Goal: Task Accomplishment & Management: Manage account settings

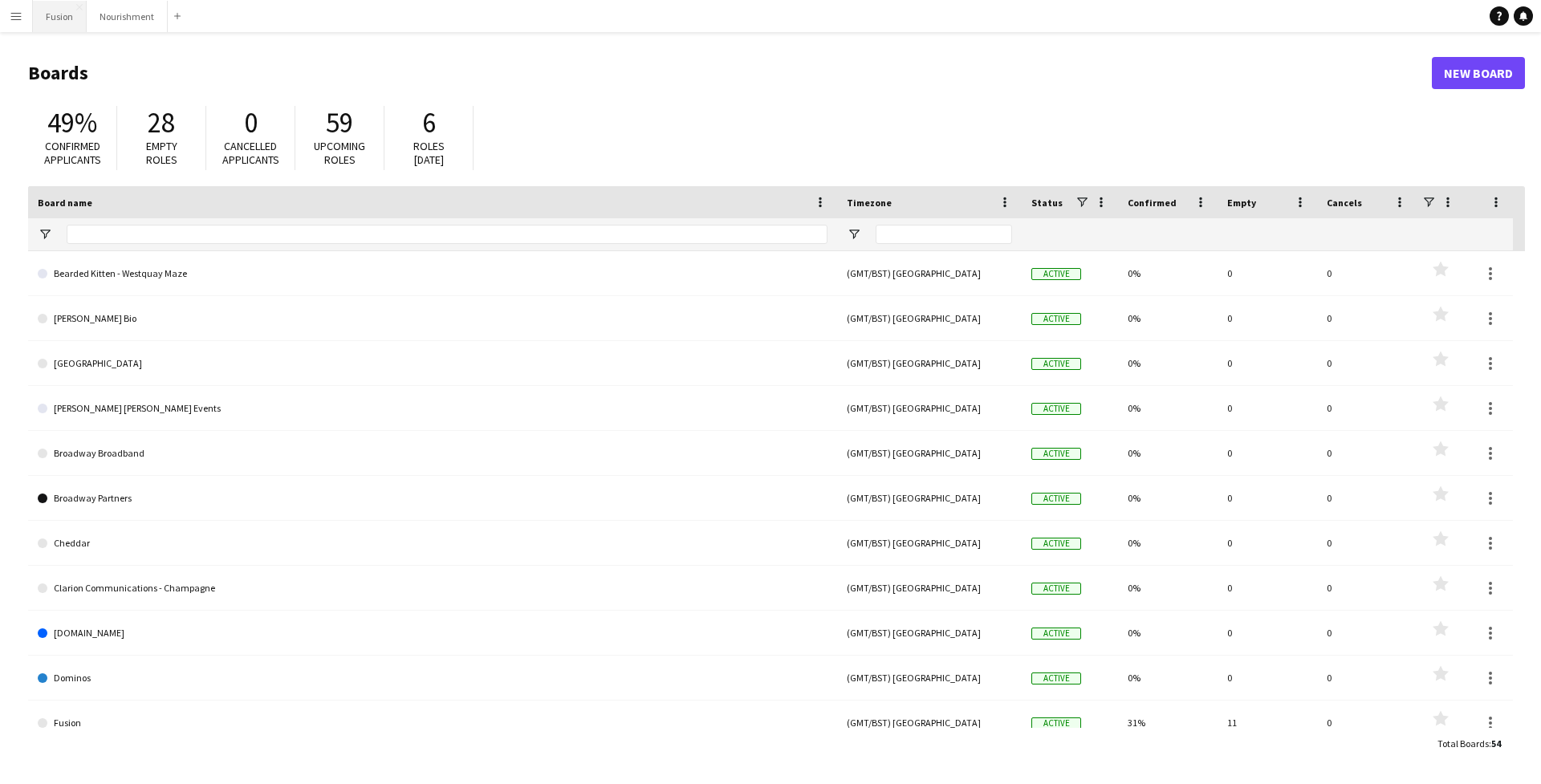
click at [62, 22] on button "Fusion Close" at bounding box center [59, 16] width 54 height 31
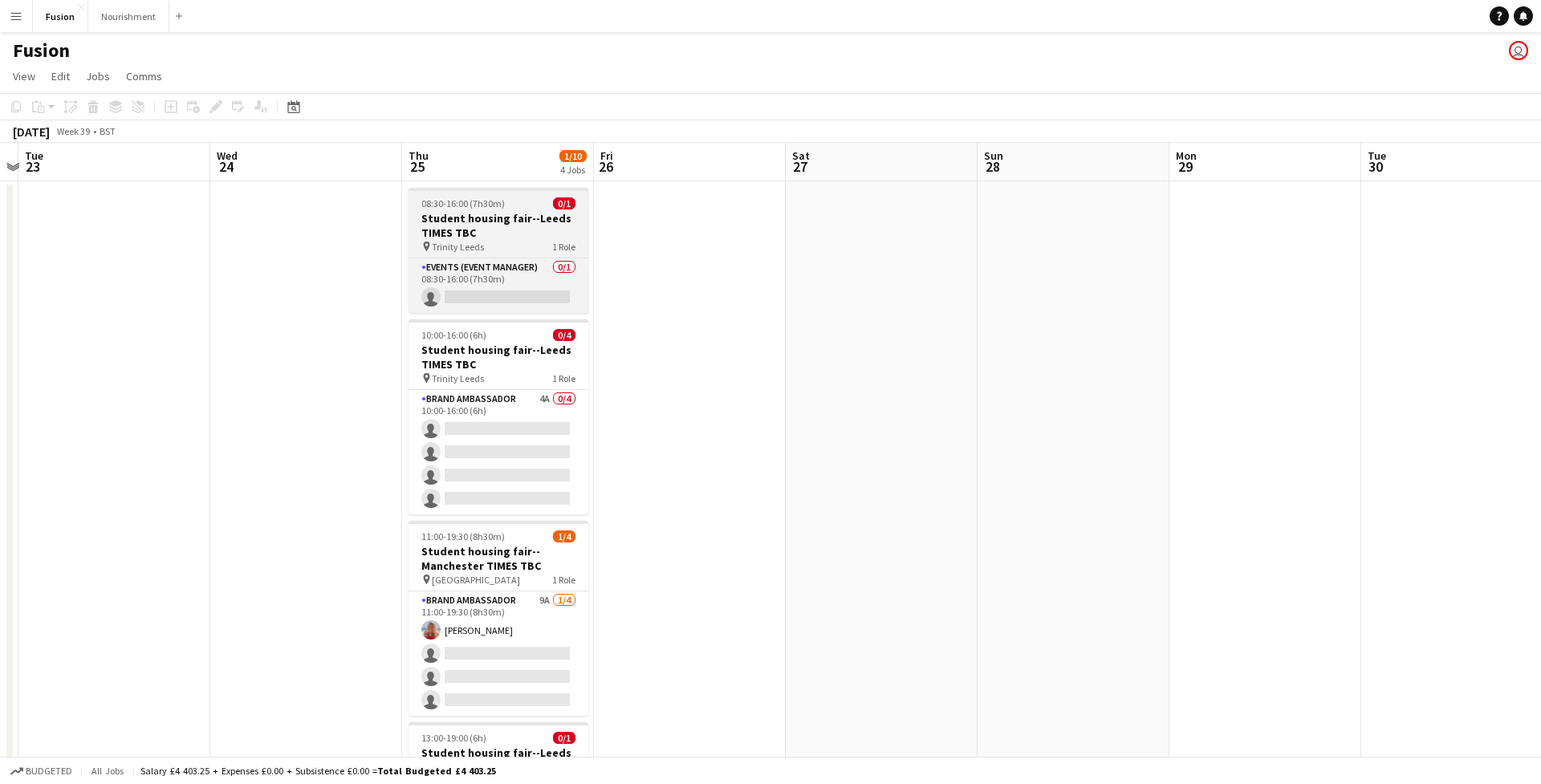
click at [516, 240] on div "pin Trinity Leeds 1 Role" at bounding box center [498, 246] width 180 height 13
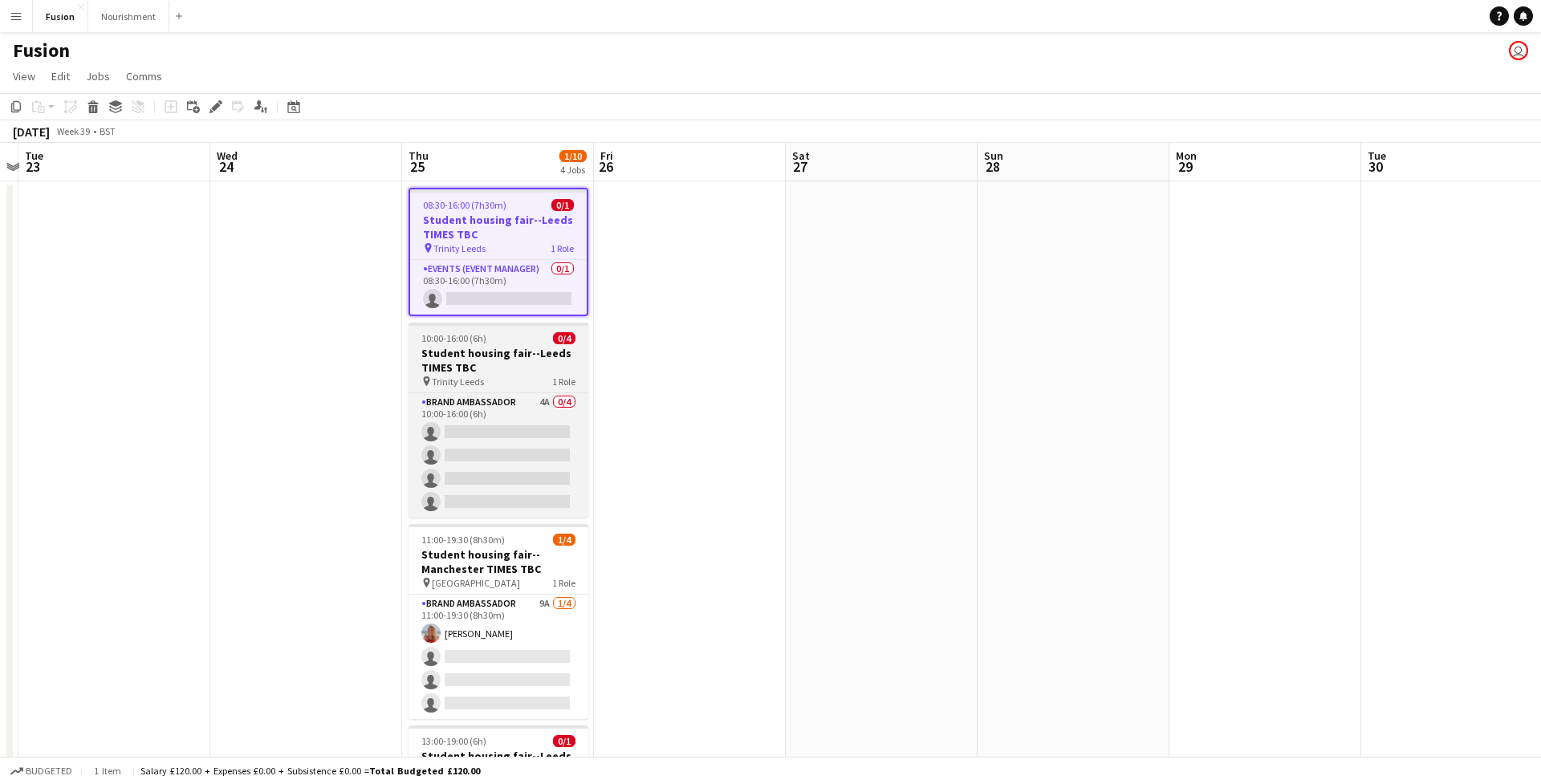
click at [501, 357] on h3 "Student housing fair--Leeds TIMES TBC" at bounding box center [498, 360] width 180 height 29
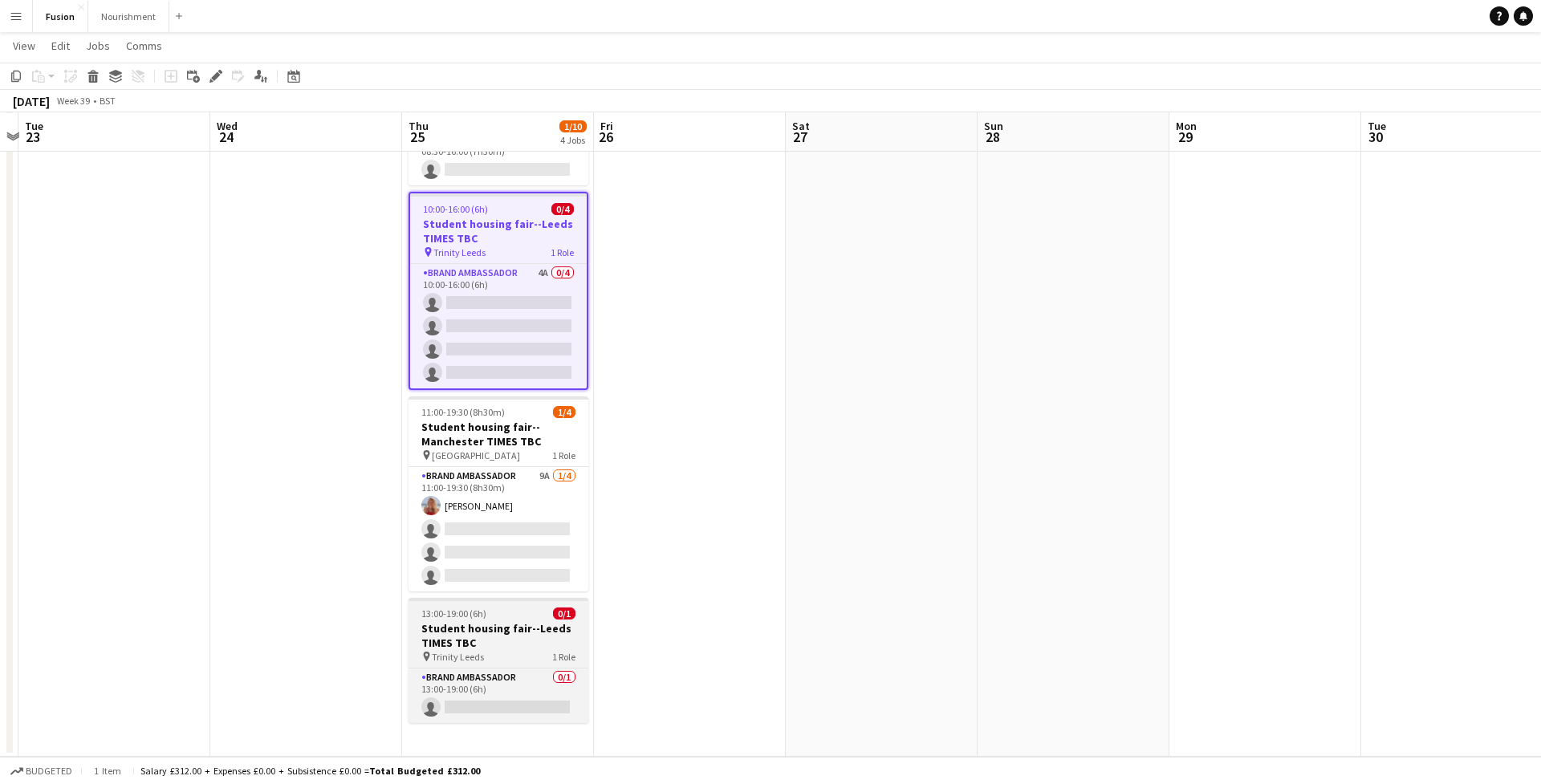
scroll to position [126, 0]
click at [496, 632] on h3 "Student housing fair--Leeds TIMES TBC" at bounding box center [498, 635] width 180 height 29
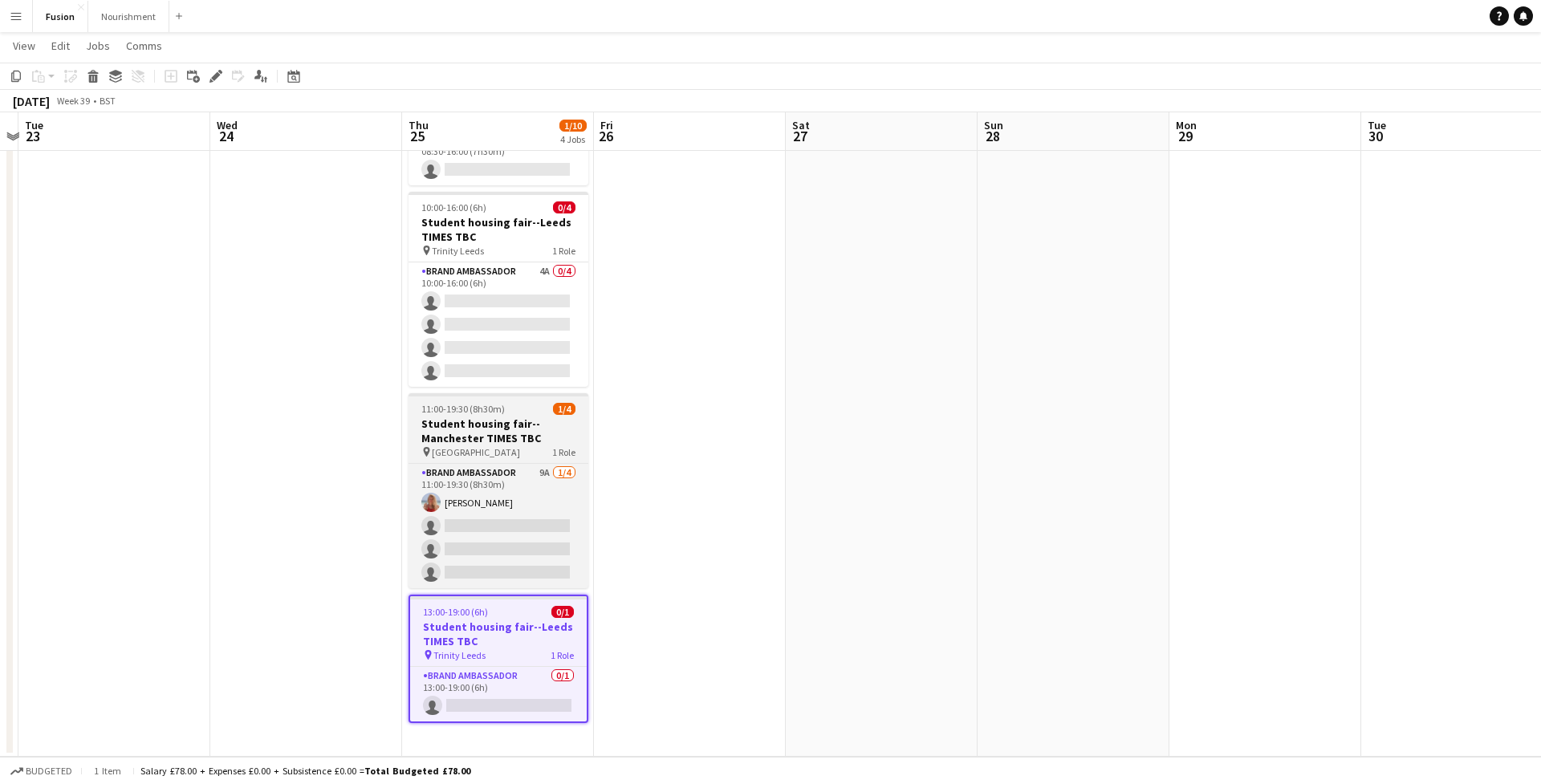
click at [511, 426] on h3 "Student housing fair--Manchester TIMES TBC" at bounding box center [498, 431] width 180 height 29
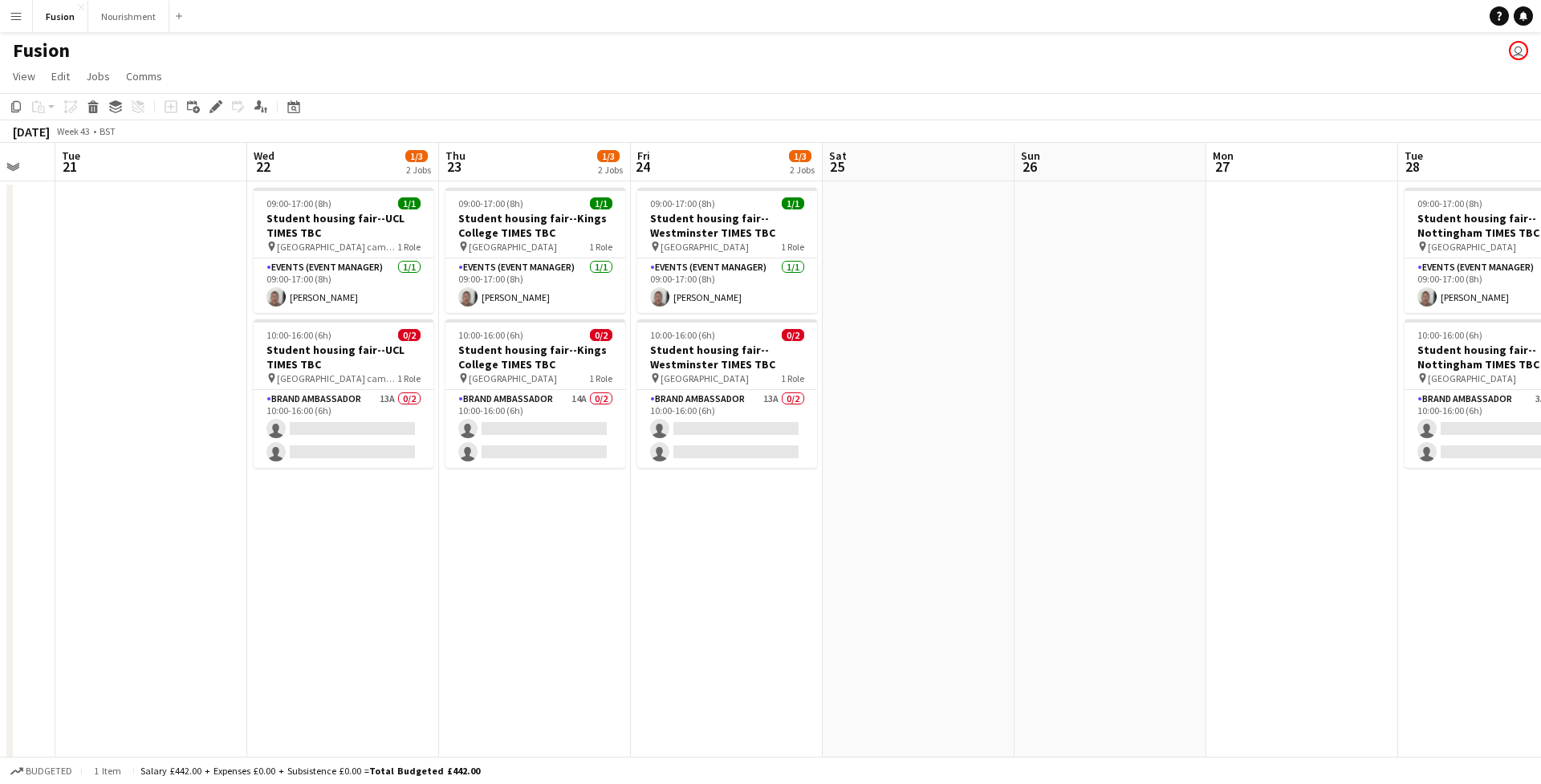
scroll to position [0, 0]
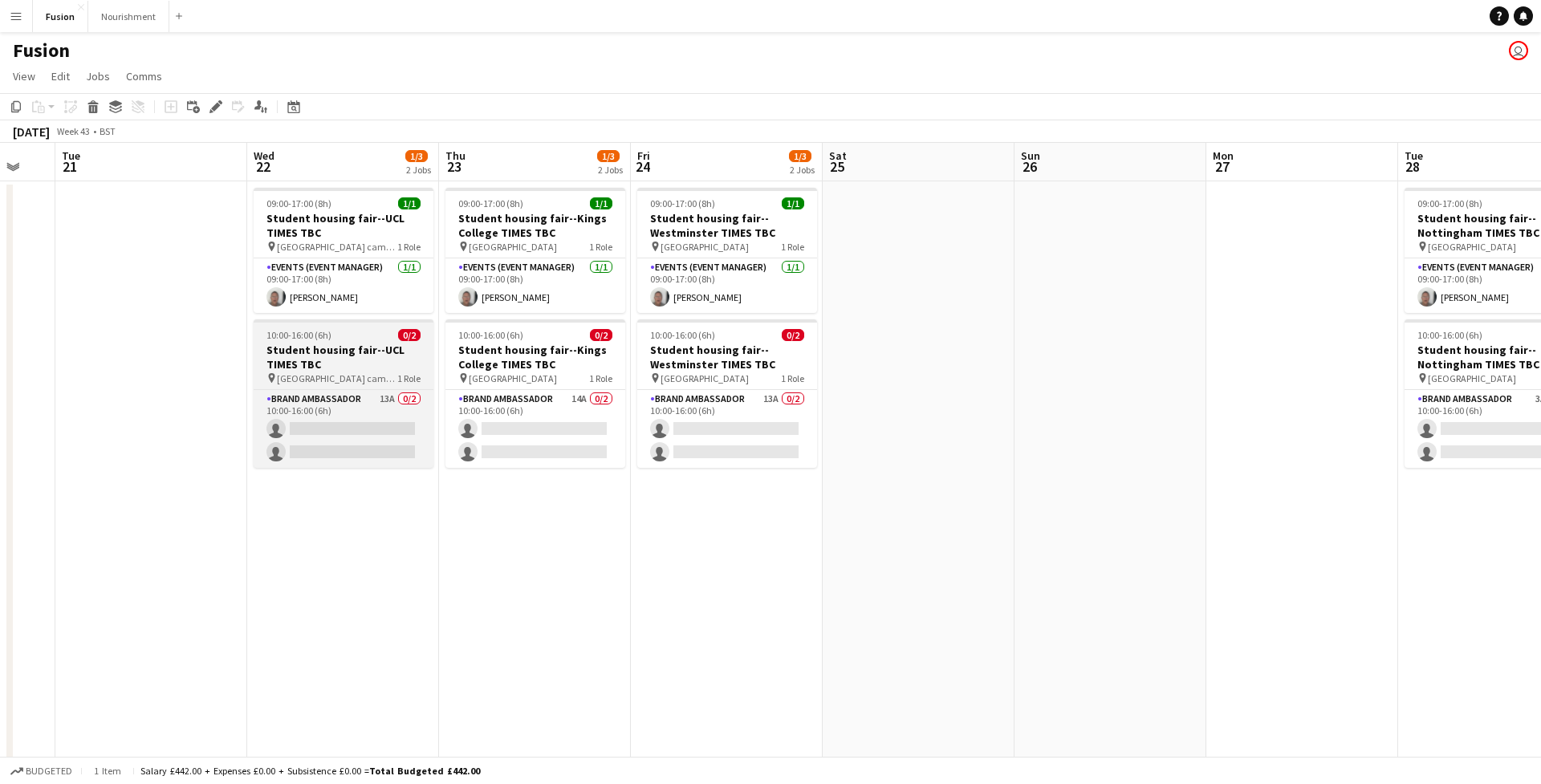
click at [334, 365] on h3 "Student housing fair--UCL TIMES TBC" at bounding box center [343, 357] width 180 height 29
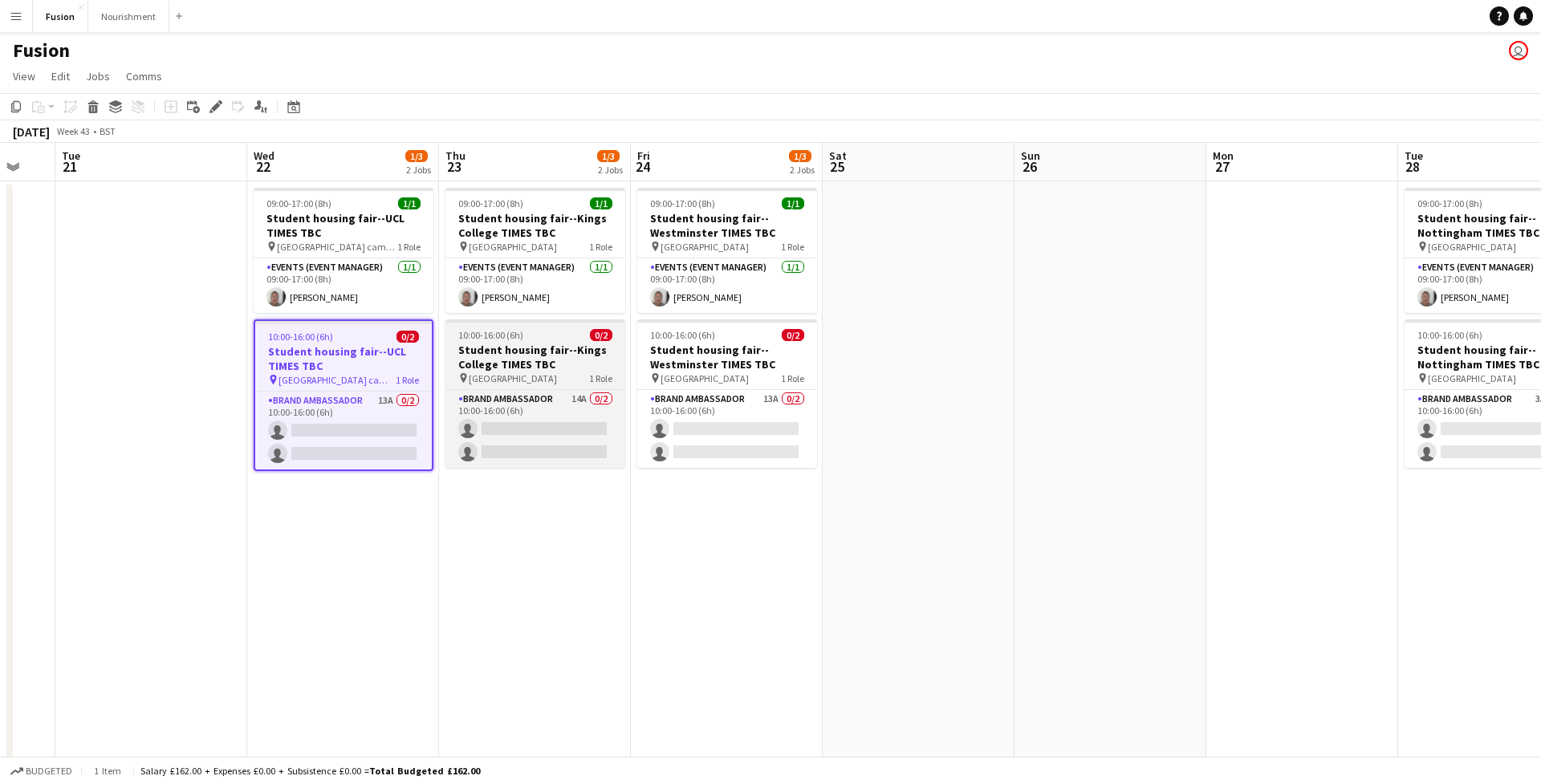
click at [535, 357] on h3 "Student housing fair--Kings College TIMES TBC" at bounding box center [535, 357] width 180 height 29
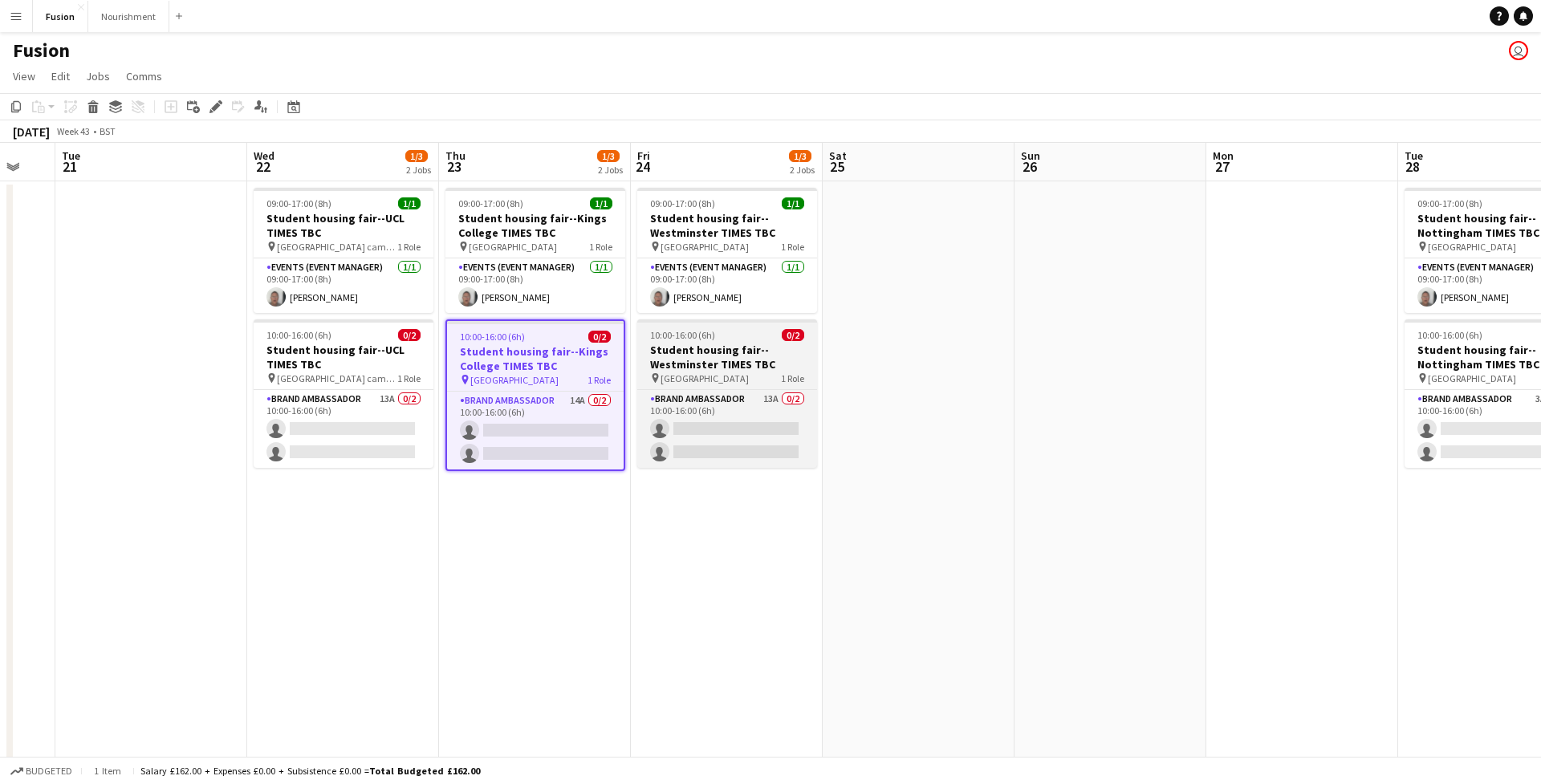
click at [736, 368] on h3 "Student housing fair--Westminster TIMES TBC" at bounding box center [727, 357] width 180 height 29
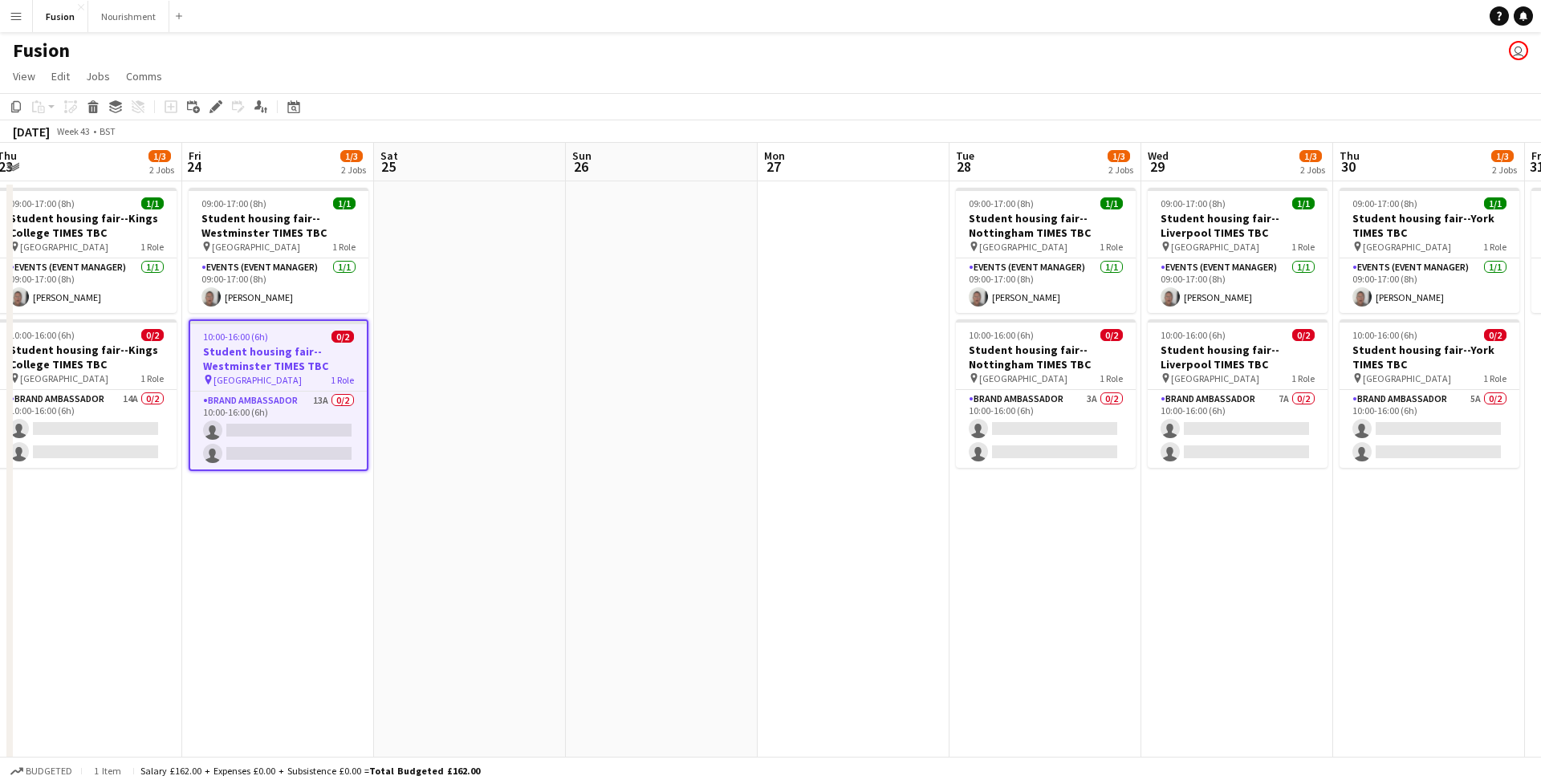
scroll to position [0, 782]
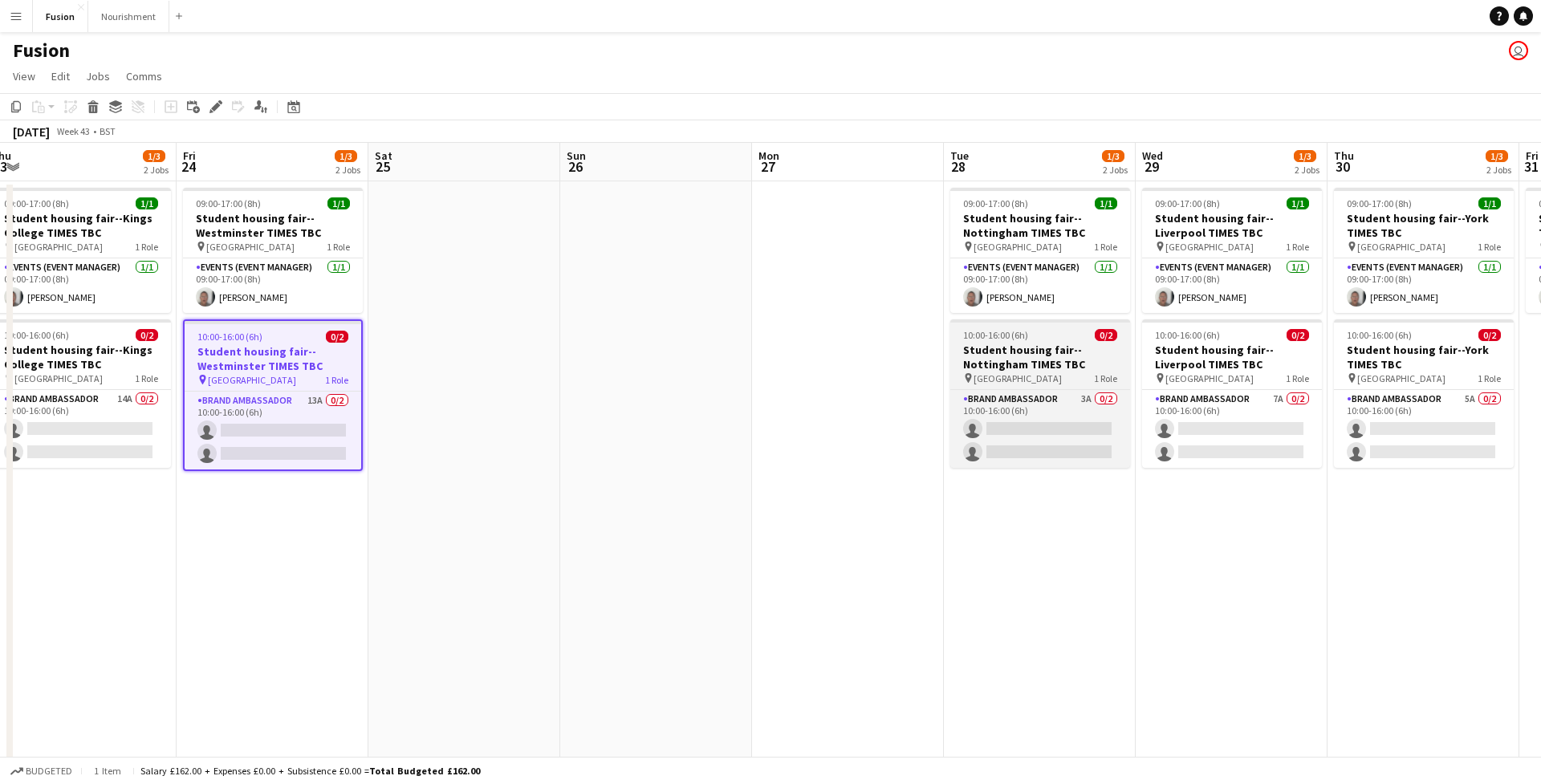
click at [1034, 352] on h3 "Student housing fair--Nottingham TIMES TBC" at bounding box center [1040, 357] width 180 height 29
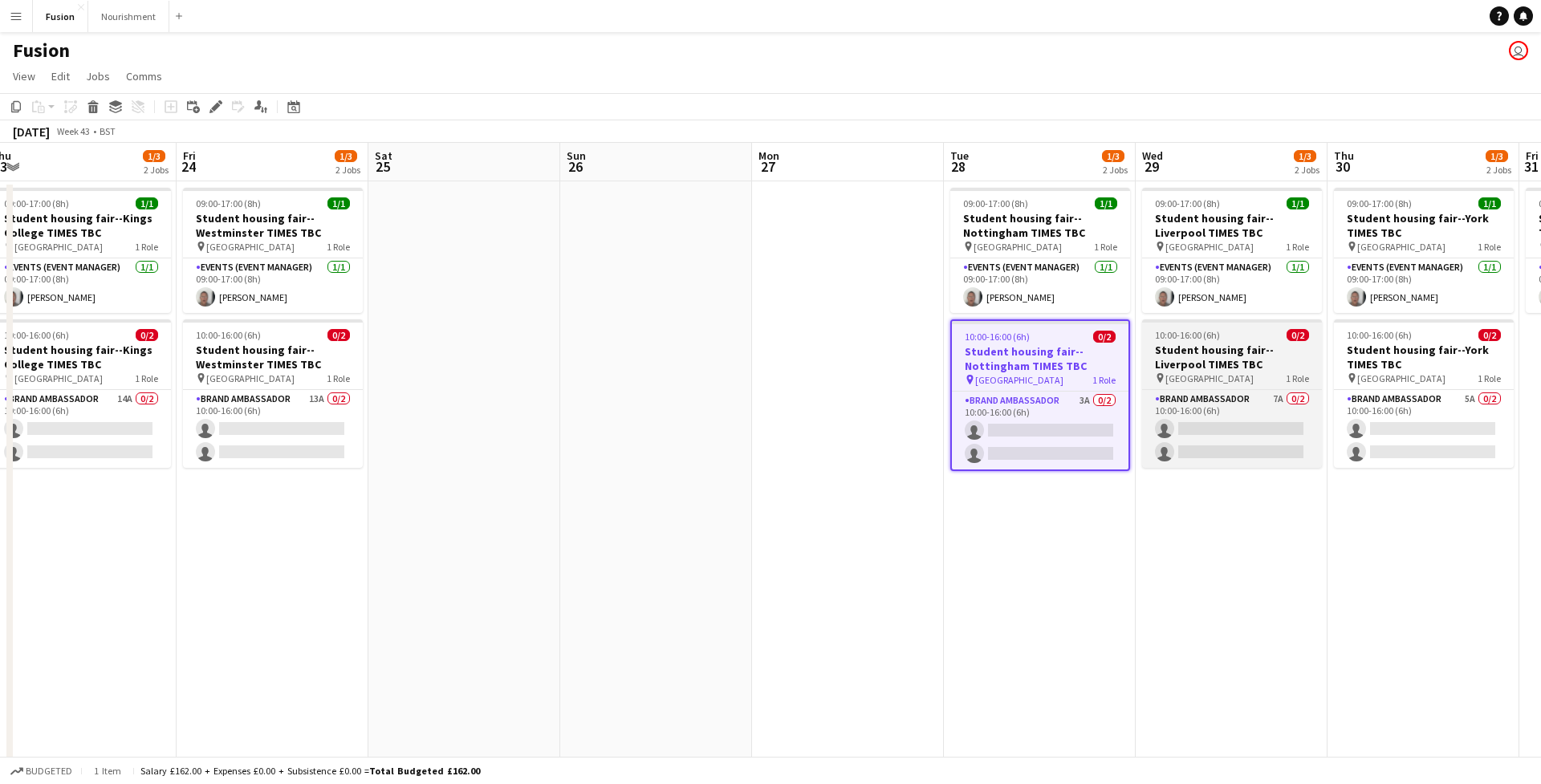
click at [1235, 349] on h3 "Student housing fair--Liverpool TIMES TBC" at bounding box center [1232, 357] width 180 height 29
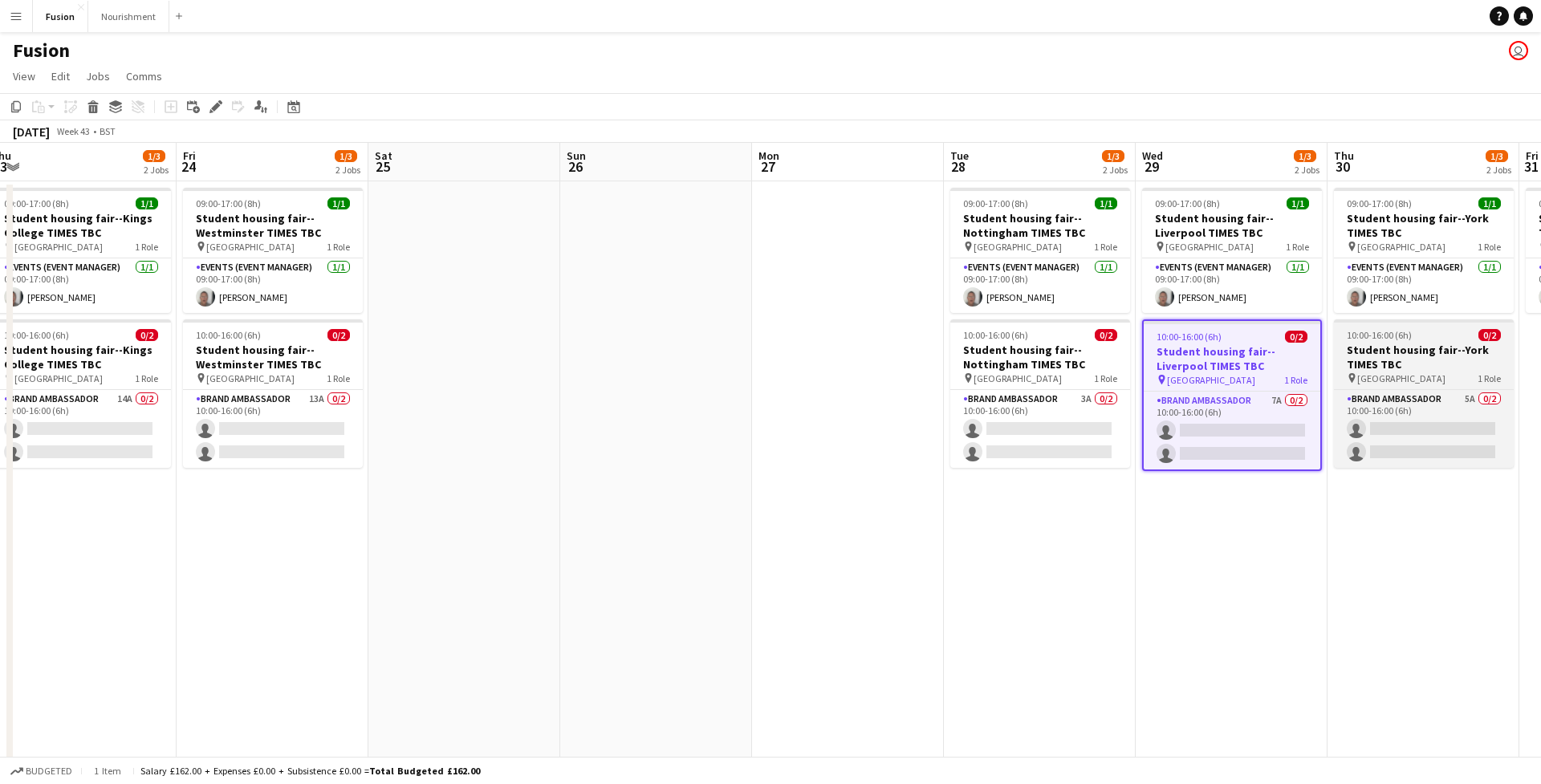
click at [1384, 360] on h3 "Student housing fair--York TIMES TBC" at bounding box center [1424, 357] width 180 height 29
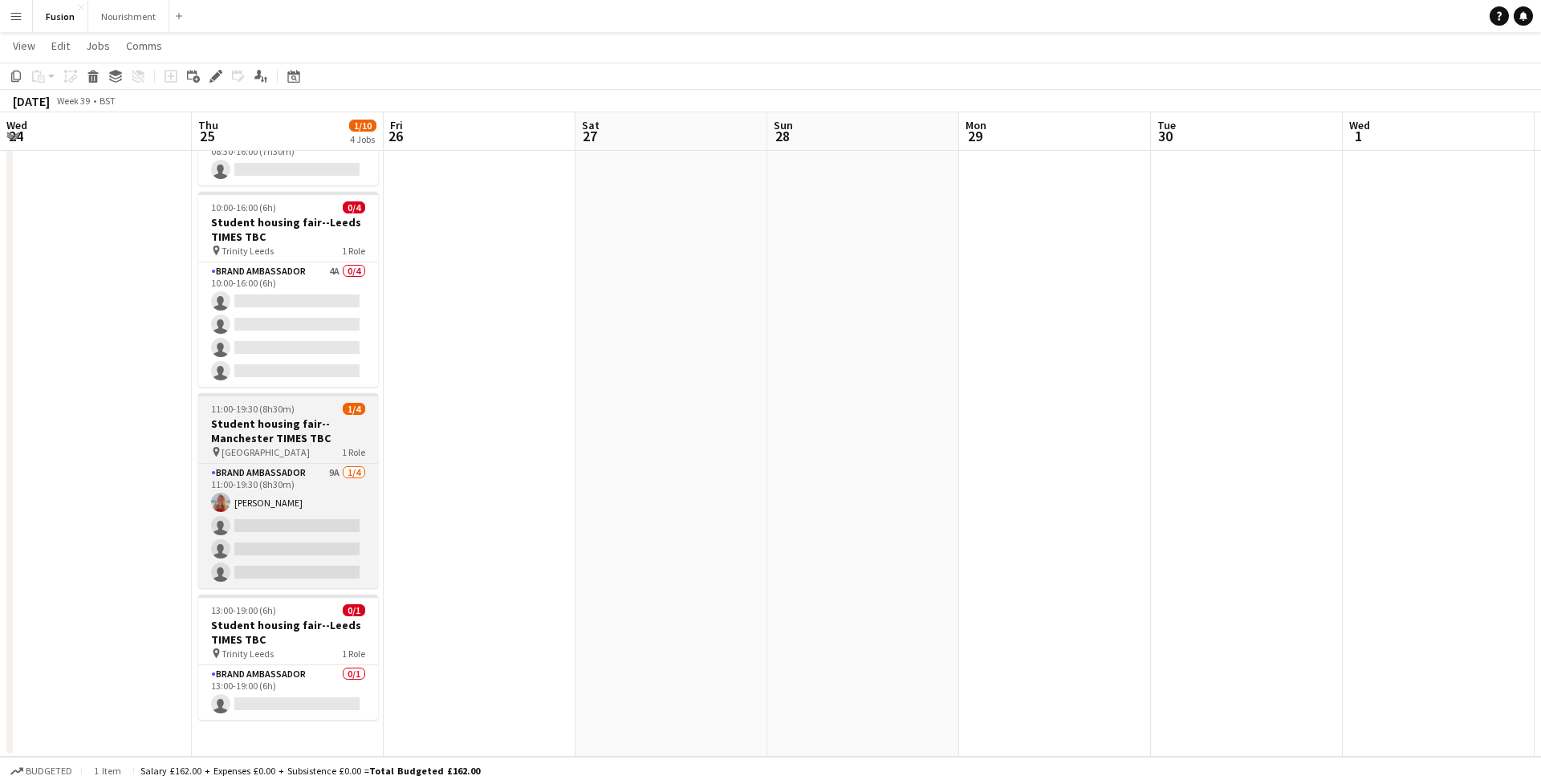
scroll to position [126, 0]
click at [257, 419] on h3 "Student housing fair--Manchester TIMES TBC" at bounding box center [288, 431] width 180 height 29
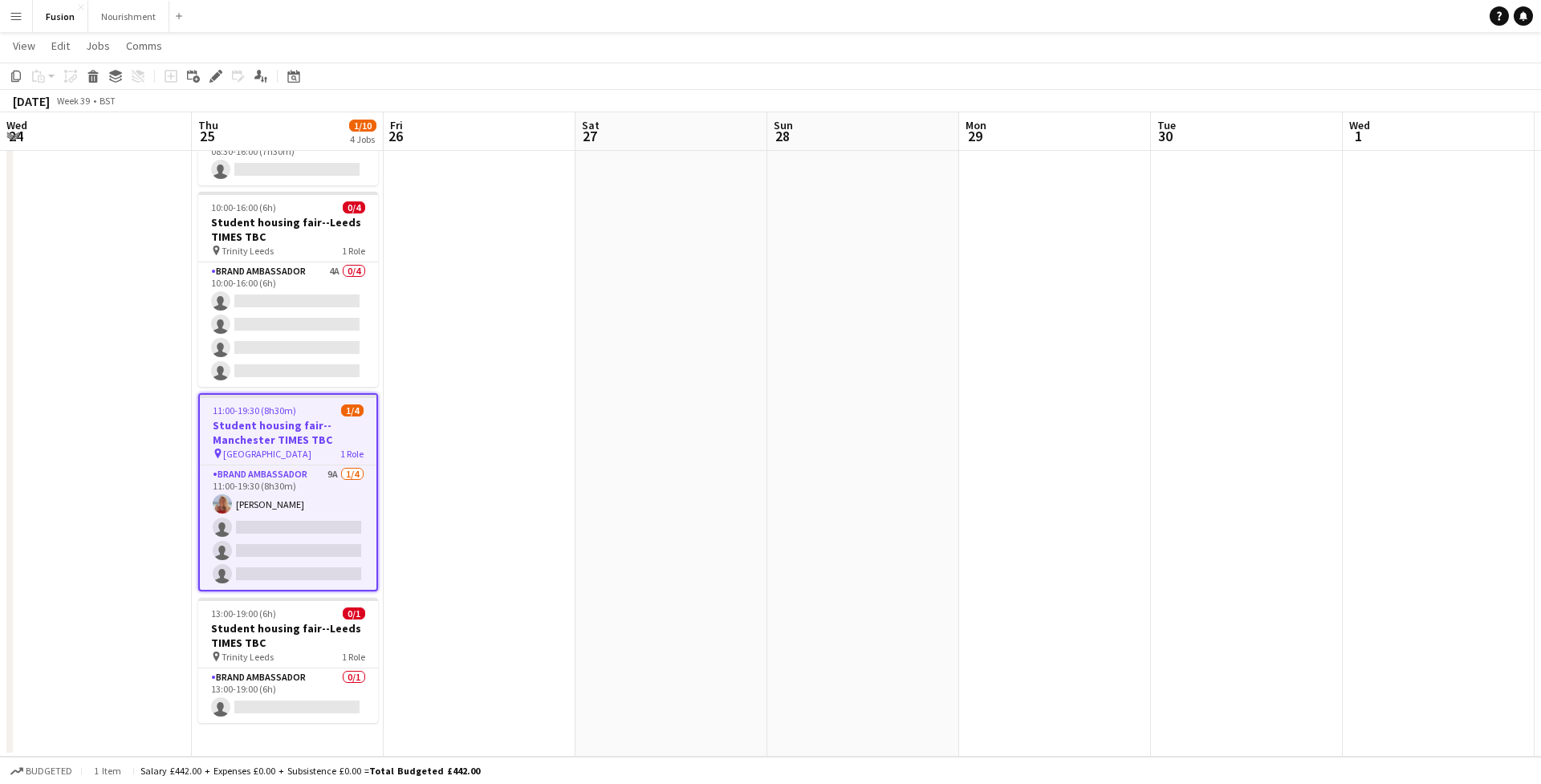
click at [254, 463] on app-job-card "11:00-19:30 (8h30m) 1/4 Student housing fair--Manchester TIMES TBC pin Manchest…" at bounding box center [288, 492] width 180 height 198
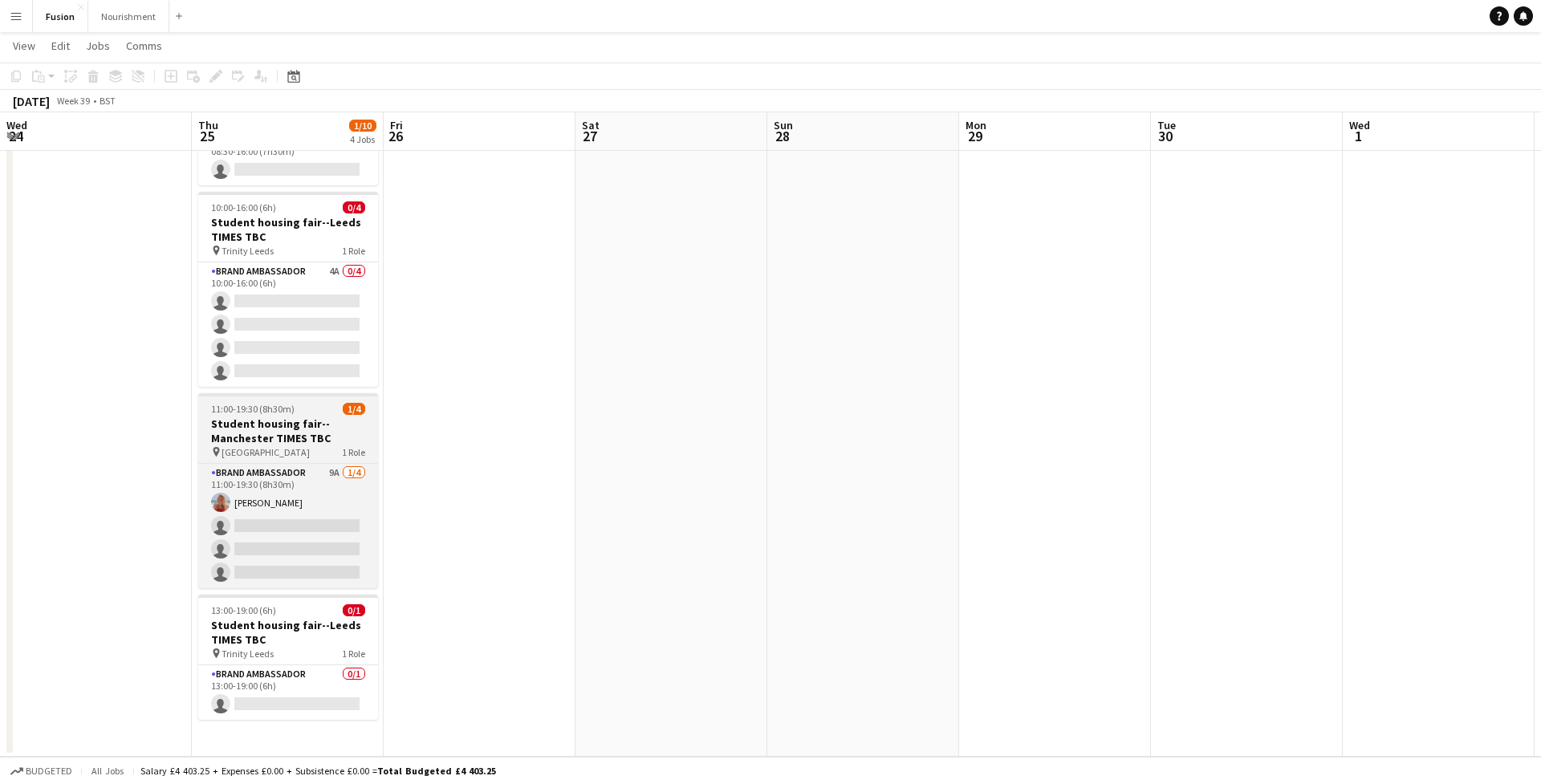
click at [257, 442] on h3 "Student housing fair--Manchester TIMES TBC" at bounding box center [288, 431] width 180 height 29
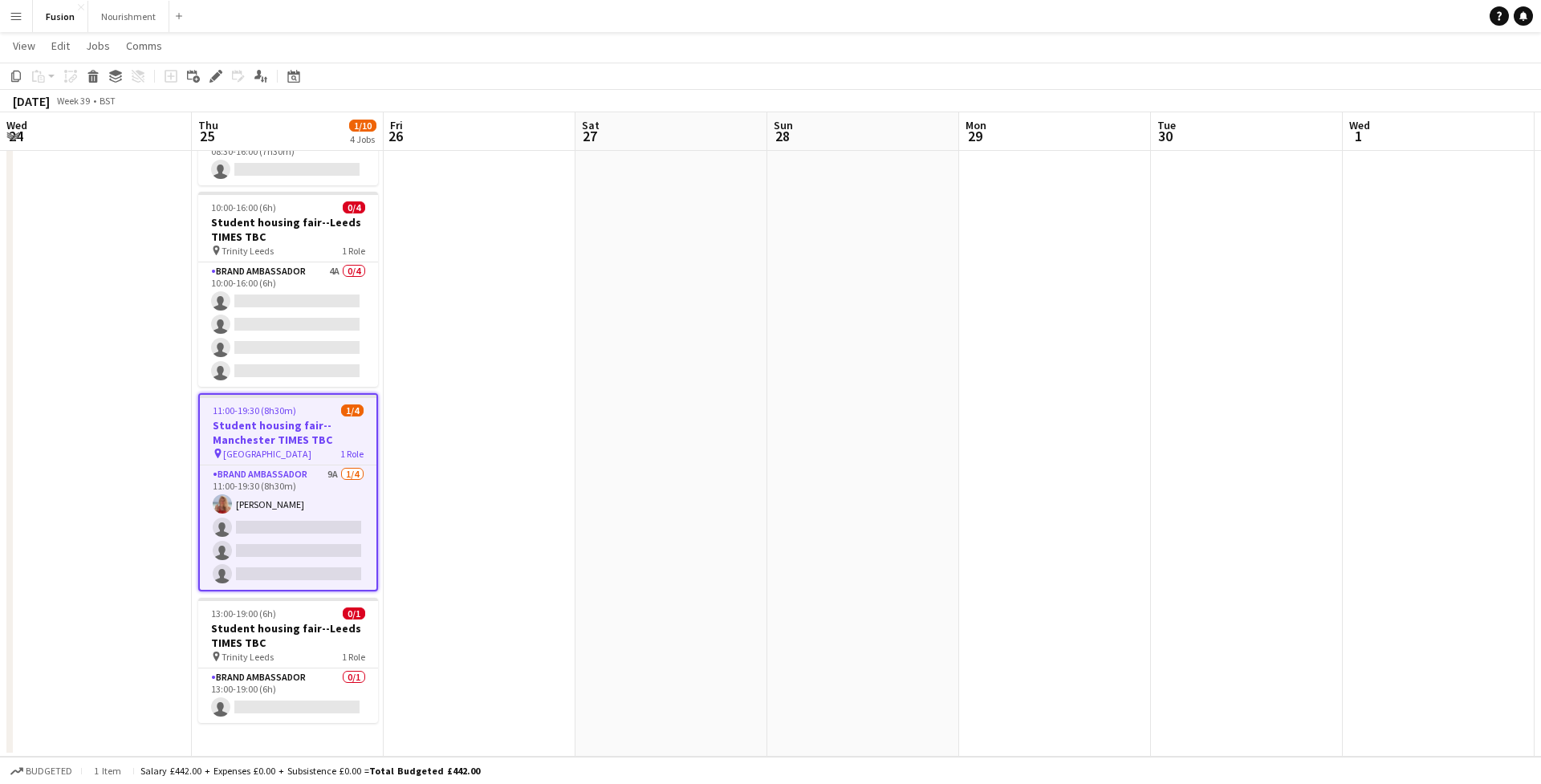
click at [255, 427] on h3 "Student housing fair--Manchester TIMES TBC" at bounding box center [288, 432] width 176 height 29
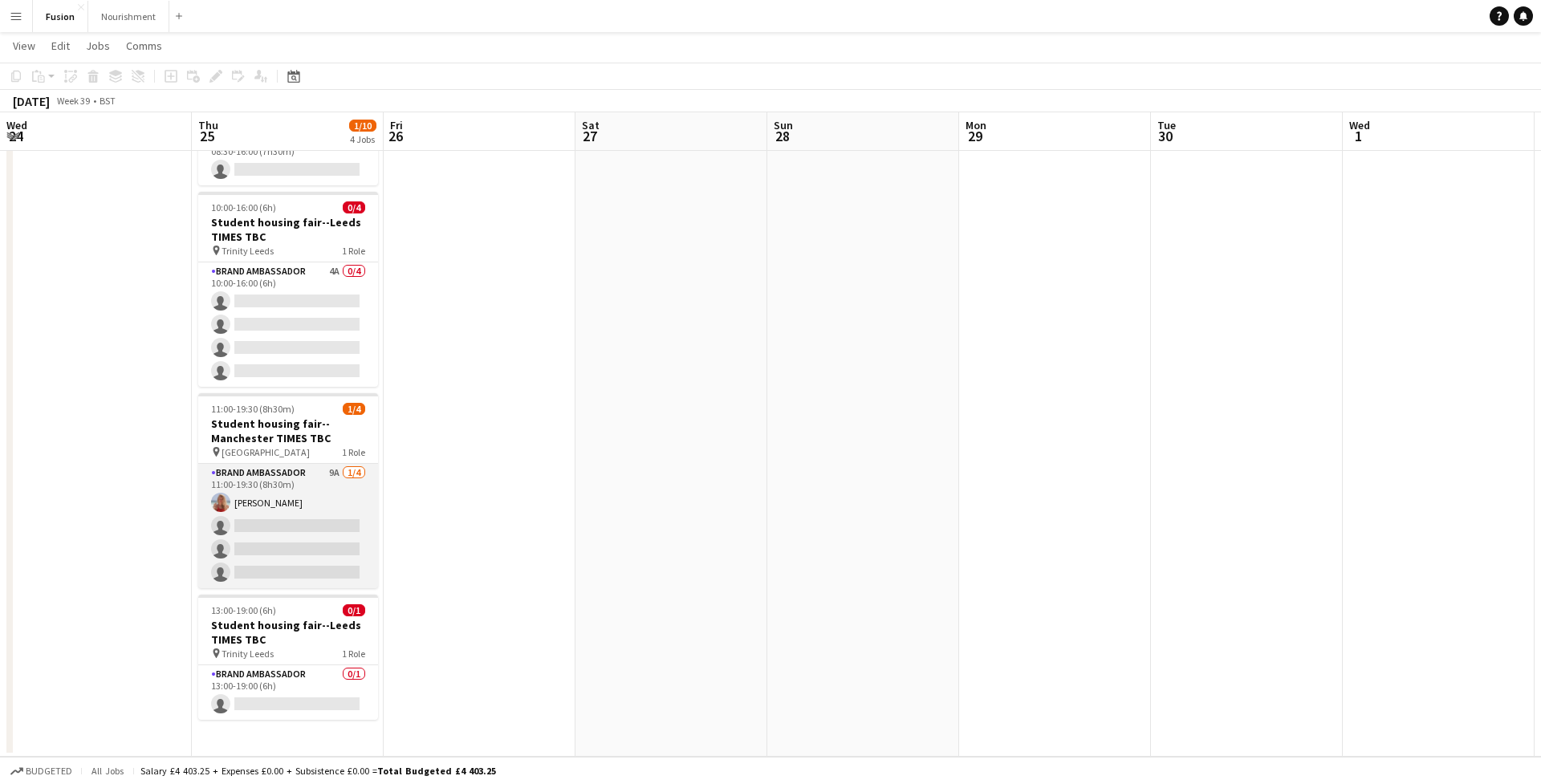
click at [254, 506] on app-card-role "Brand Ambassador 9A [DATE] 11:00-19:30 (8h30m) [PERSON_NAME] single-neutral-act…" at bounding box center [288, 525] width 180 height 124
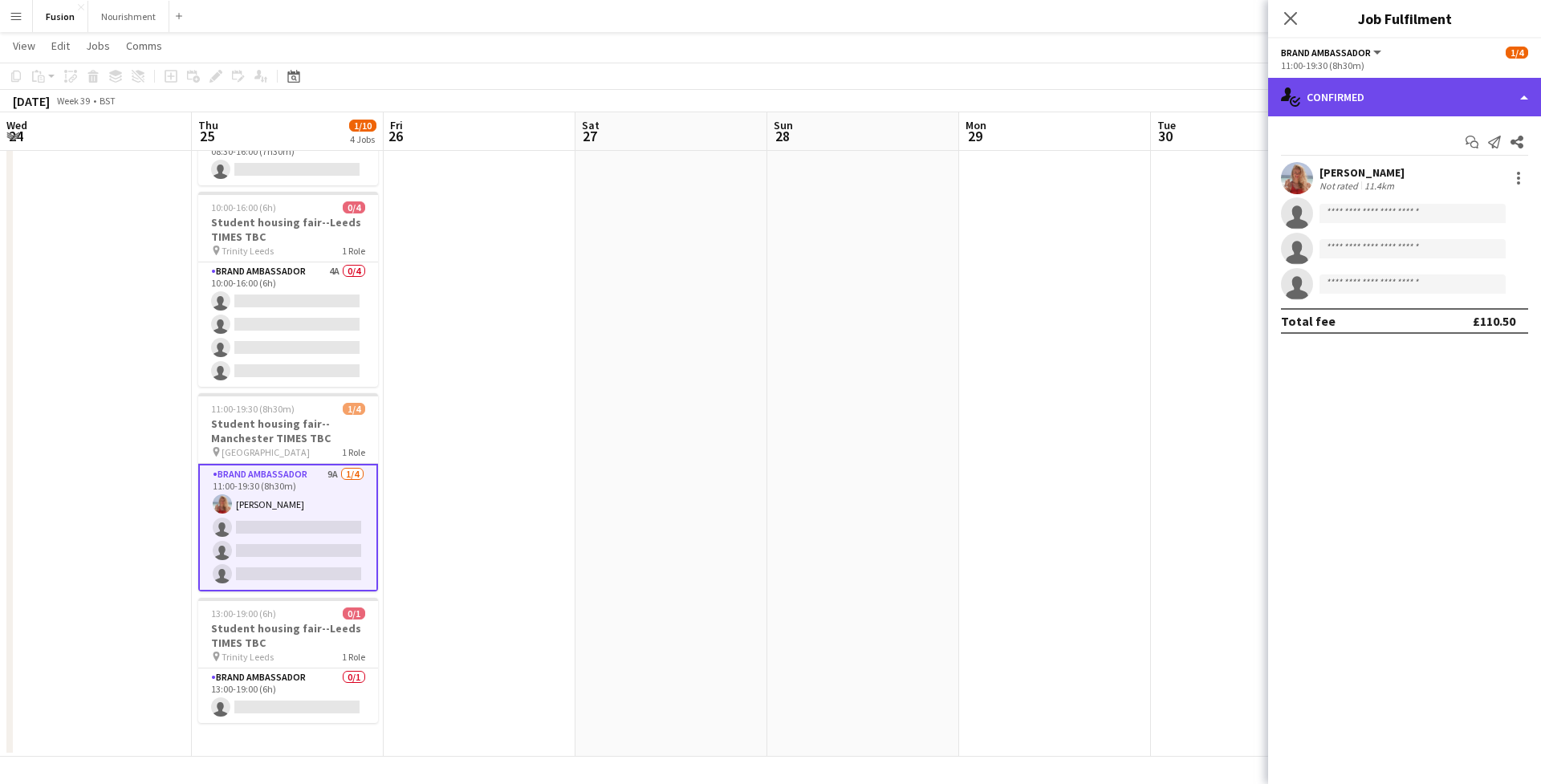
click at [1487, 97] on div "single-neutral-actions-check-2 Confirmed" at bounding box center [1404, 97] width 273 height 39
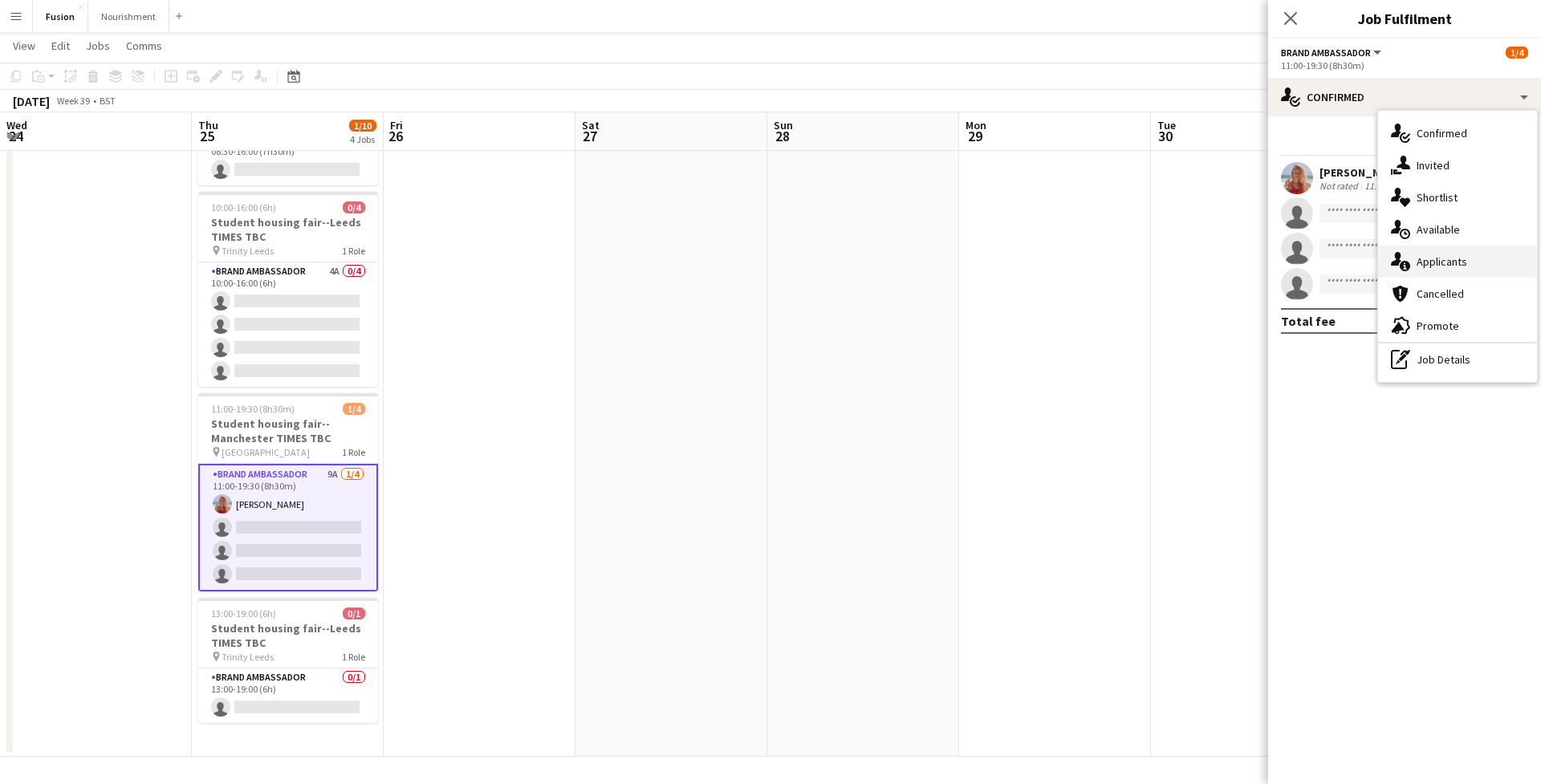
click at [1438, 264] on div "single-neutral-actions-information Applicants" at bounding box center [1457, 261] width 159 height 32
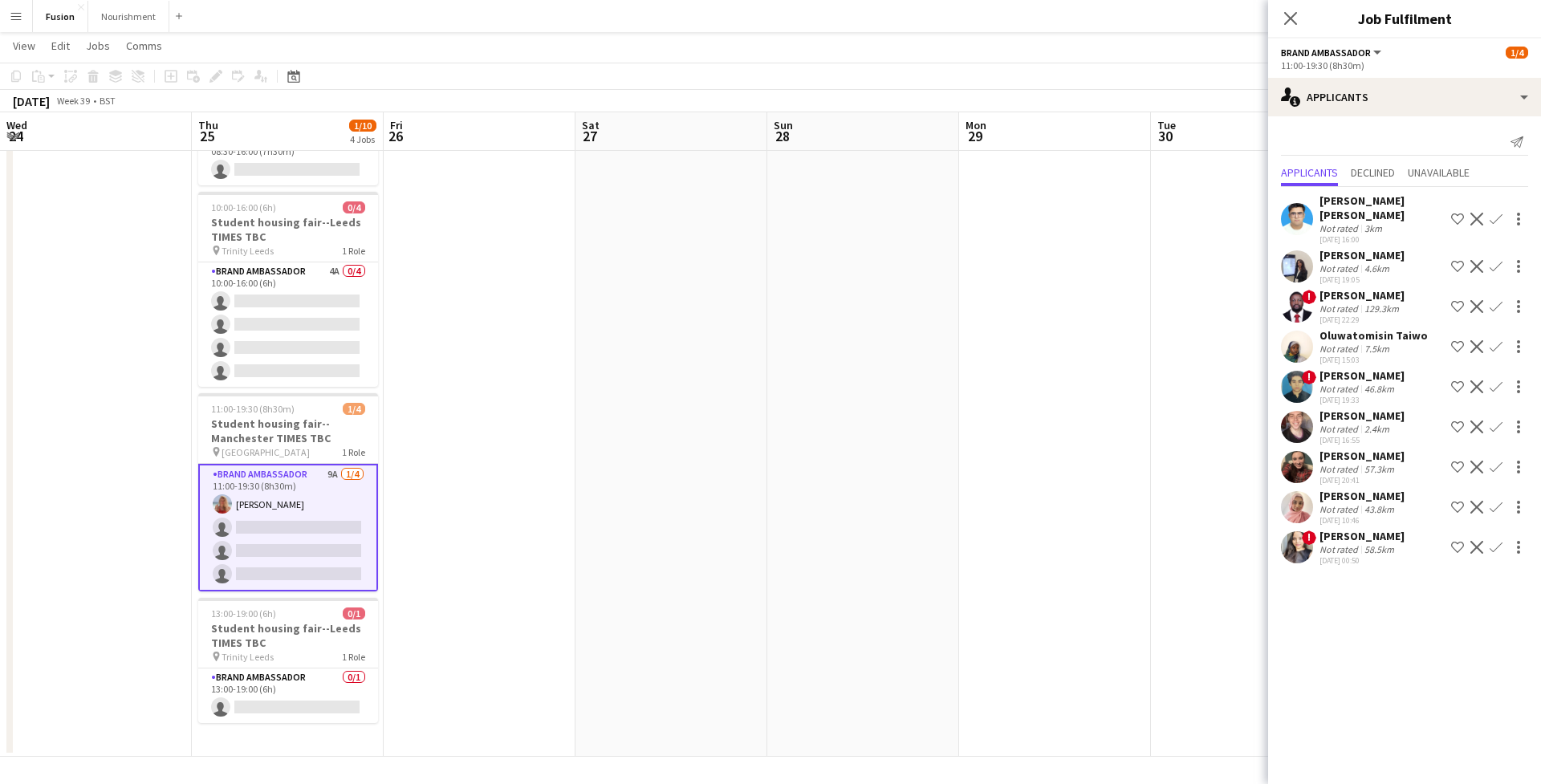
click at [1300, 266] on app-user-avatar at bounding box center [1296, 266] width 32 height 32
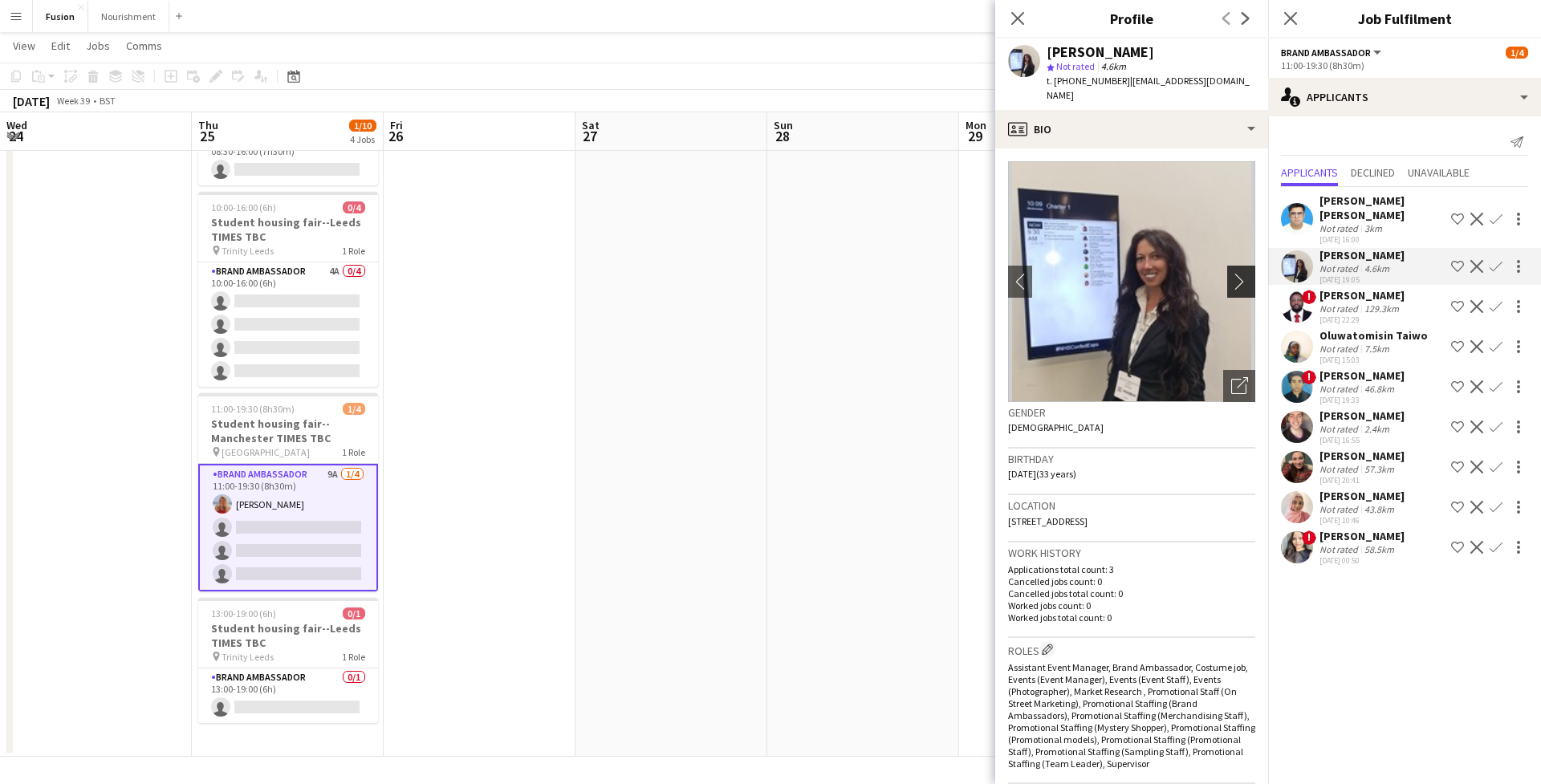
click at [1243, 274] on app-icon "chevron-right" at bounding box center [1244, 281] width 25 height 16
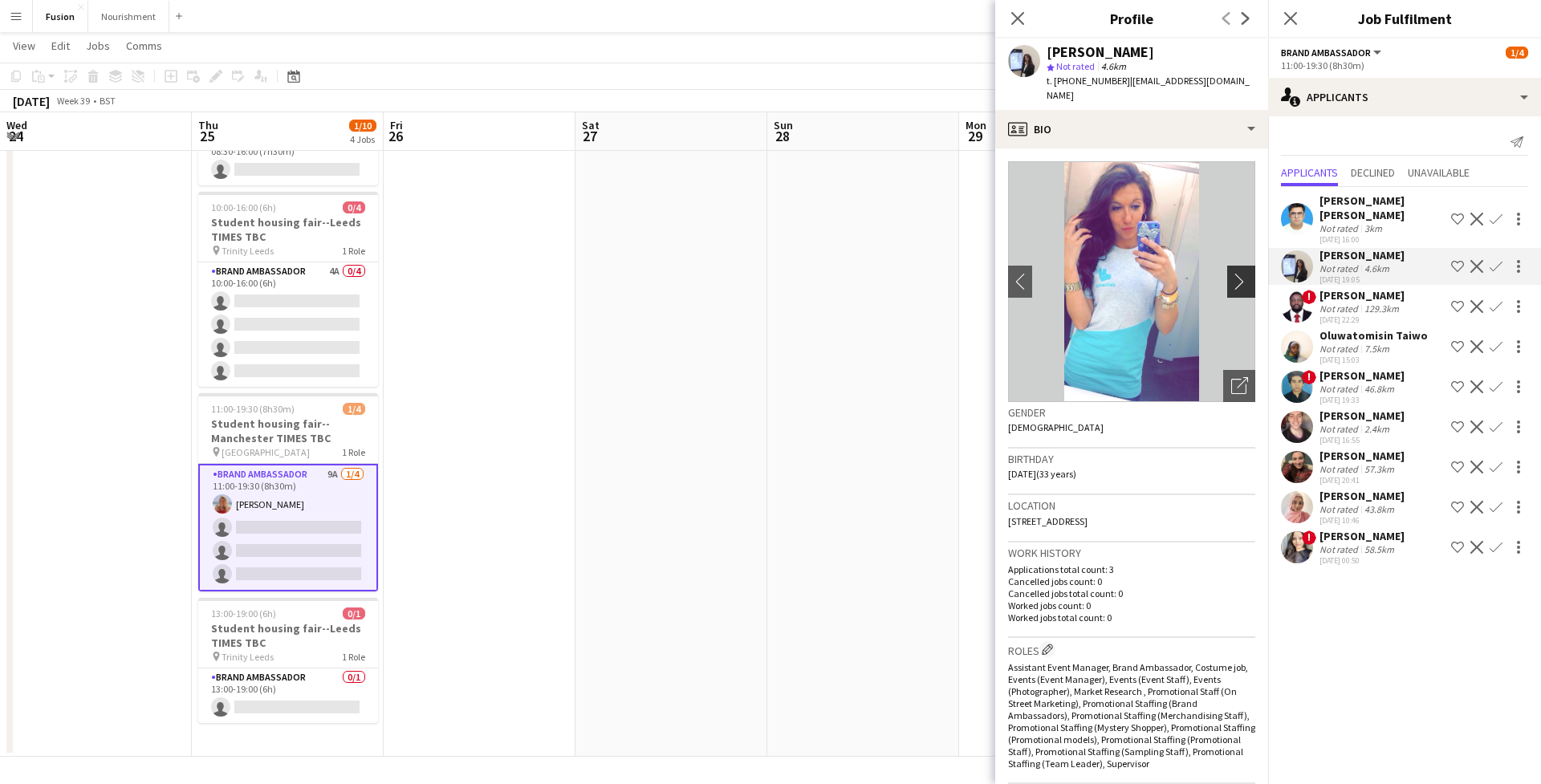
click at [1243, 274] on app-icon "chevron-right" at bounding box center [1244, 281] width 25 height 16
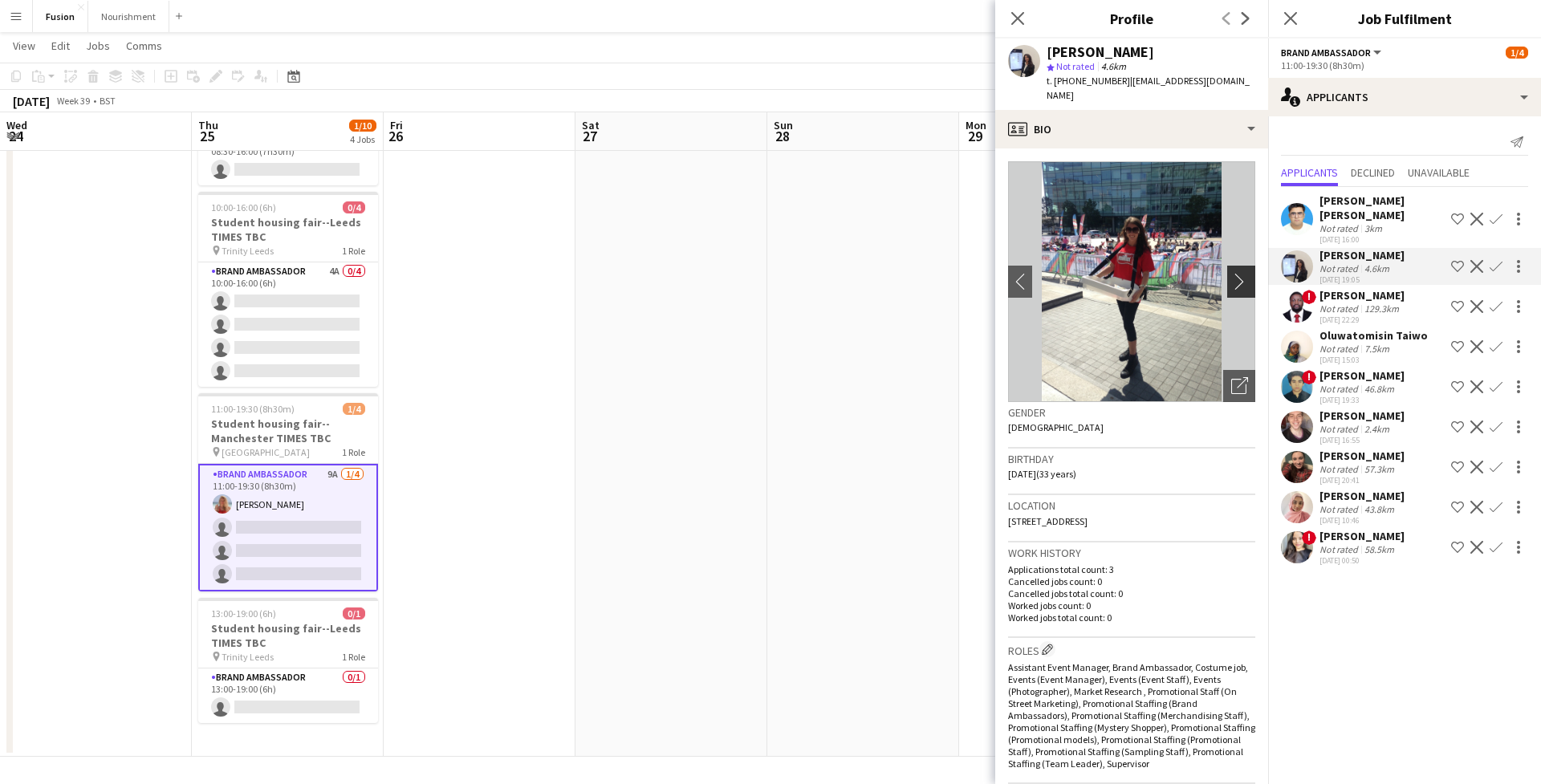
click at [1243, 274] on app-icon "chevron-right" at bounding box center [1244, 281] width 25 height 16
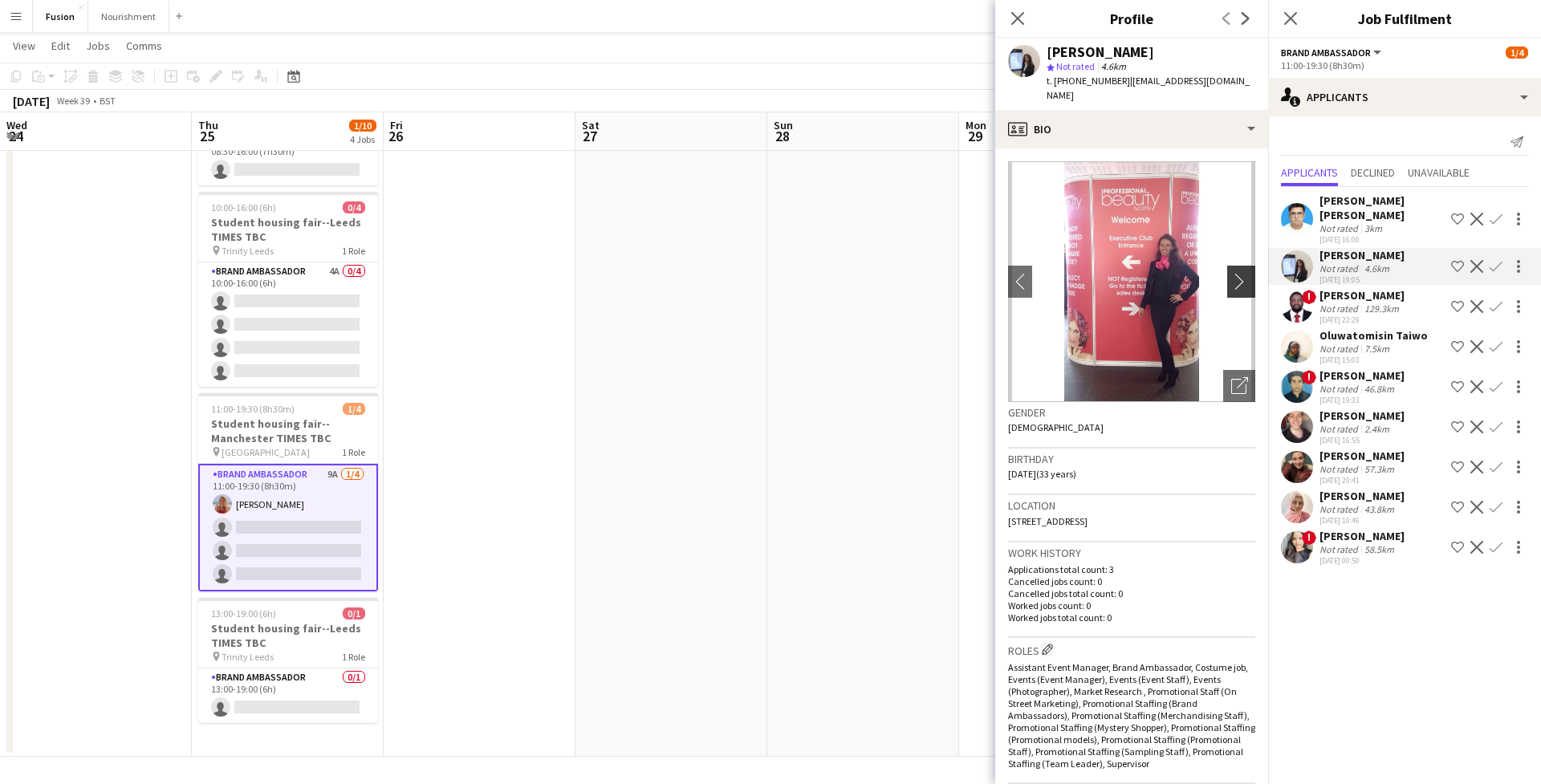
click at [1243, 274] on app-icon "chevron-right" at bounding box center [1244, 281] width 25 height 16
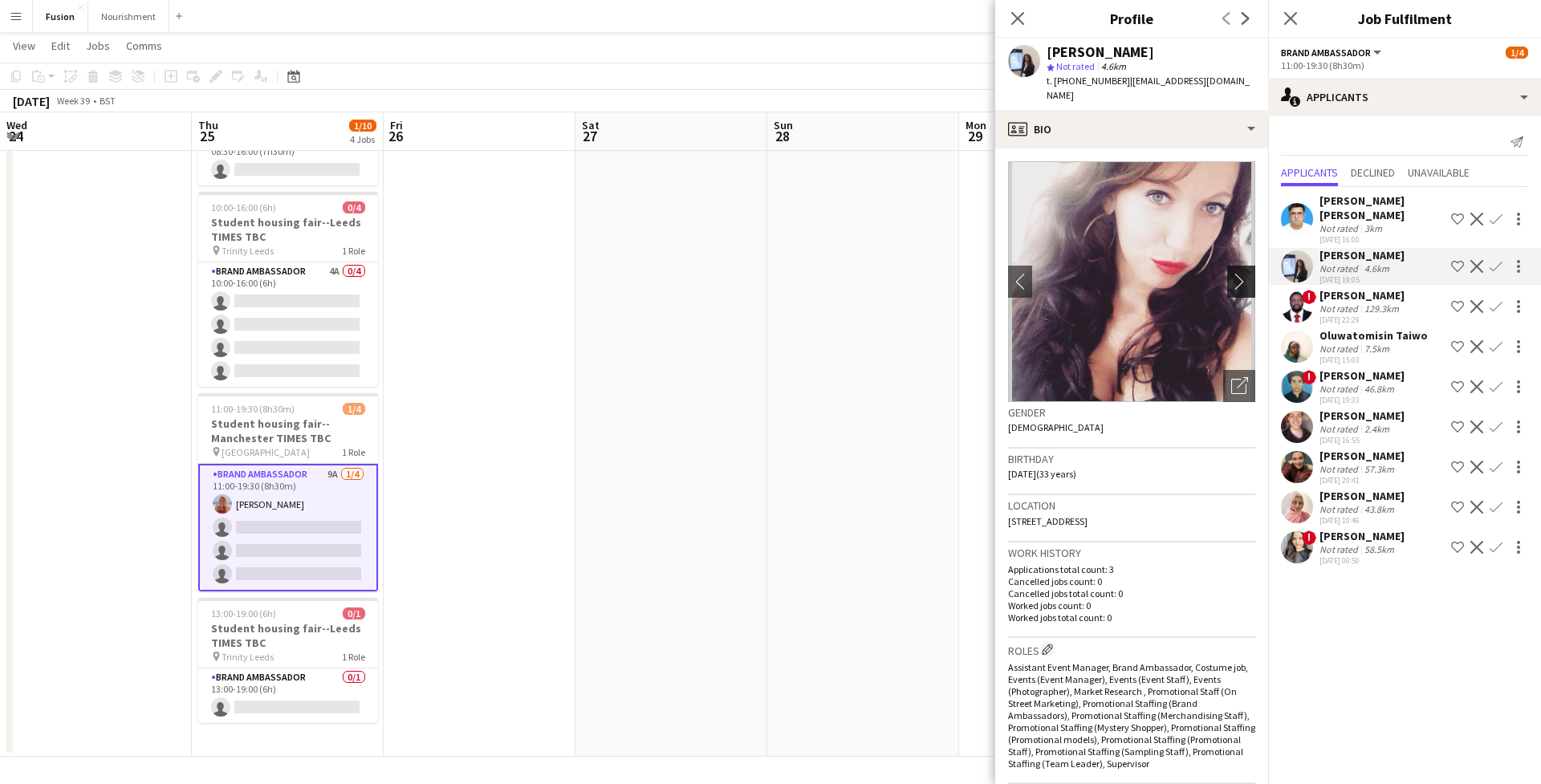
click at [1243, 274] on app-icon "chevron-right" at bounding box center [1244, 281] width 25 height 16
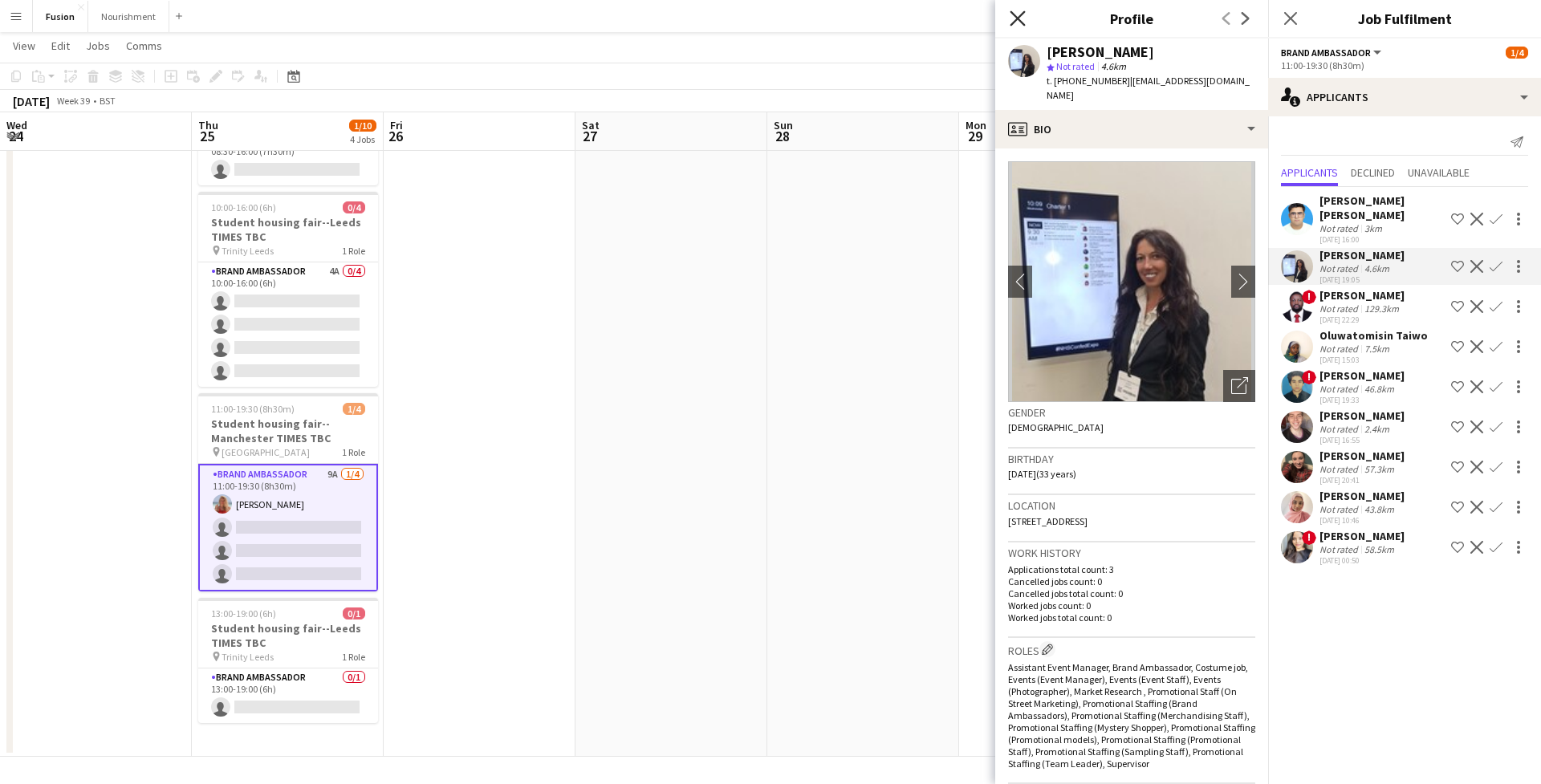
click at [1017, 20] on icon at bounding box center [1017, 18] width 16 height 16
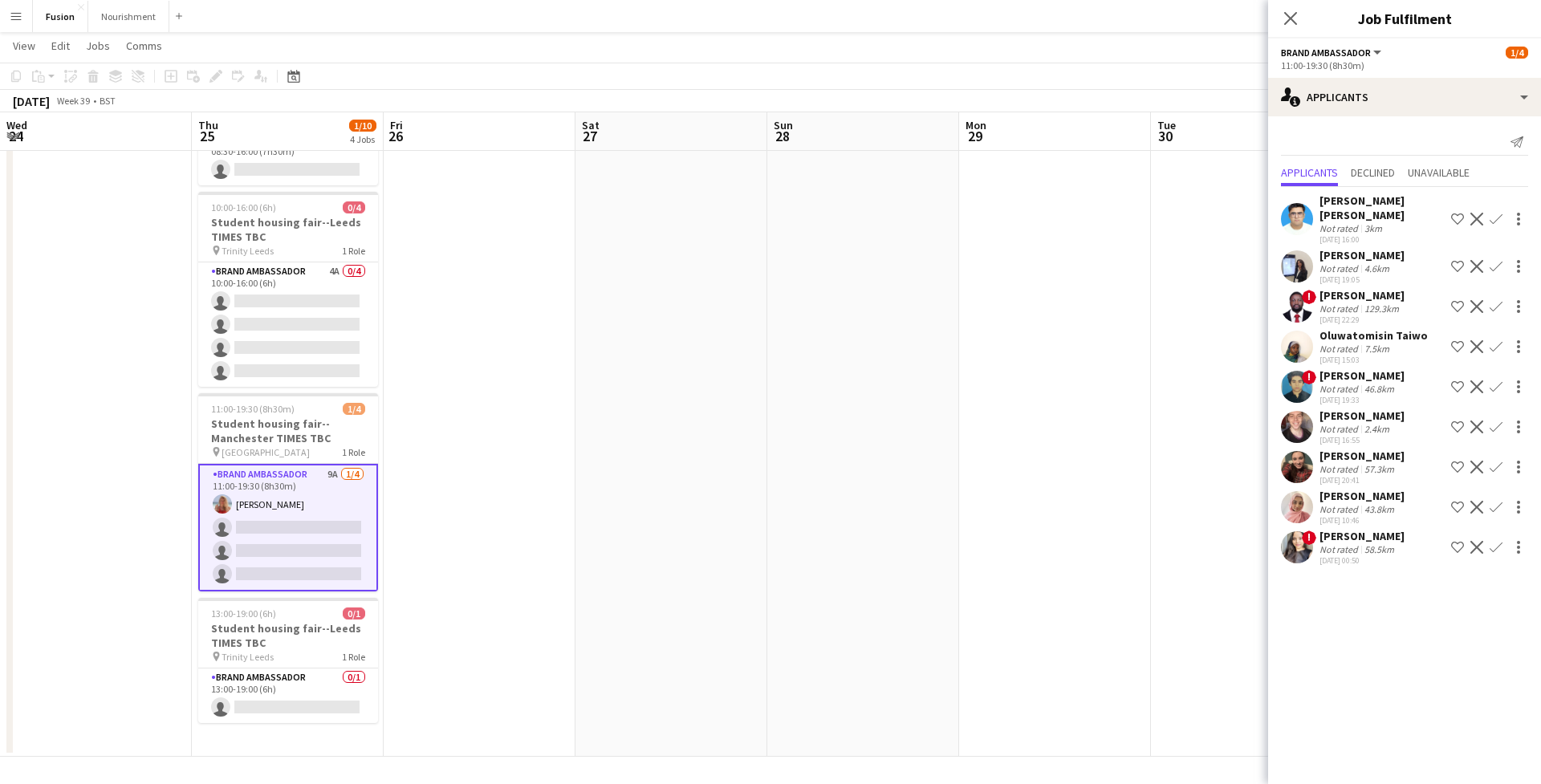
click at [1299, 420] on app-user-avatar at bounding box center [1296, 427] width 32 height 32
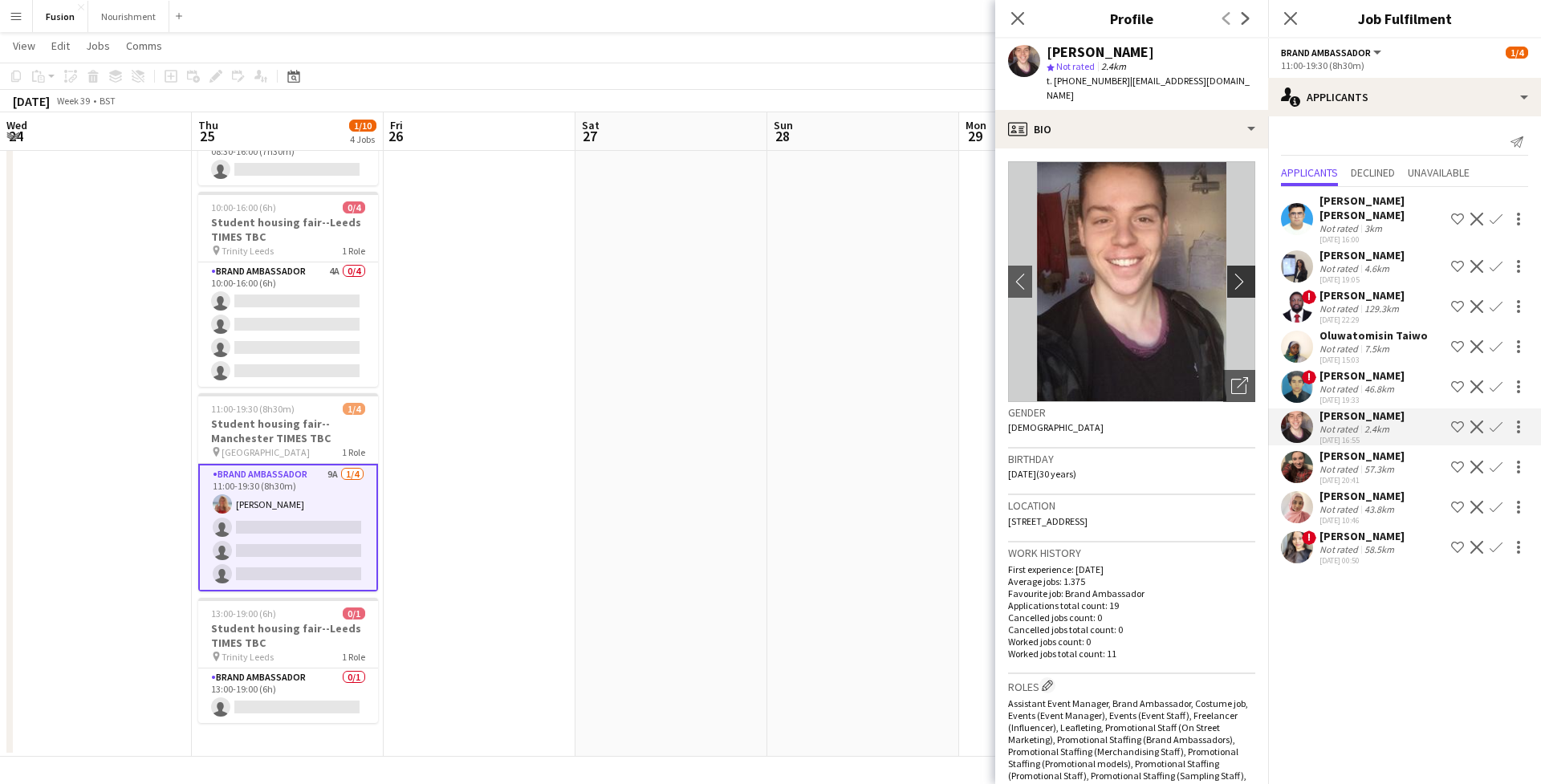
click at [1243, 273] on app-icon "chevron-right" at bounding box center [1244, 281] width 25 height 16
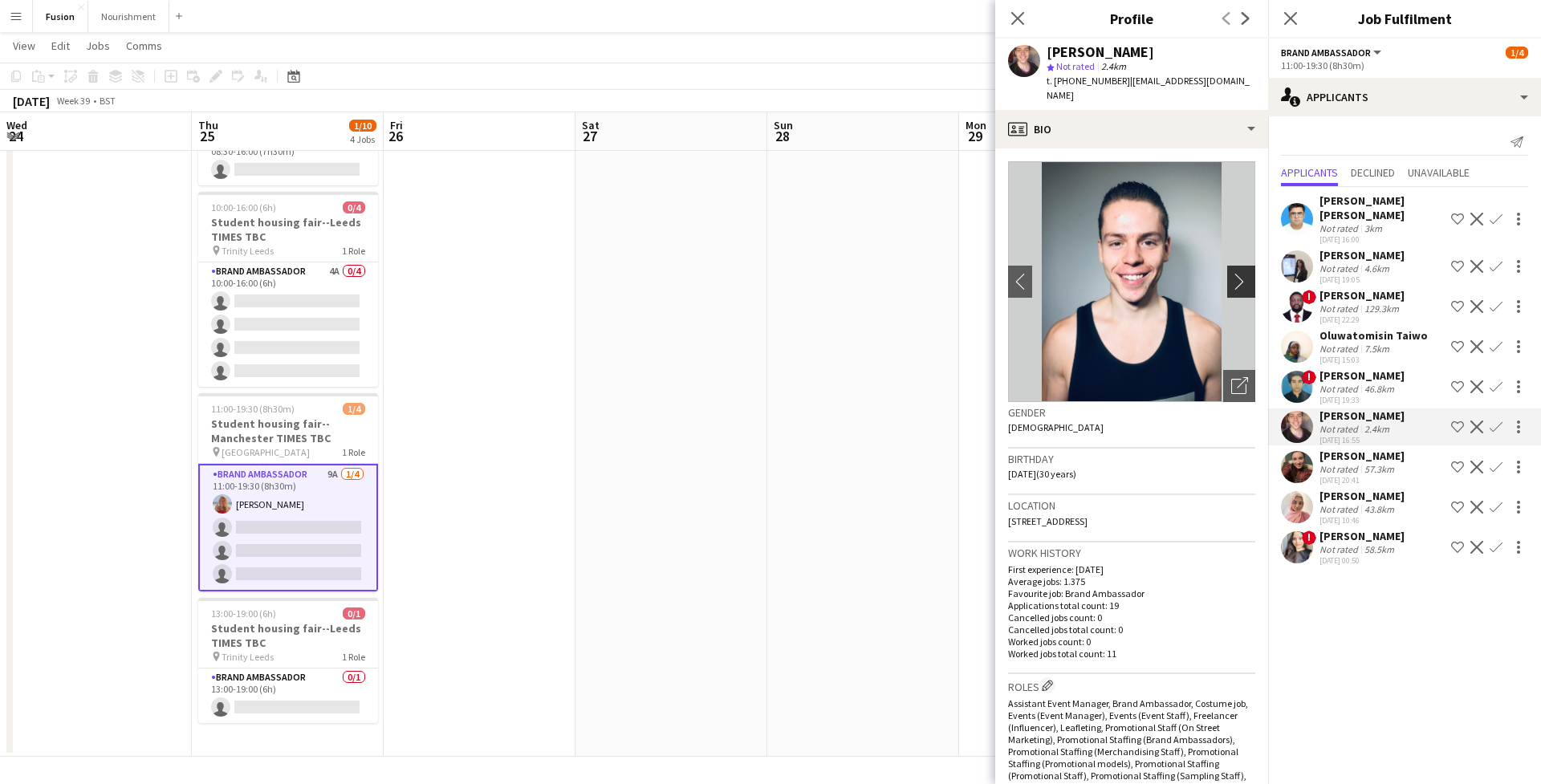
click at [1243, 273] on app-icon "chevron-right" at bounding box center [1244, 281] width 25 height 16
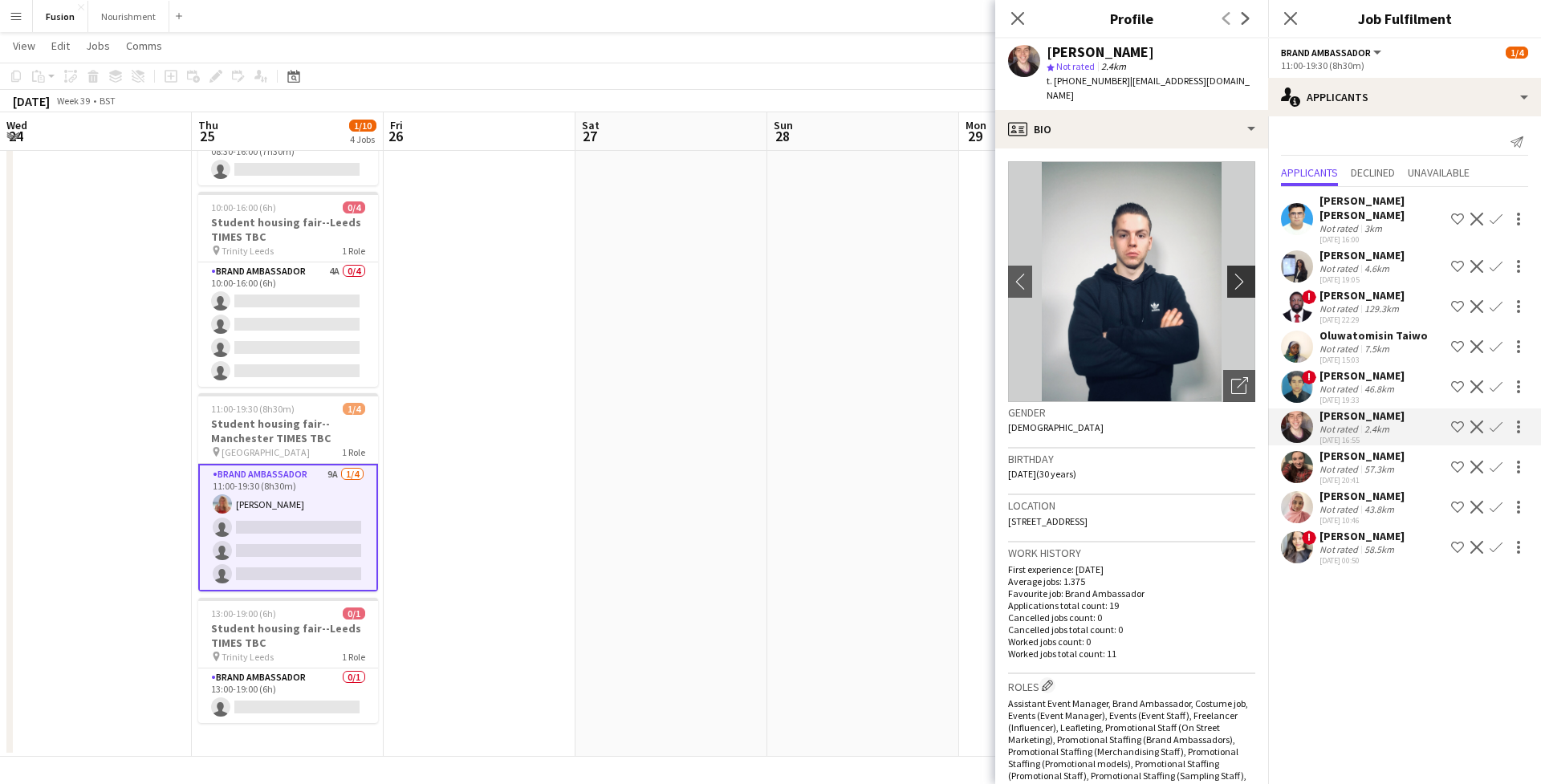
click at [1243, 273] on app-icon "chevron-right" at bounding box center [1244, 281] width 25 height 16
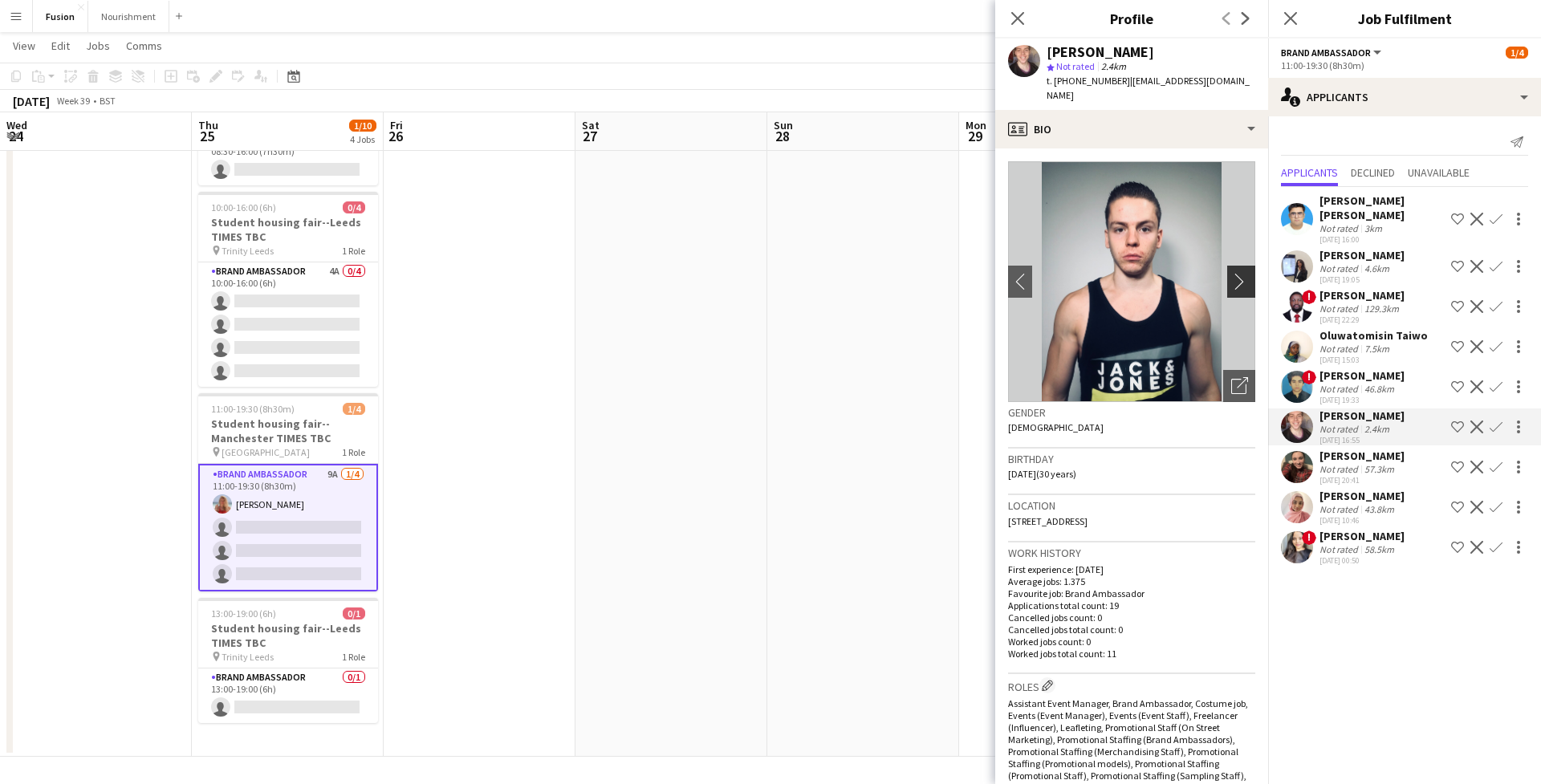
click at [1243, 273] on app-icon "chevron-right" at bounding box center [1244, 281] width 25 height 16
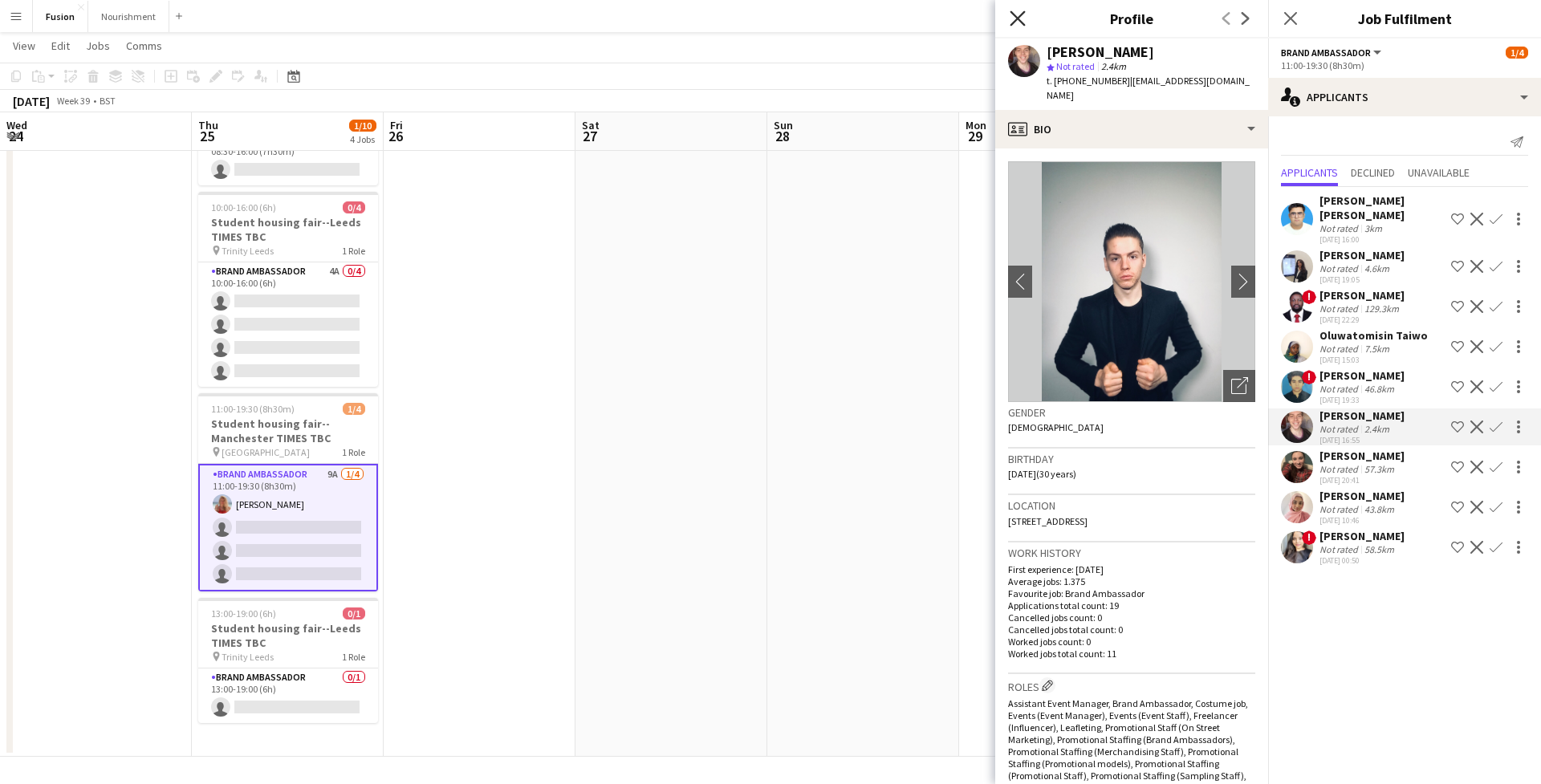
click at [1018, 17] on icon at bounding box center [1017, 18] width 16 height 16
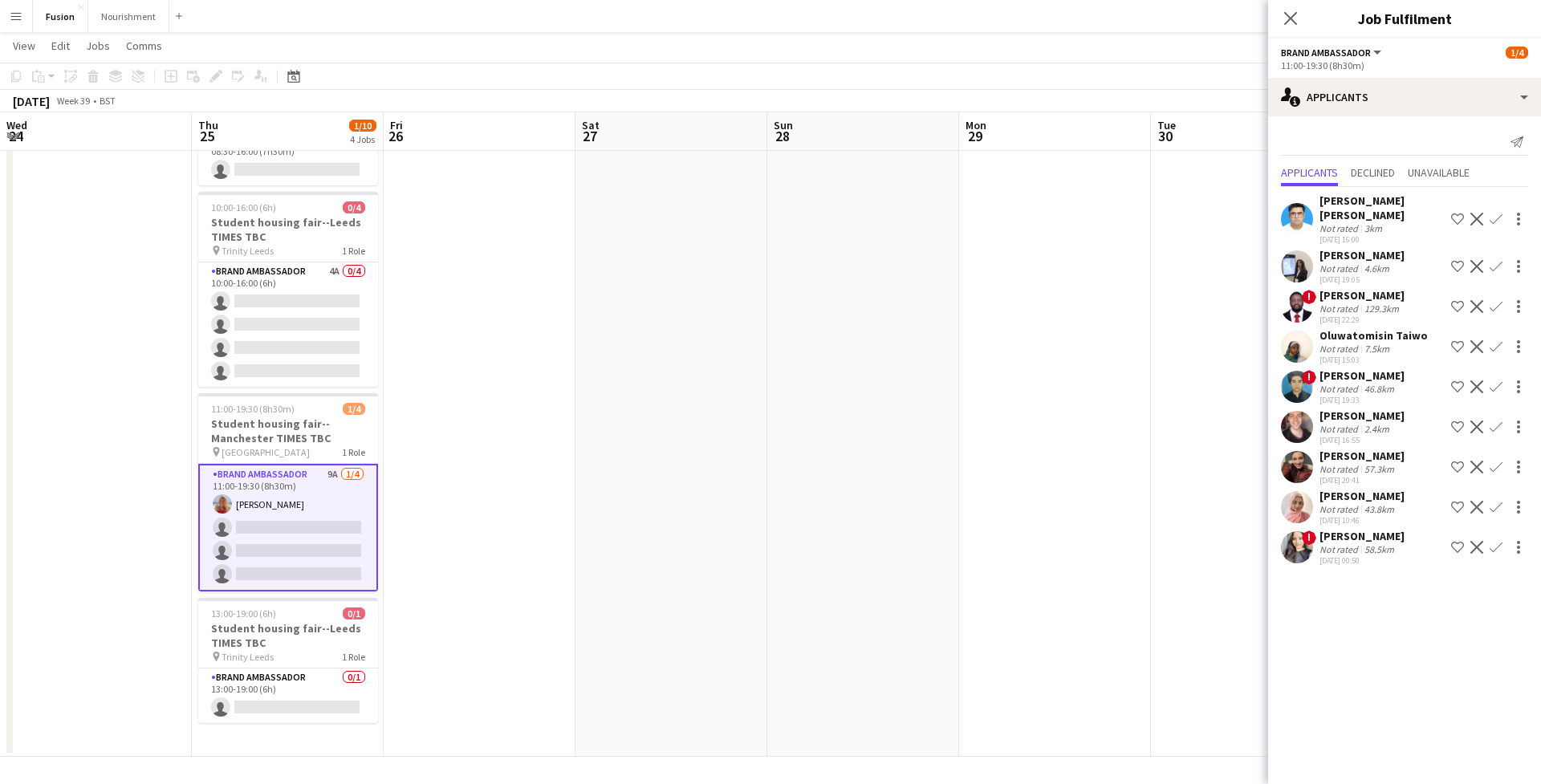
click at [1305, 467] on app-user-avatar at bounding box center [1296, 467] width 32 height 32
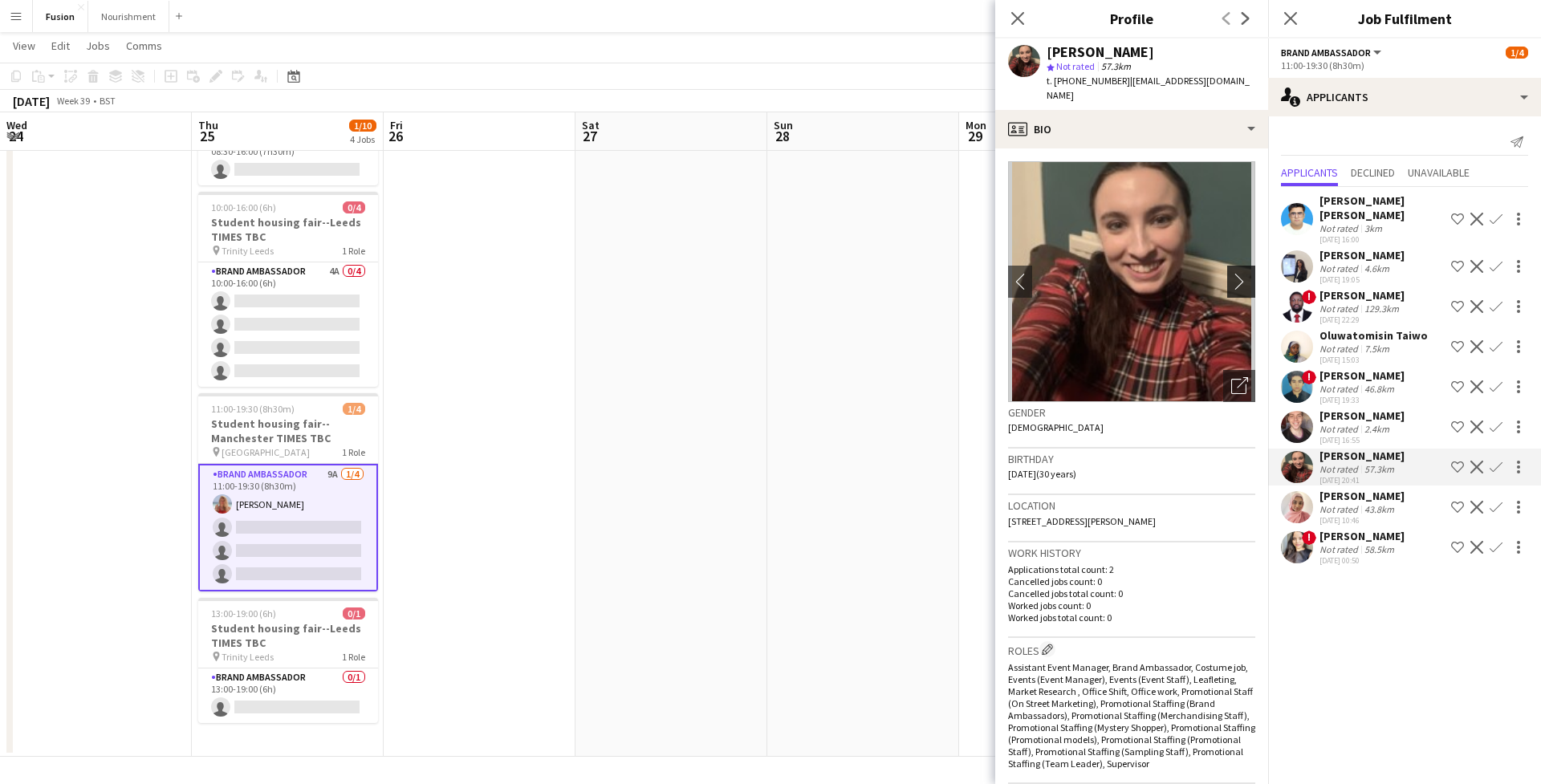
click at [1249, 273] on app-icon "chevron-right" at bounding box center [1244, 281] width 25 height 16
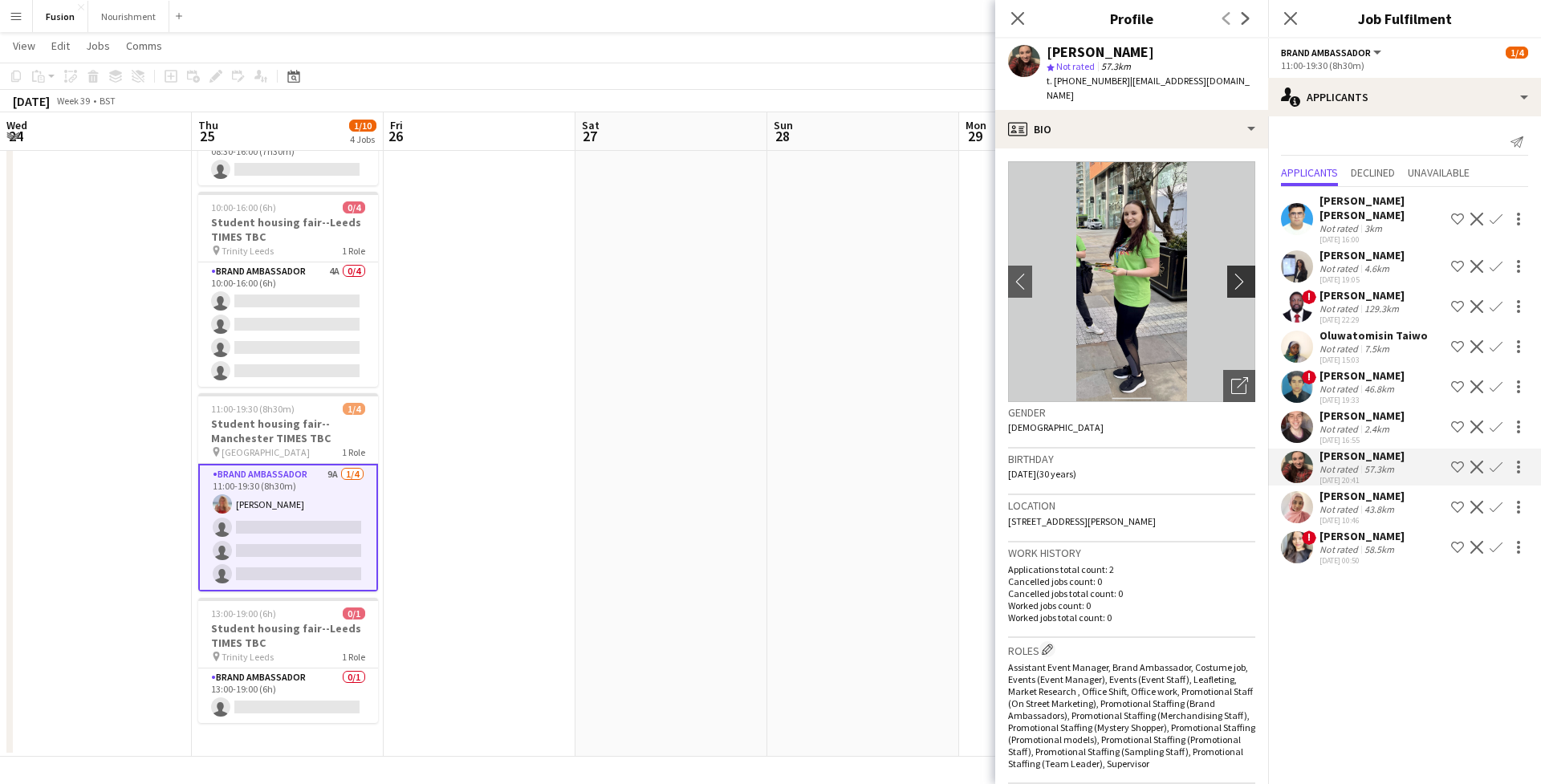
click at [1242, 273] on app-icon "chevron-right" at bounding box center [1244, 281] width 25 height 16
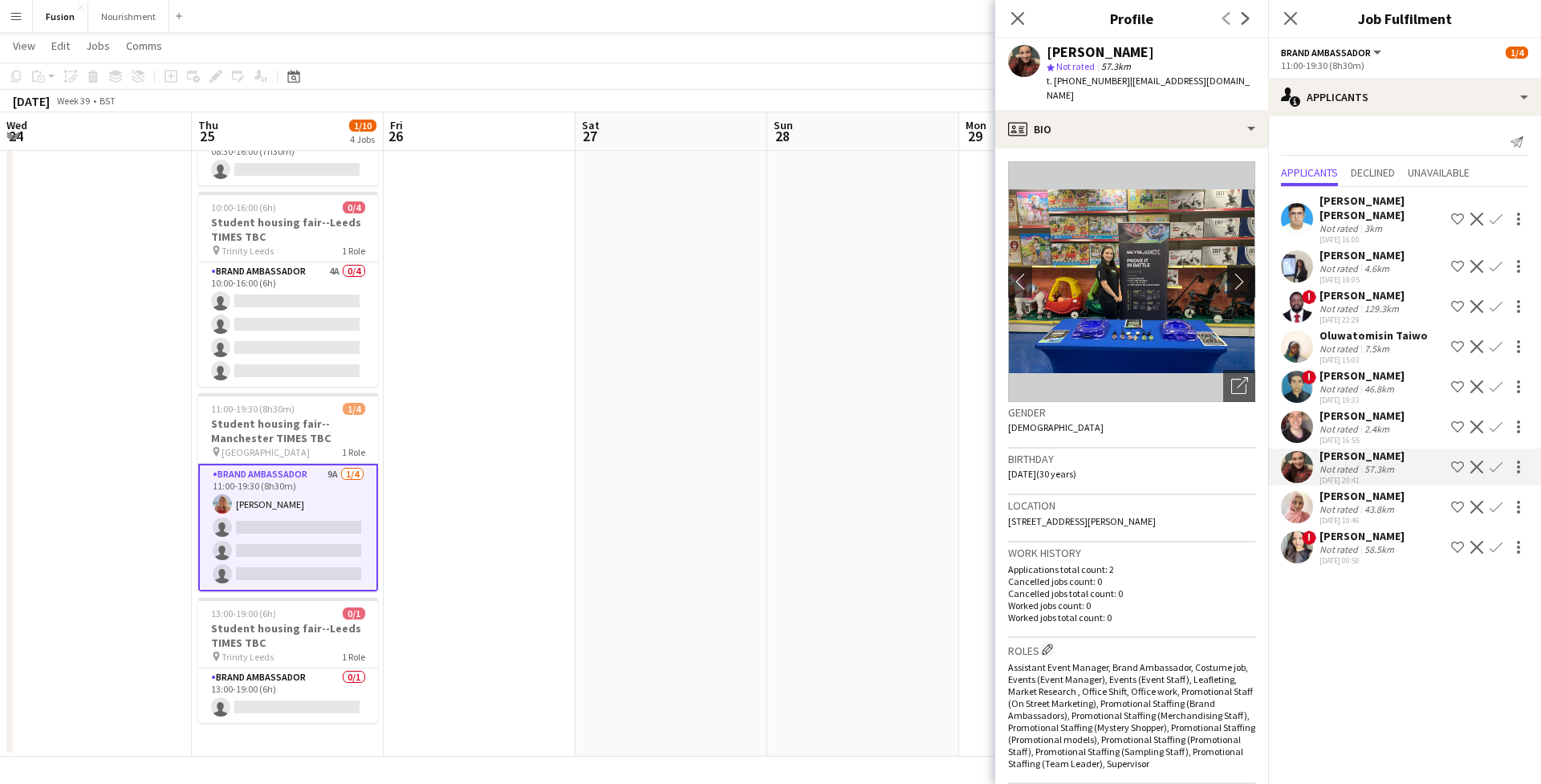
click at [1242, 273] on app-icon "chevron-right" at bounding box center [1244, 281] width 25 height 16
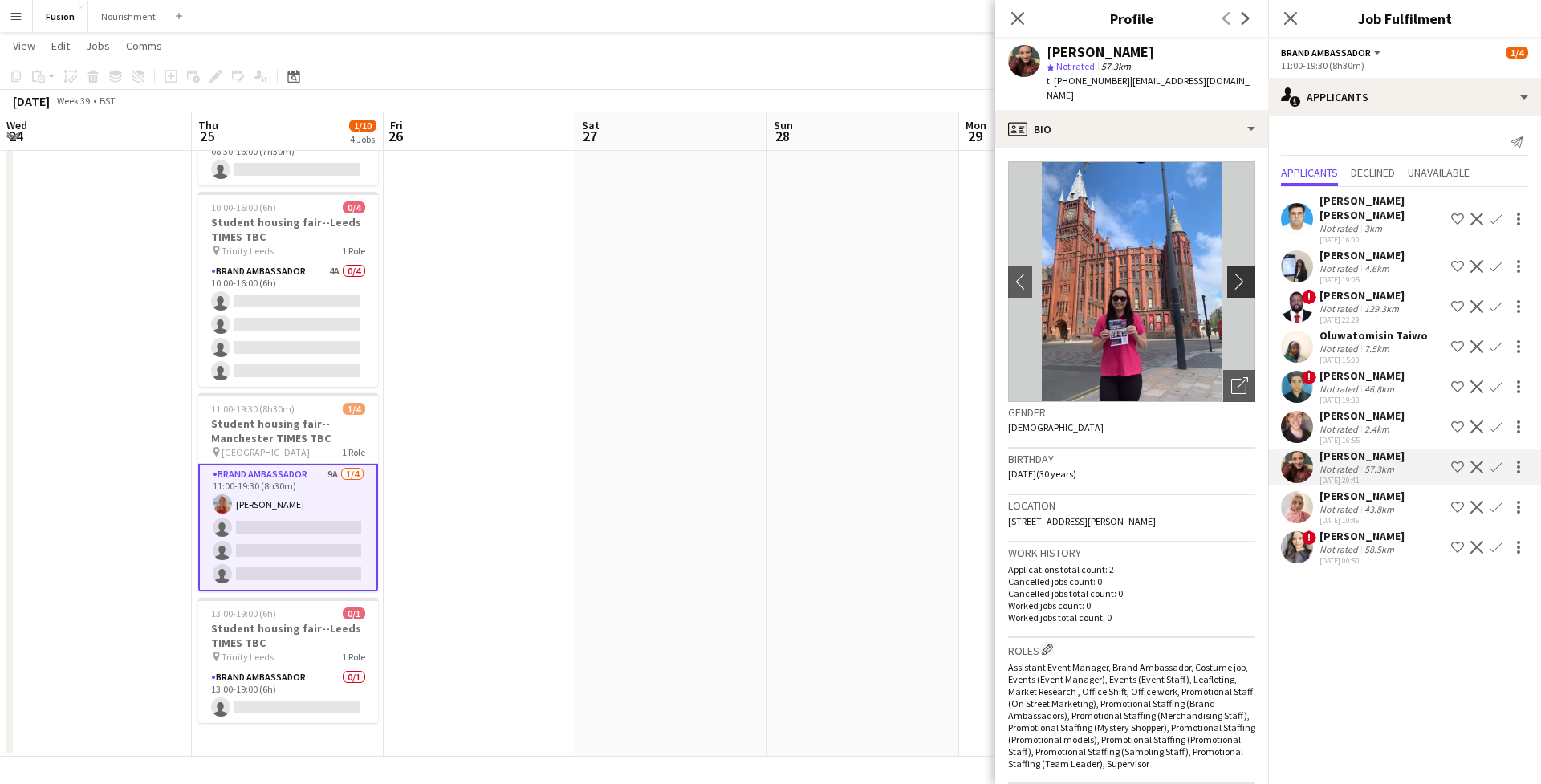
click at [1242, 273] on app-icon "chevron-right" at bounding box center [1244, 281] width 25 height 16
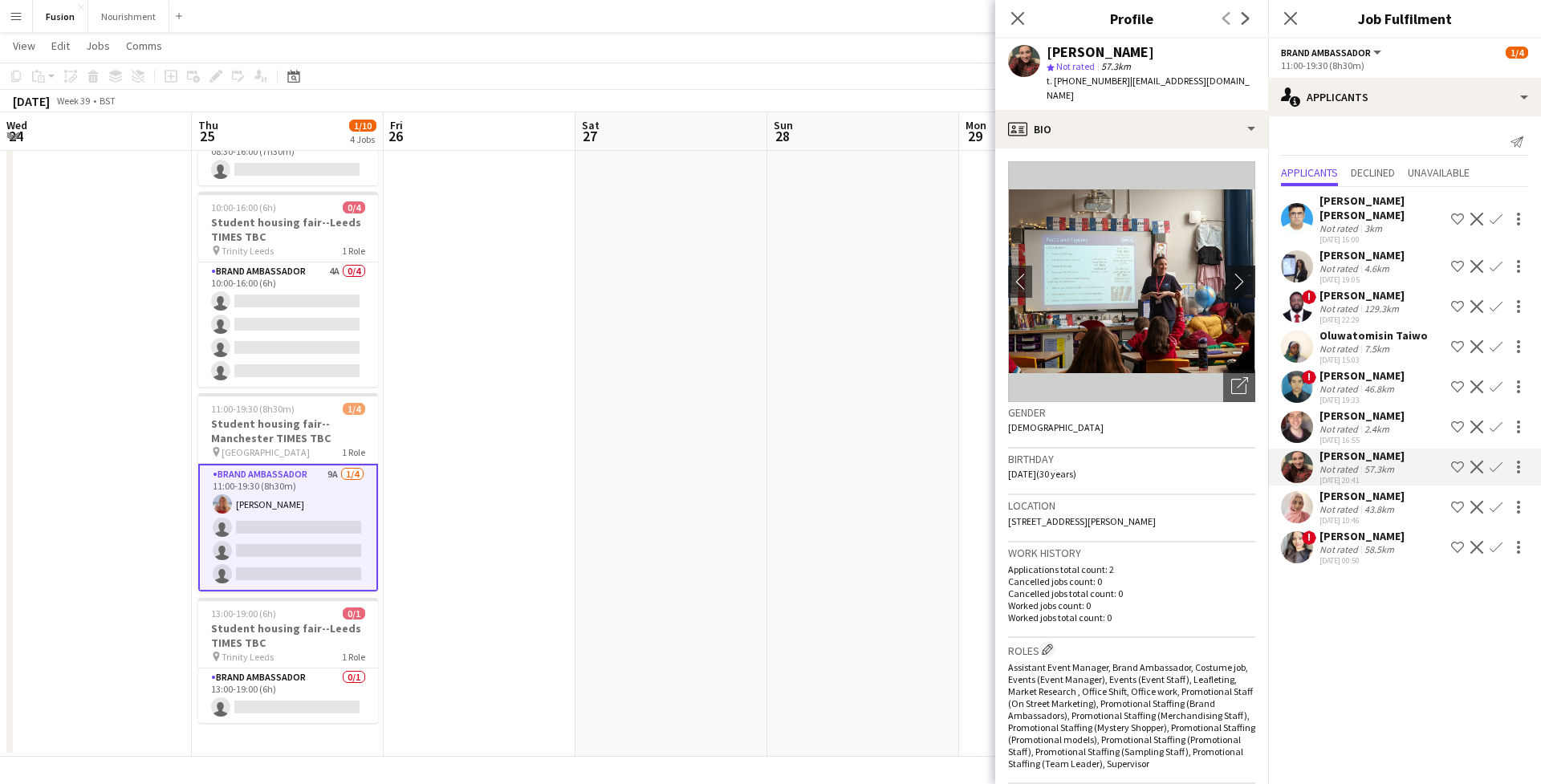
click at [1242, 273] on app-icon "chevron-right" at bounding box center [1244, 281] width 25 height 16
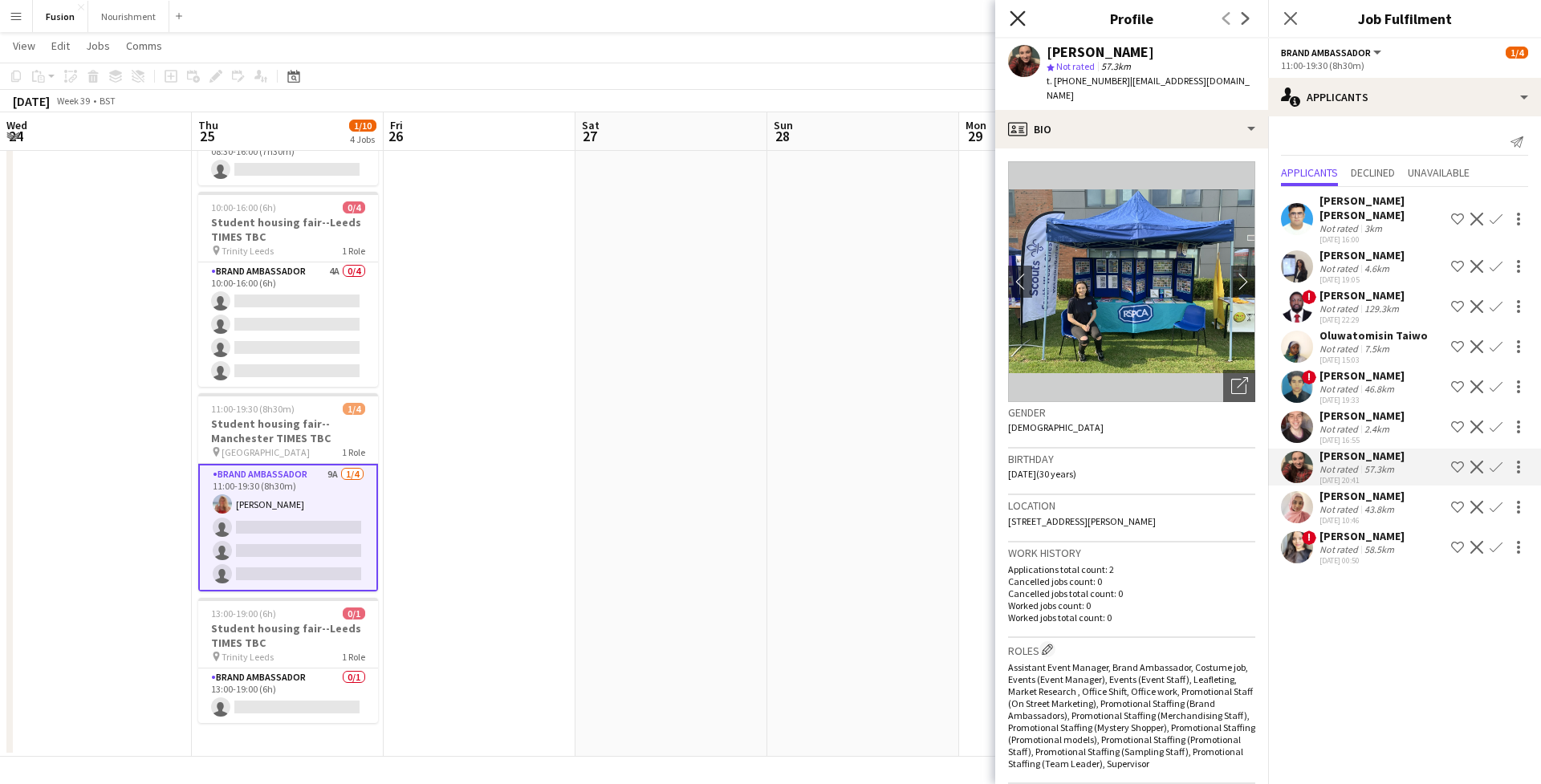
click at [1020, 23] on icon "Close pop-in" at bounding box center [1017, 18] width 16 height 16
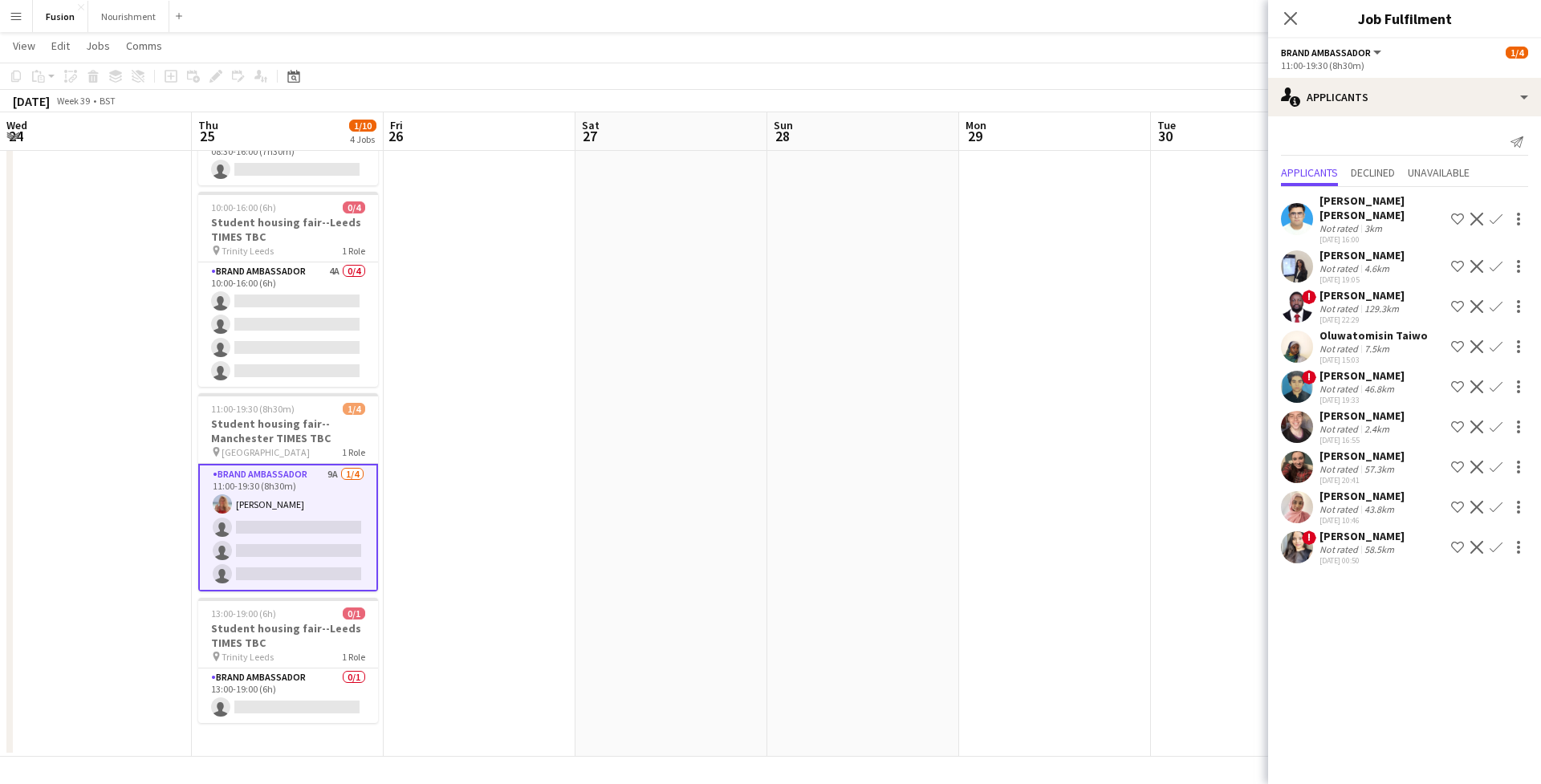
click at [1299, 548] on app-user-avatar at bounding box center [1296, 547] width 32 height 32
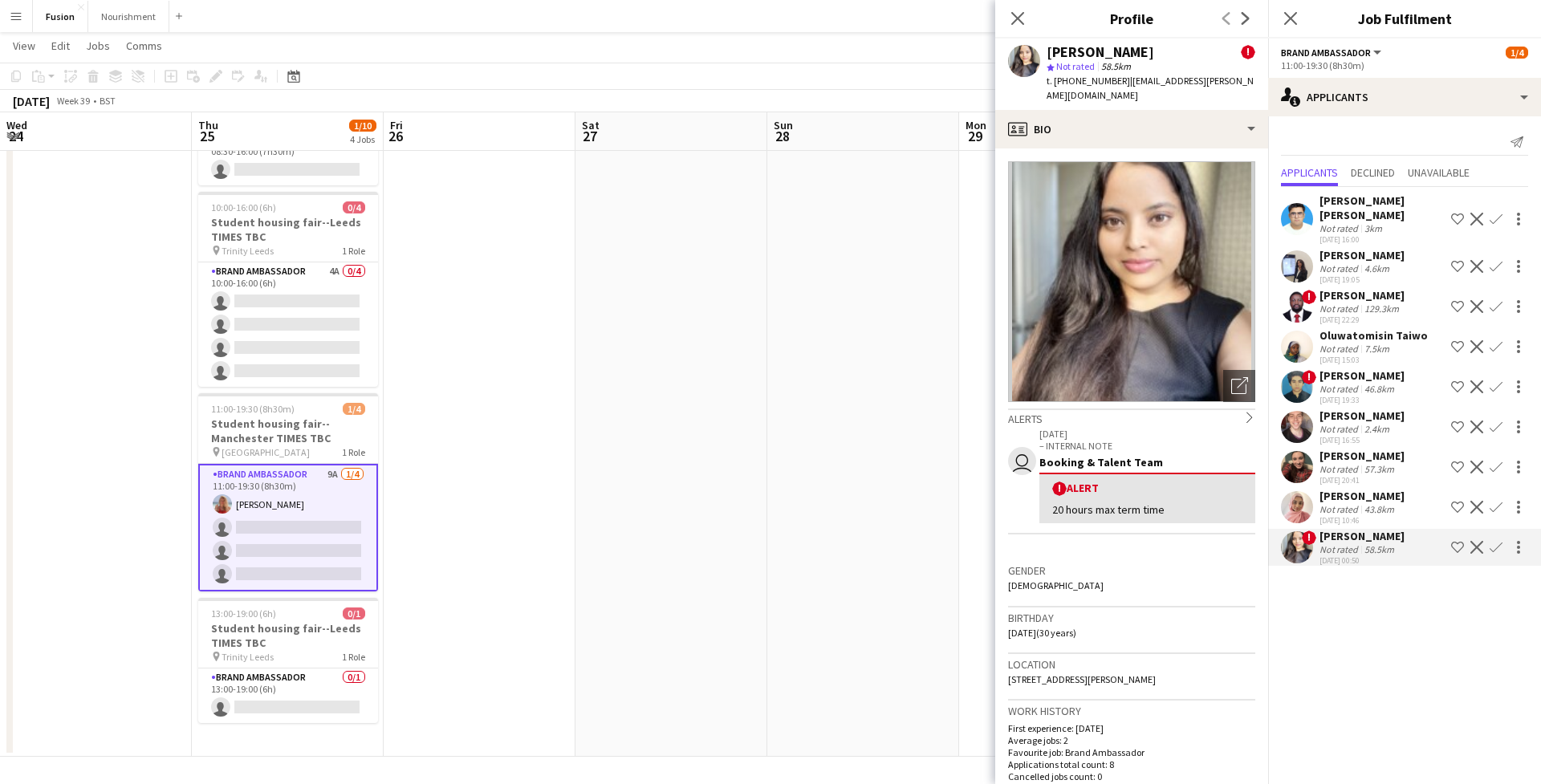
click at [1297, 346] on app-user-avatar at bounding box center [1296, 347] width 32 height 32
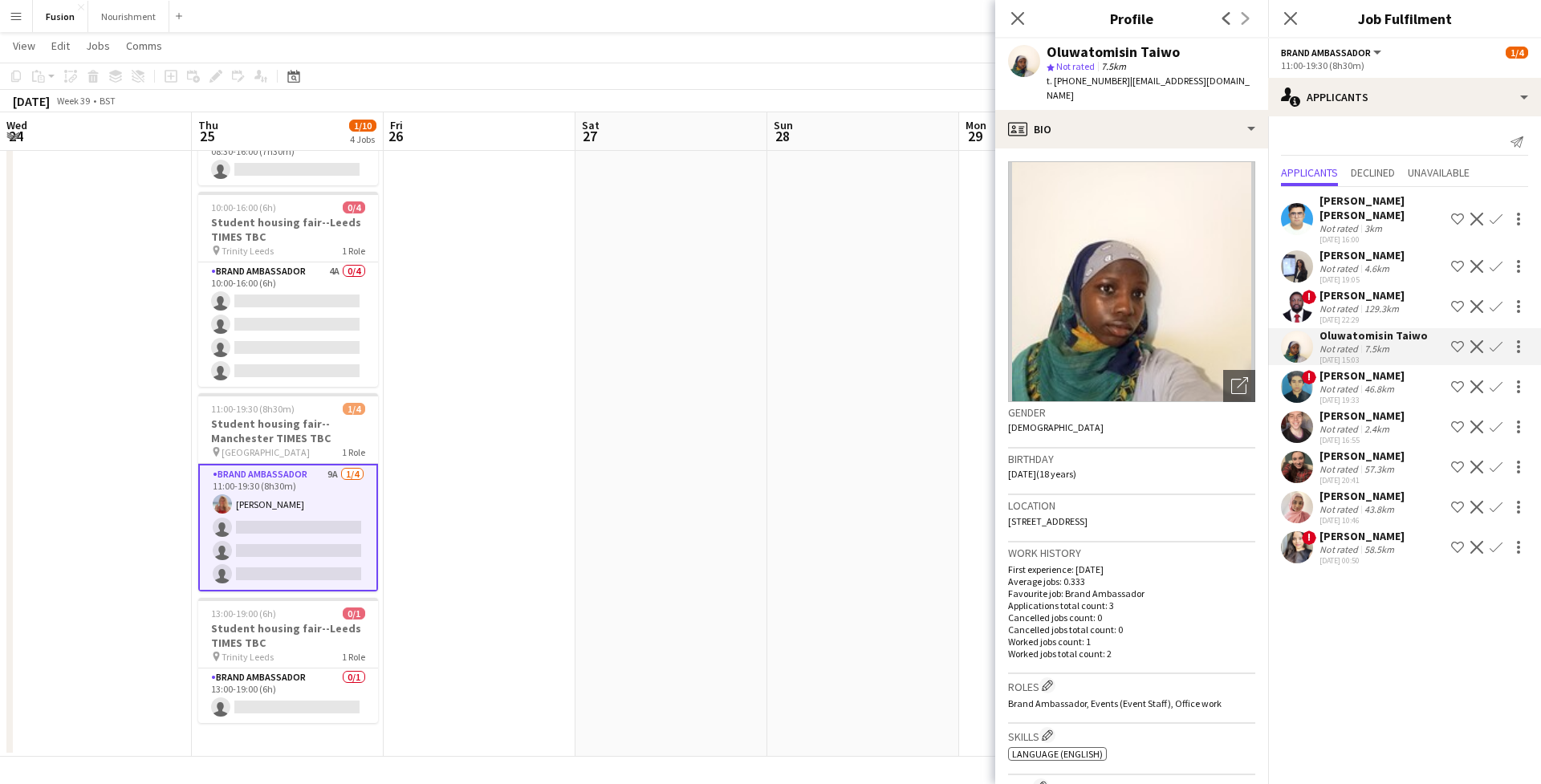
click at [1296, 306] on app-user-avatar at bounding box center [1296, 306] width 32 height 32
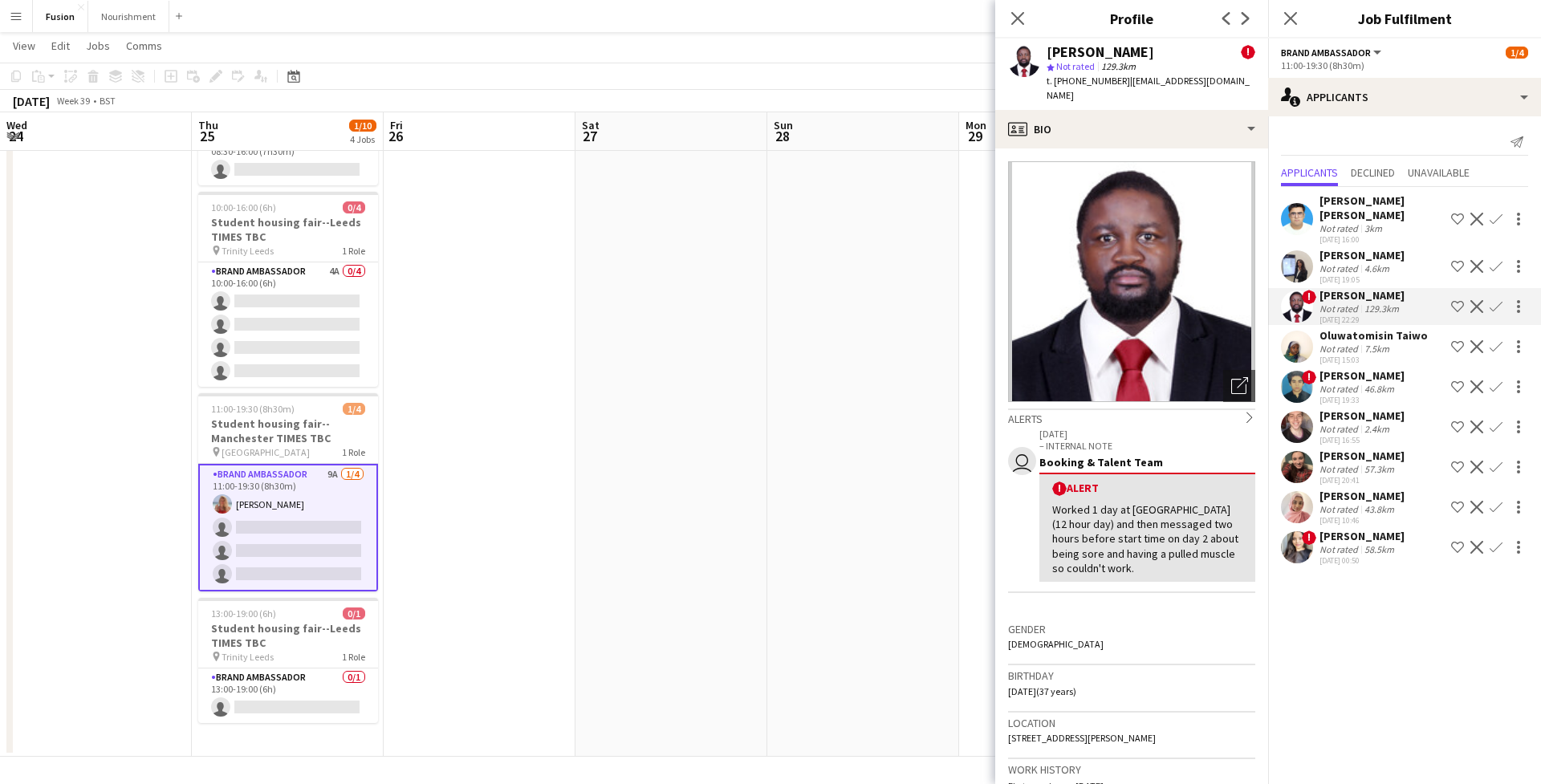
click at [1295, 422] on app-user-avatar at bounding box center [1296, 427] width 32 height 32
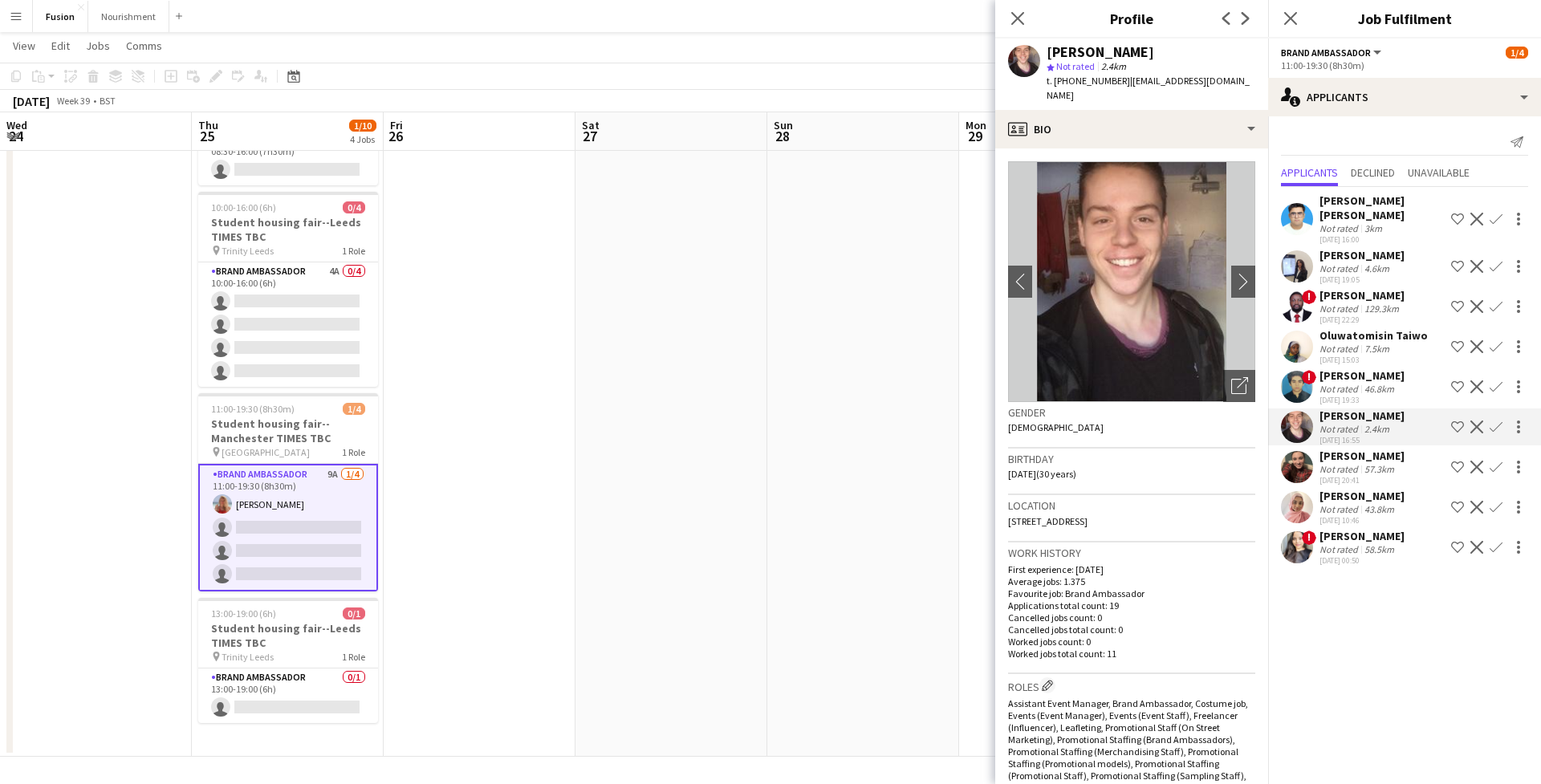
click at [1293, 467] on app-user-avatar at bounding box center [1296, 467] width 32 height 32
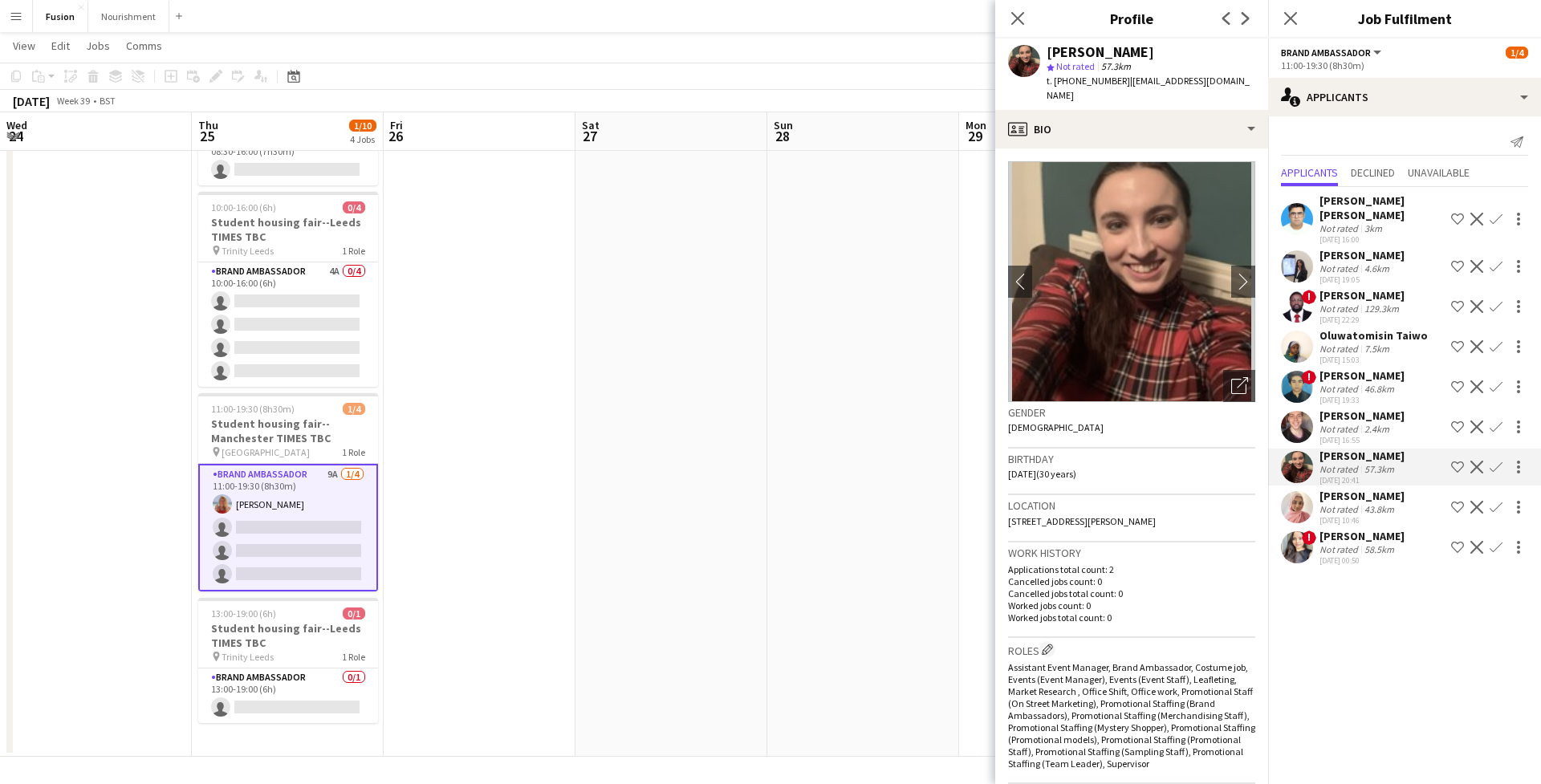
click at [1294, 496] on app-user-avatar at bounding box center [1296, 506] width 32 height 32
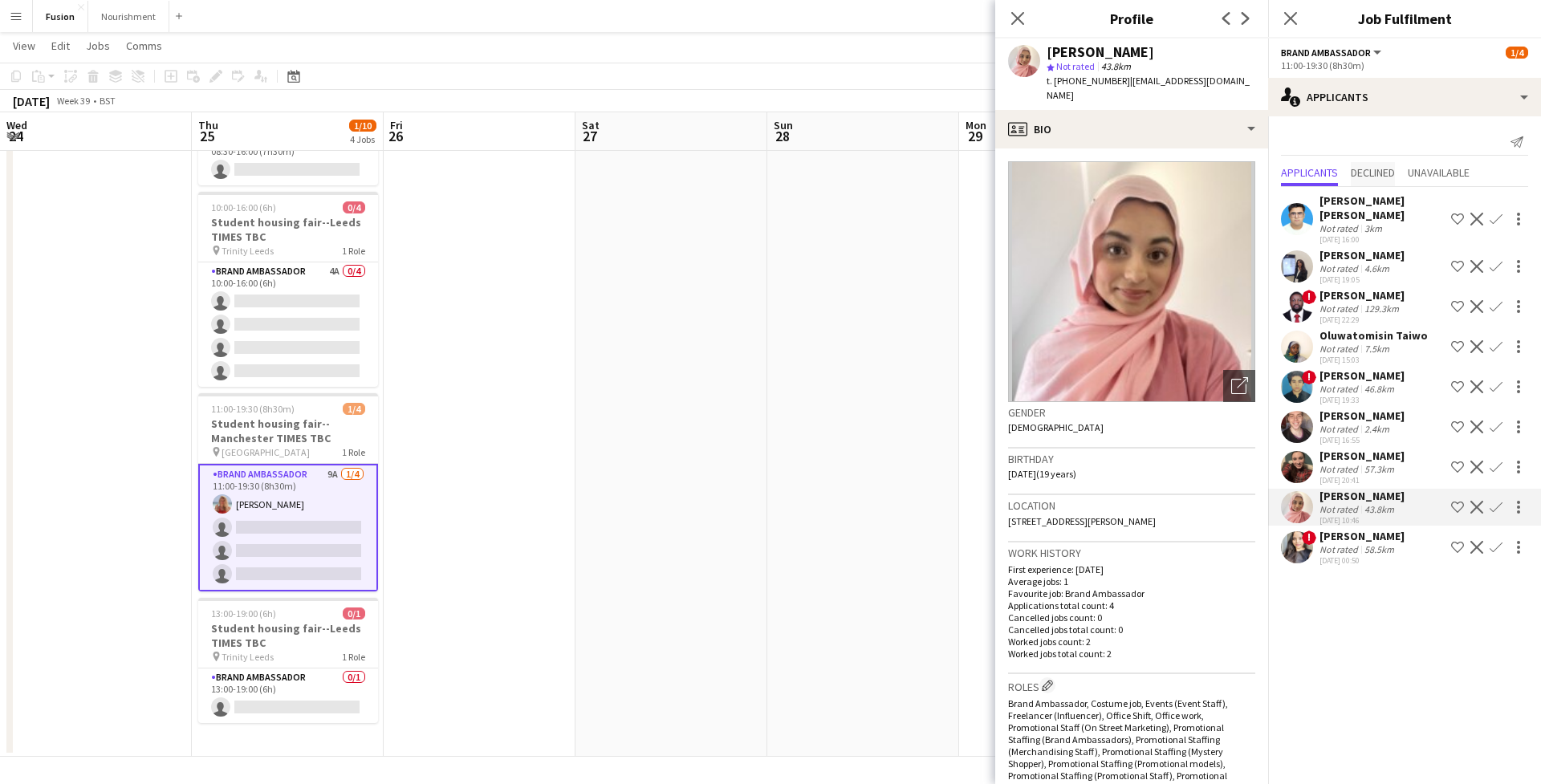
click at [1360, 176] on span "Declined" at bounding box center [1373, 173] width 44 height 12
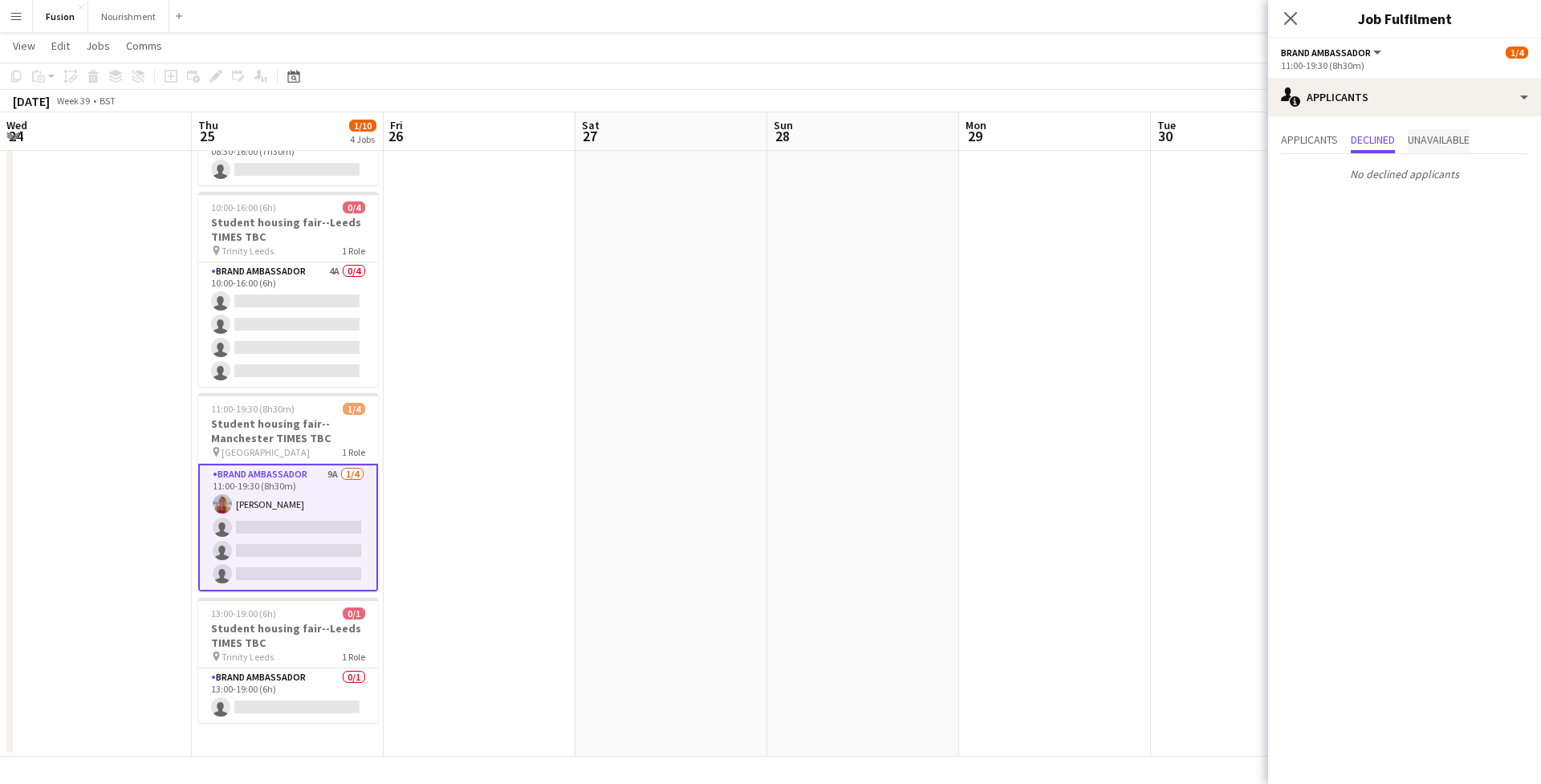
click at [1428, 140] on span "Unavailable" at bounding box center [1438, 140] width 62 height 12
click at [1285, 16] on icon "Close pop-in" at bounding box center [1290, 18] width 16 height 16
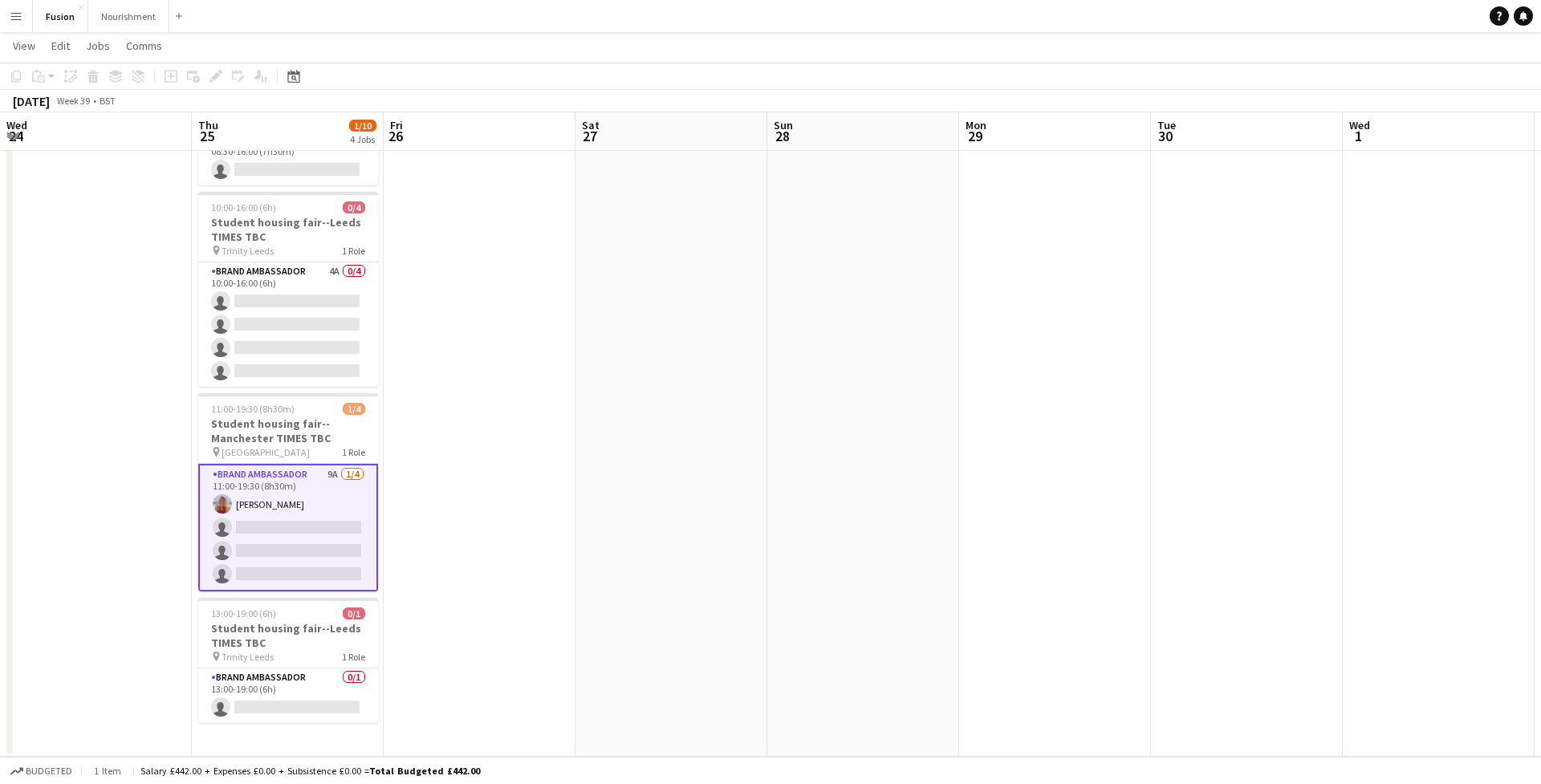
click at [1088, 268] on app-date-cell at bounding box center [1055, 405] width 192 height 703
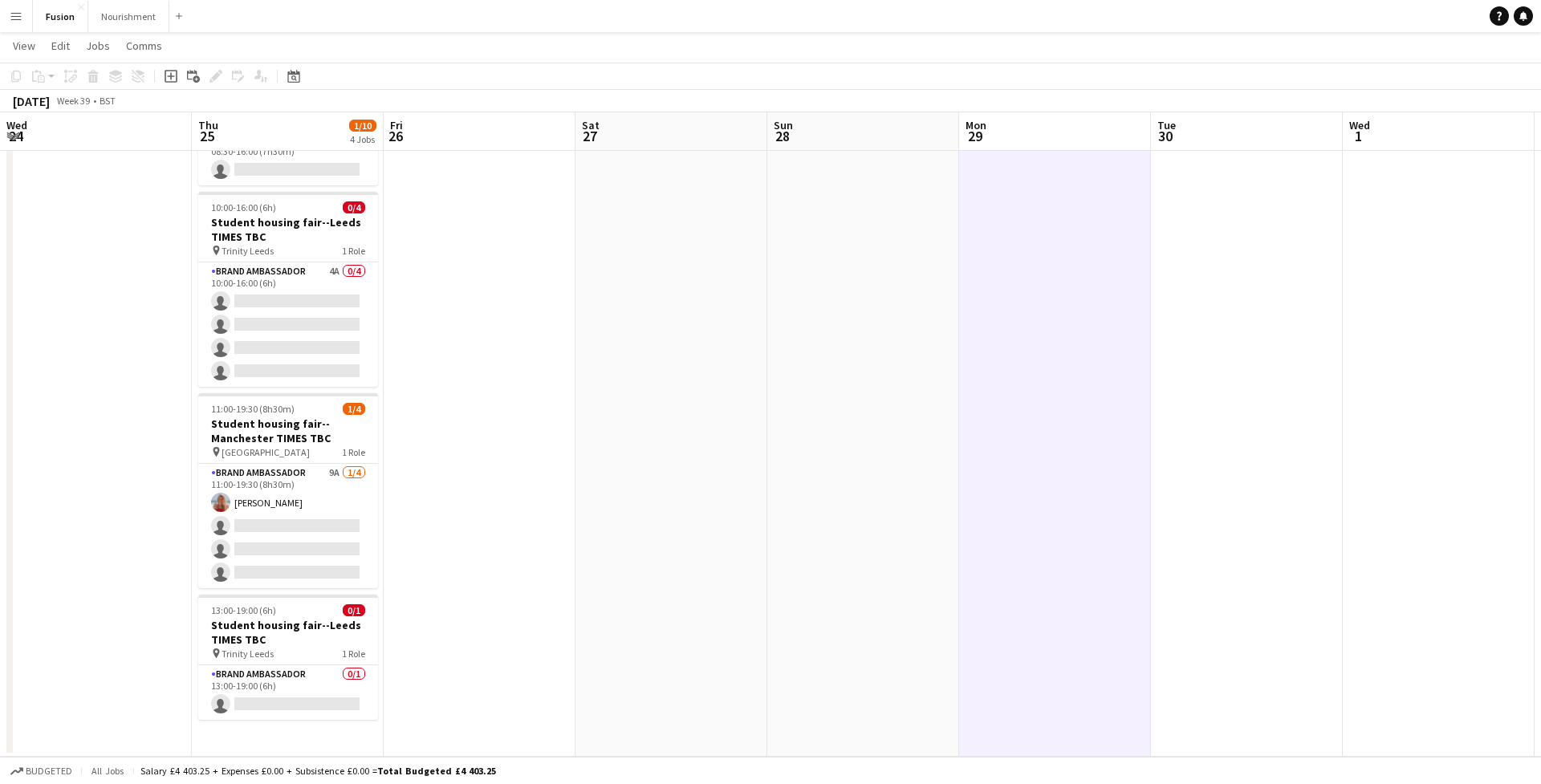
click at [16, 16] on app-icon "Menu" at bounding box center [16, 16] width 13 height 13
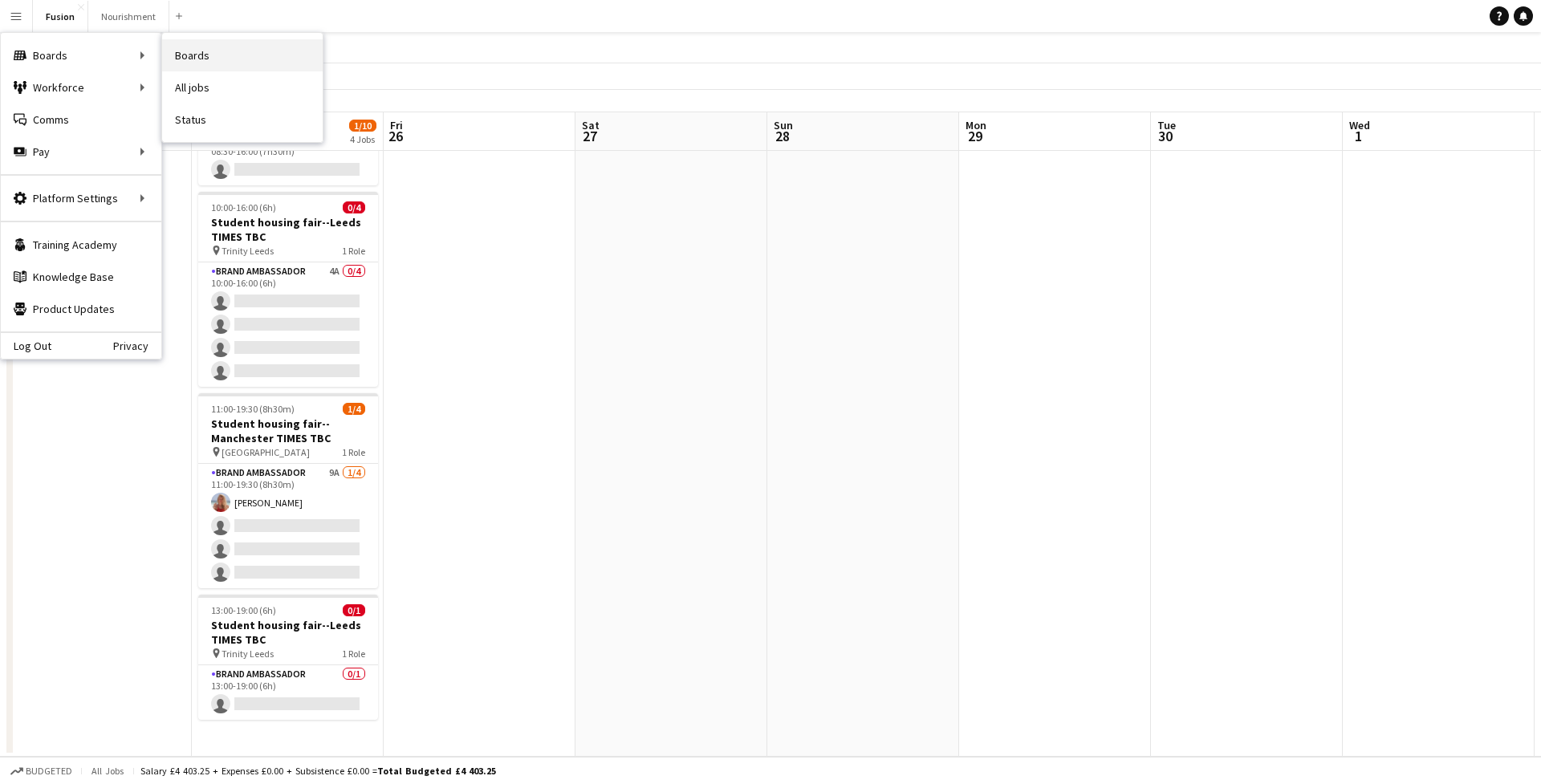
click at [190, 58] on link "Boards" at bounding box center [242, 55] width 161 height 32
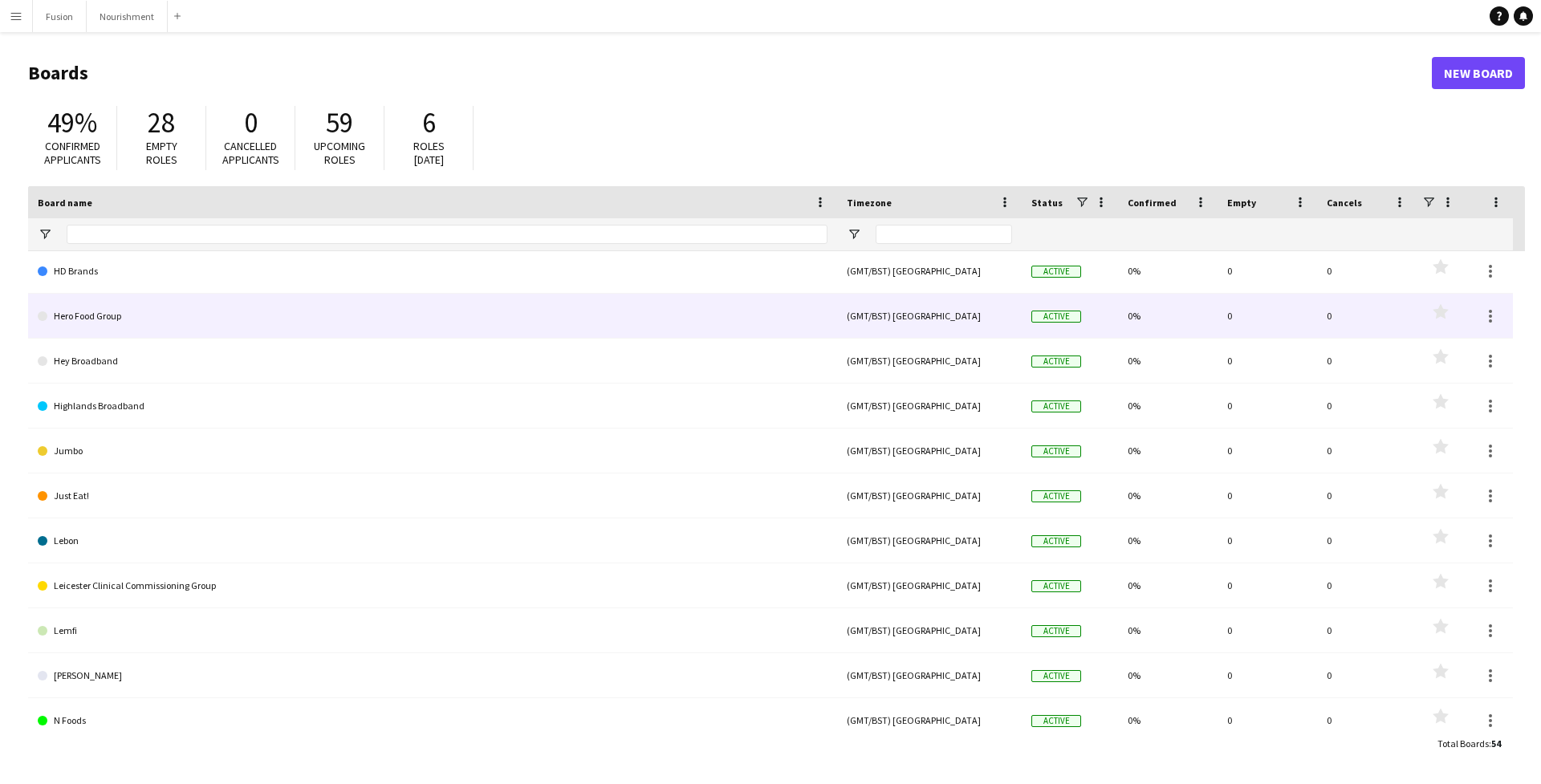
scroll to position [861, 0]
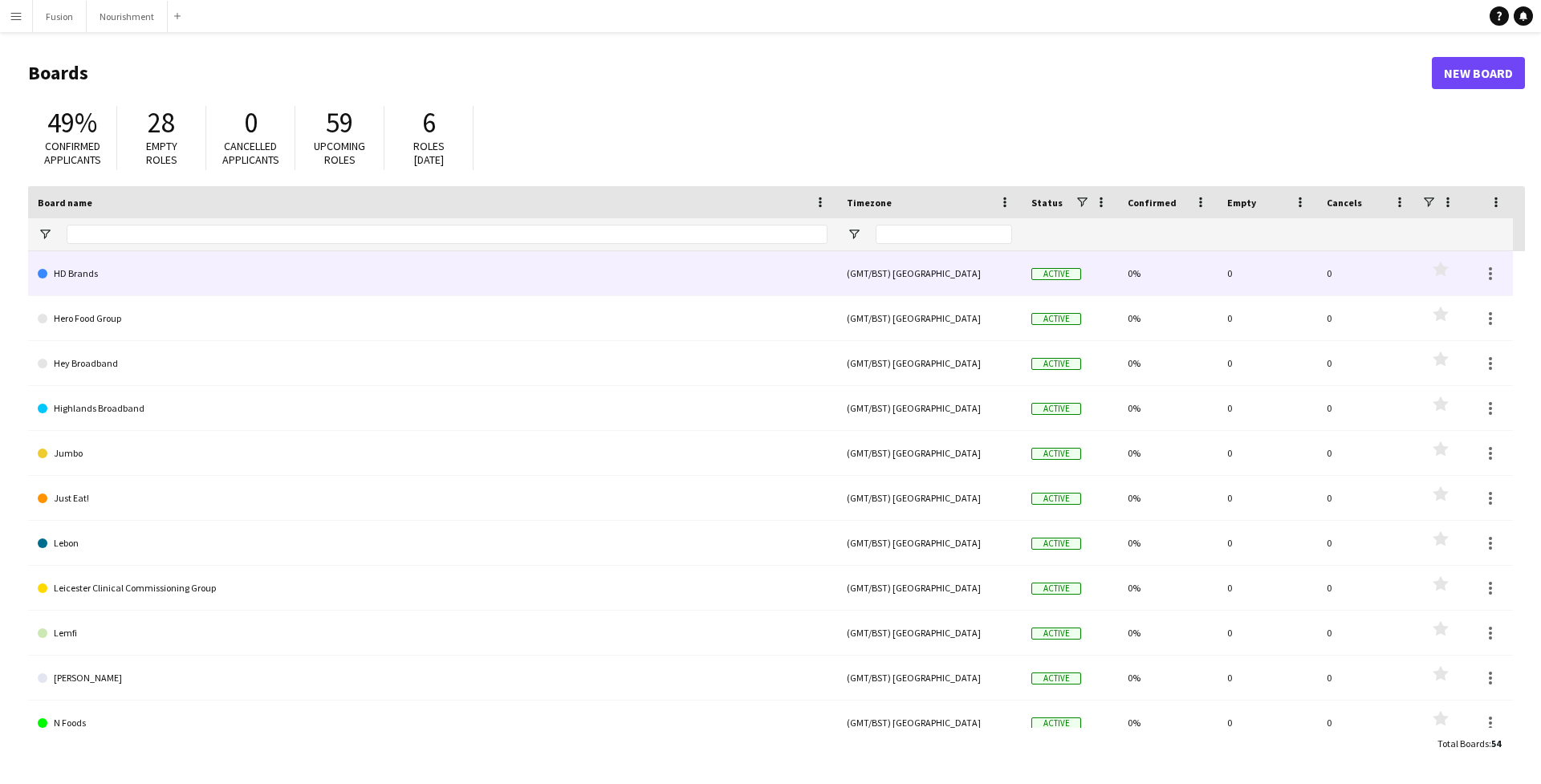
click at [129, 284] on link "HD Brands" at bounding box center [432, 273] width 790 height 45
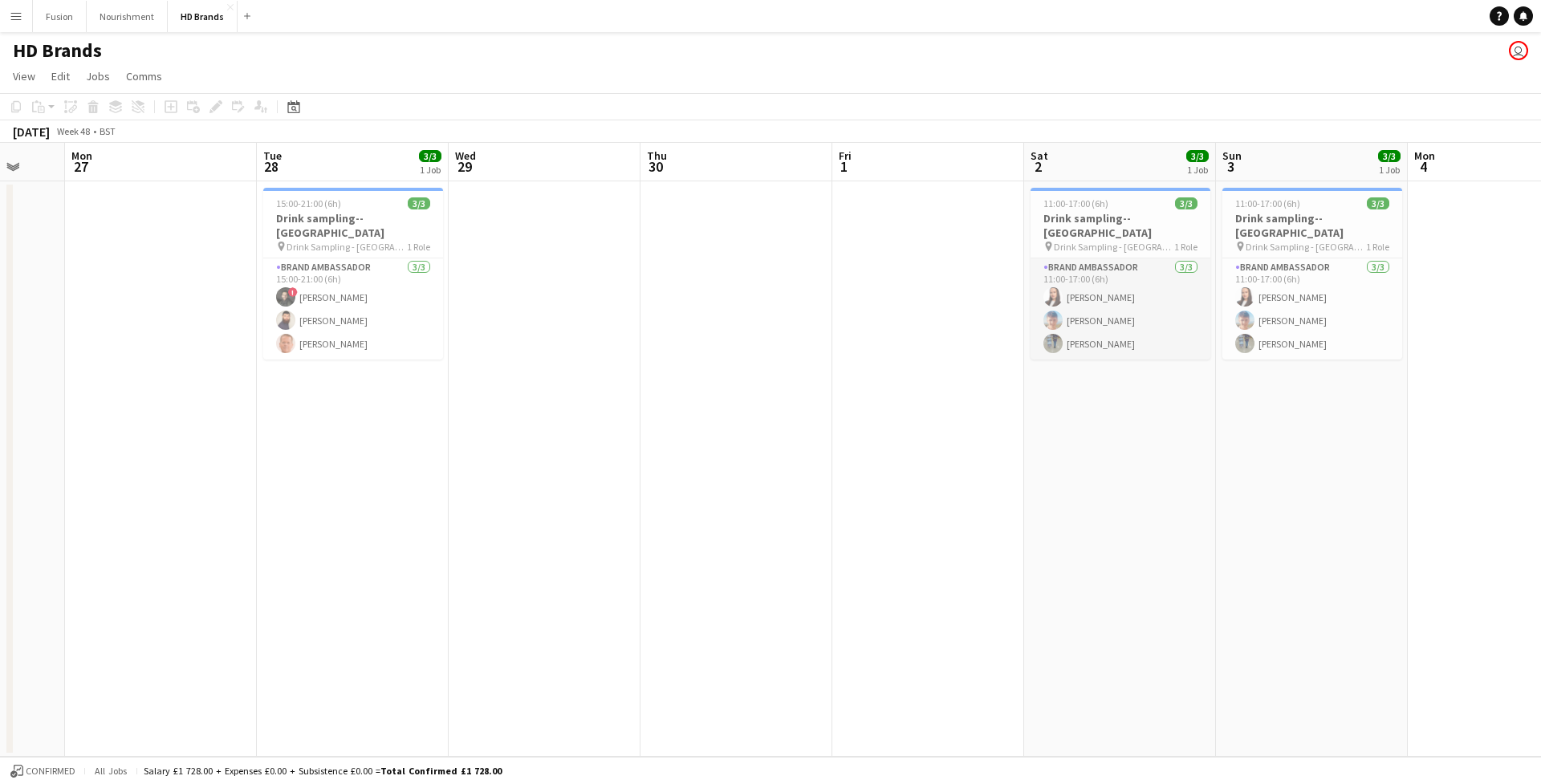
click at [1071, 289] on app-card-role "Brand Ambassador [DATE] 11:00-17:00 (6h) [PERSON_NAME] [PERSON_NAME] [PERSON_NA…" at bounding box center [1120, 309] width 180 height 101
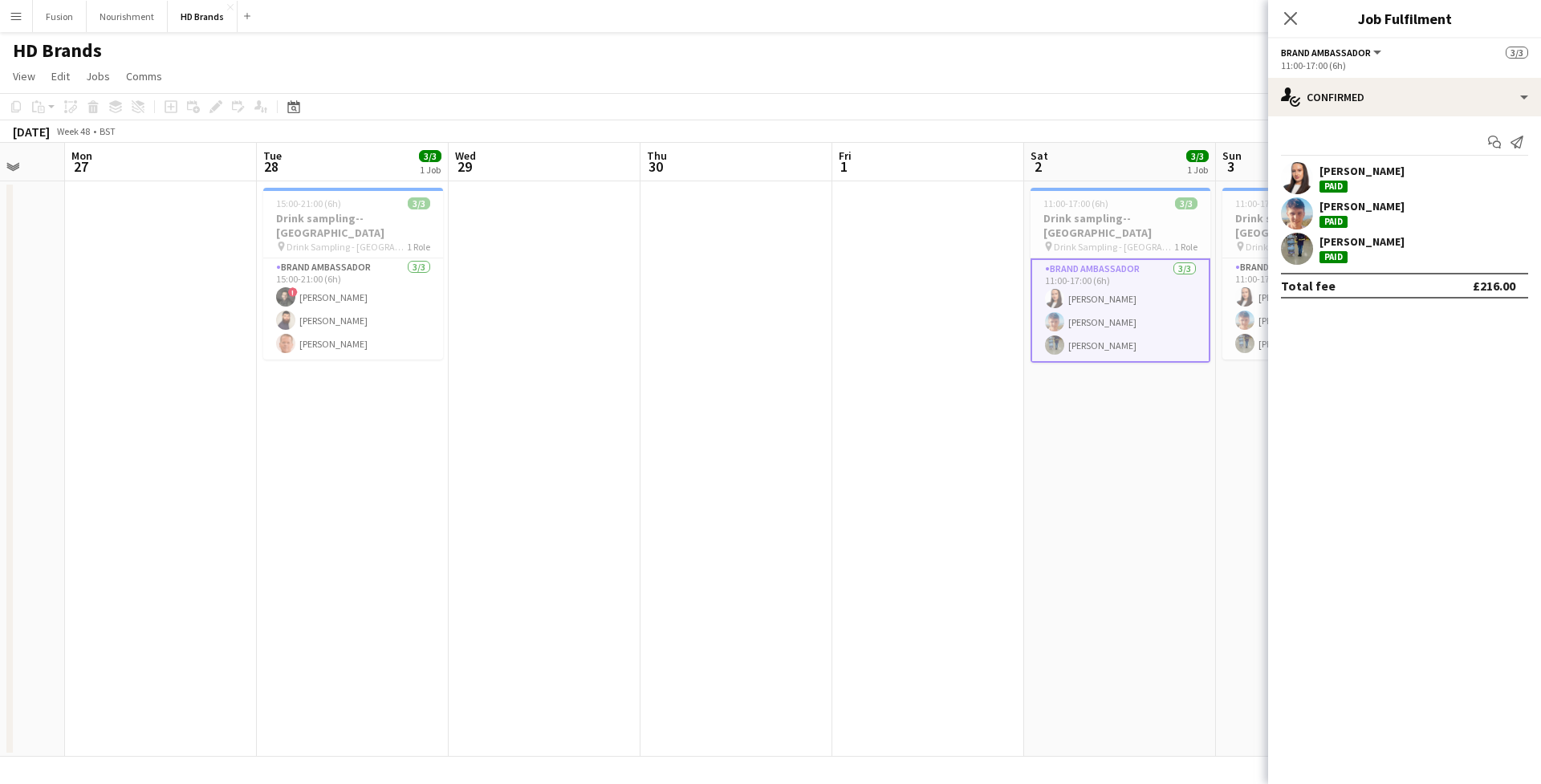
click at [1297, 170] on app-user-avatar at bounding box center [1296, 178] width 32 height 32
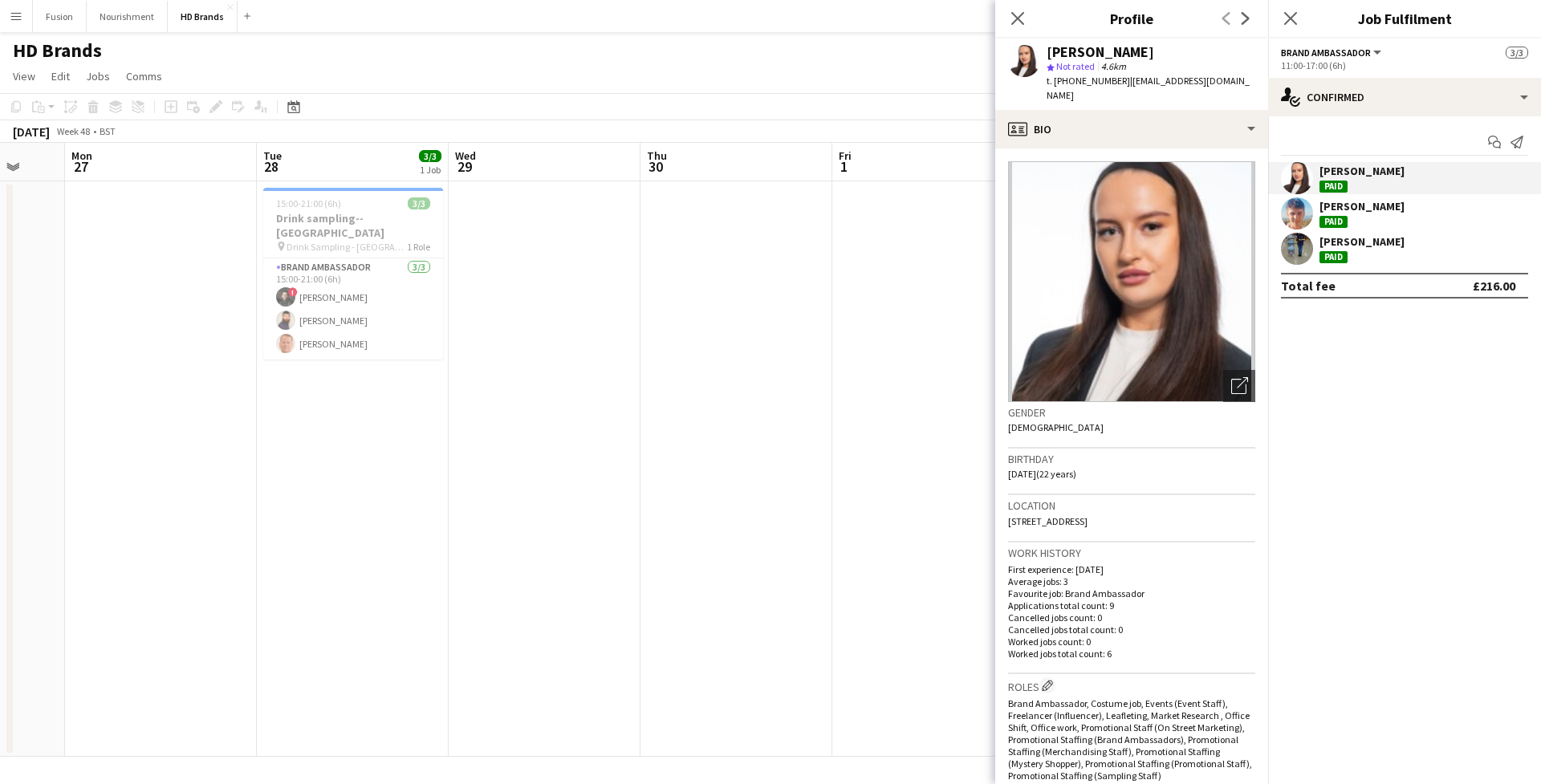
click at [1293, 212] on app-user-avatar at bounding box center [1296, 213] width 32 height 32
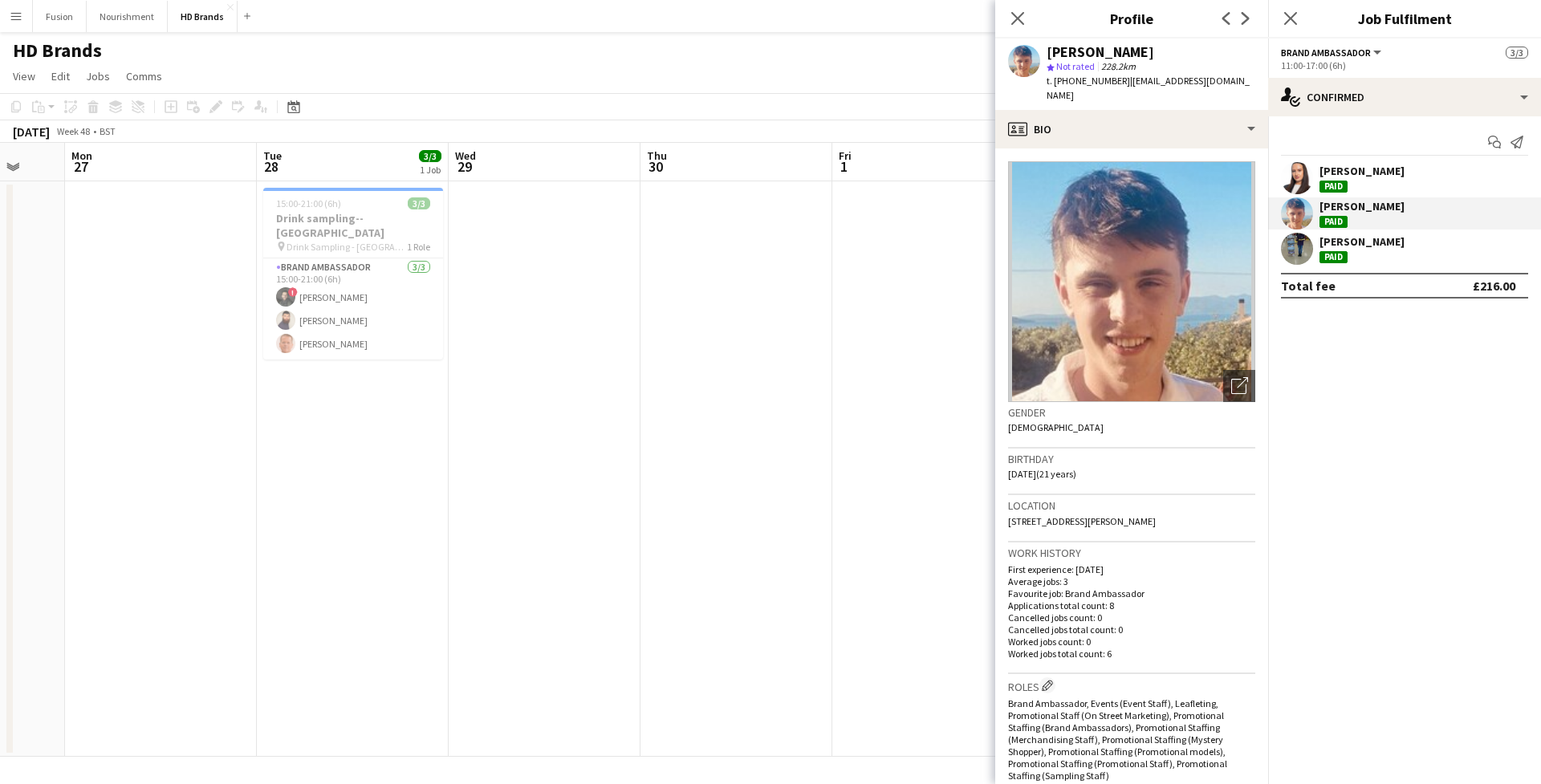
click at [1298, 247] on app-user-avatar at bounding box center [1296, 249] width 32 height 32
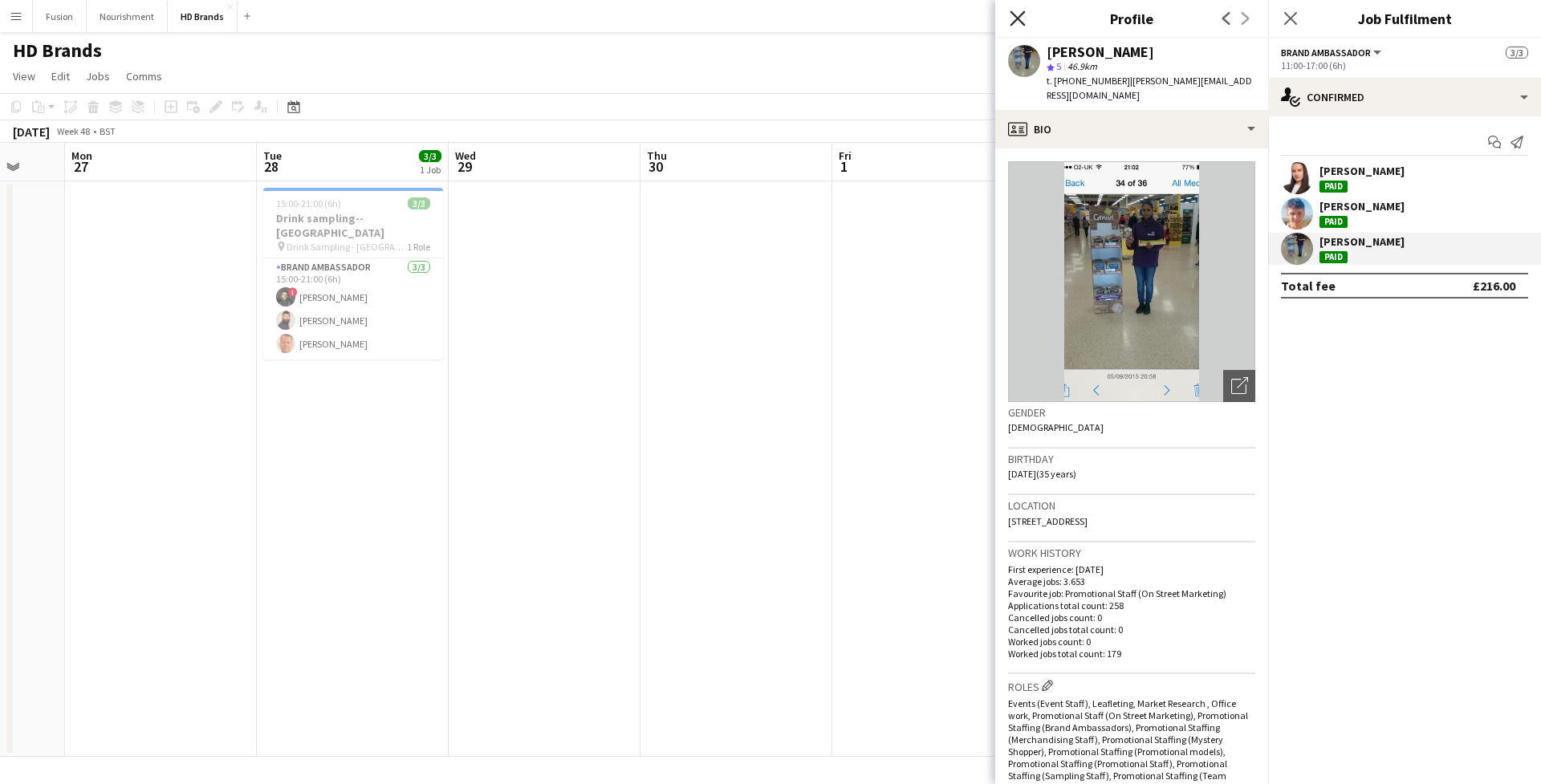
click at [1019, 19] on icon at bounding box center [1017, 18] width 16 height 16
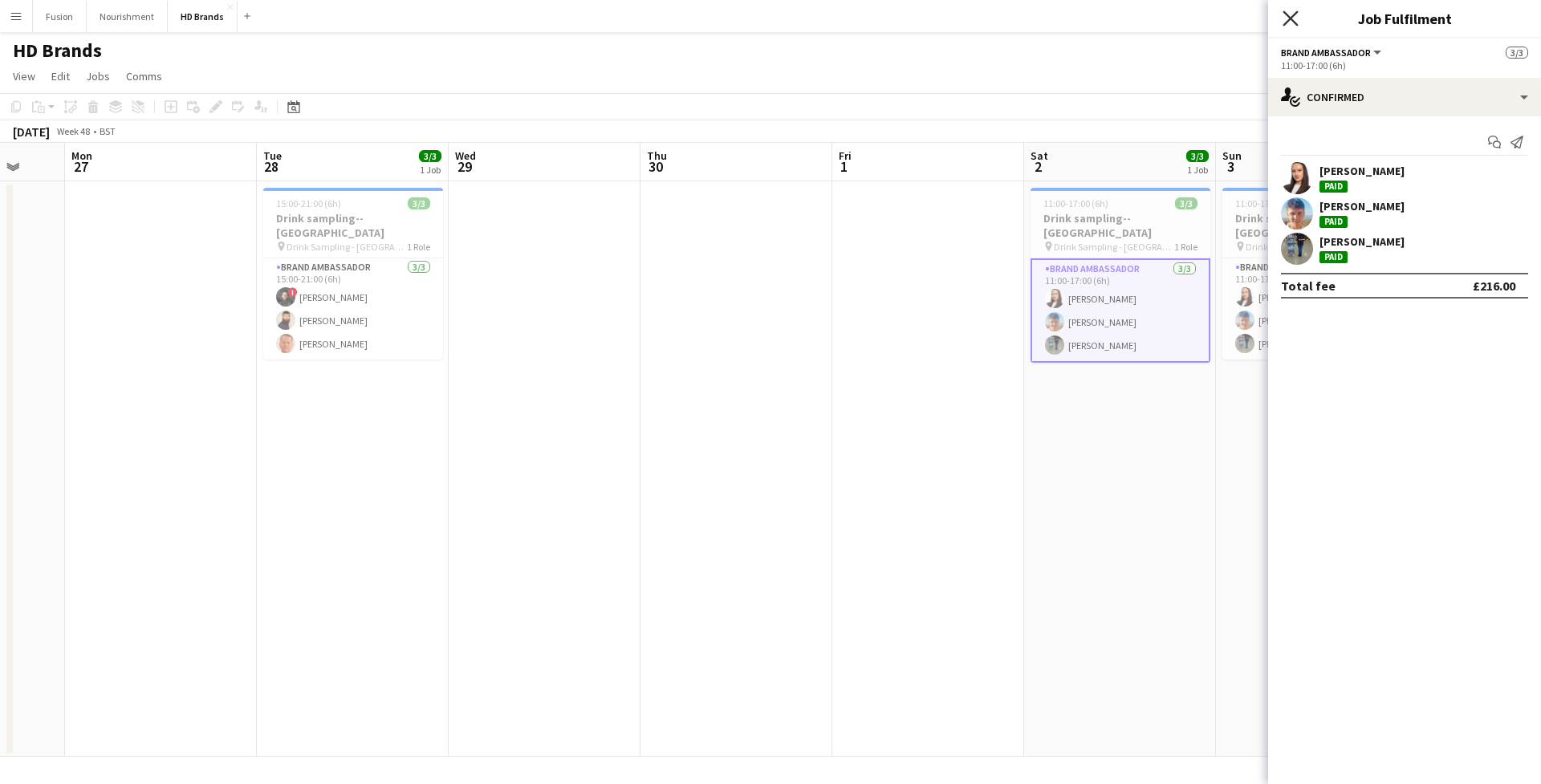
click at [1286, 16] on icon "Close pop-in" at bounding box center [1290, 18] width 16 height 16
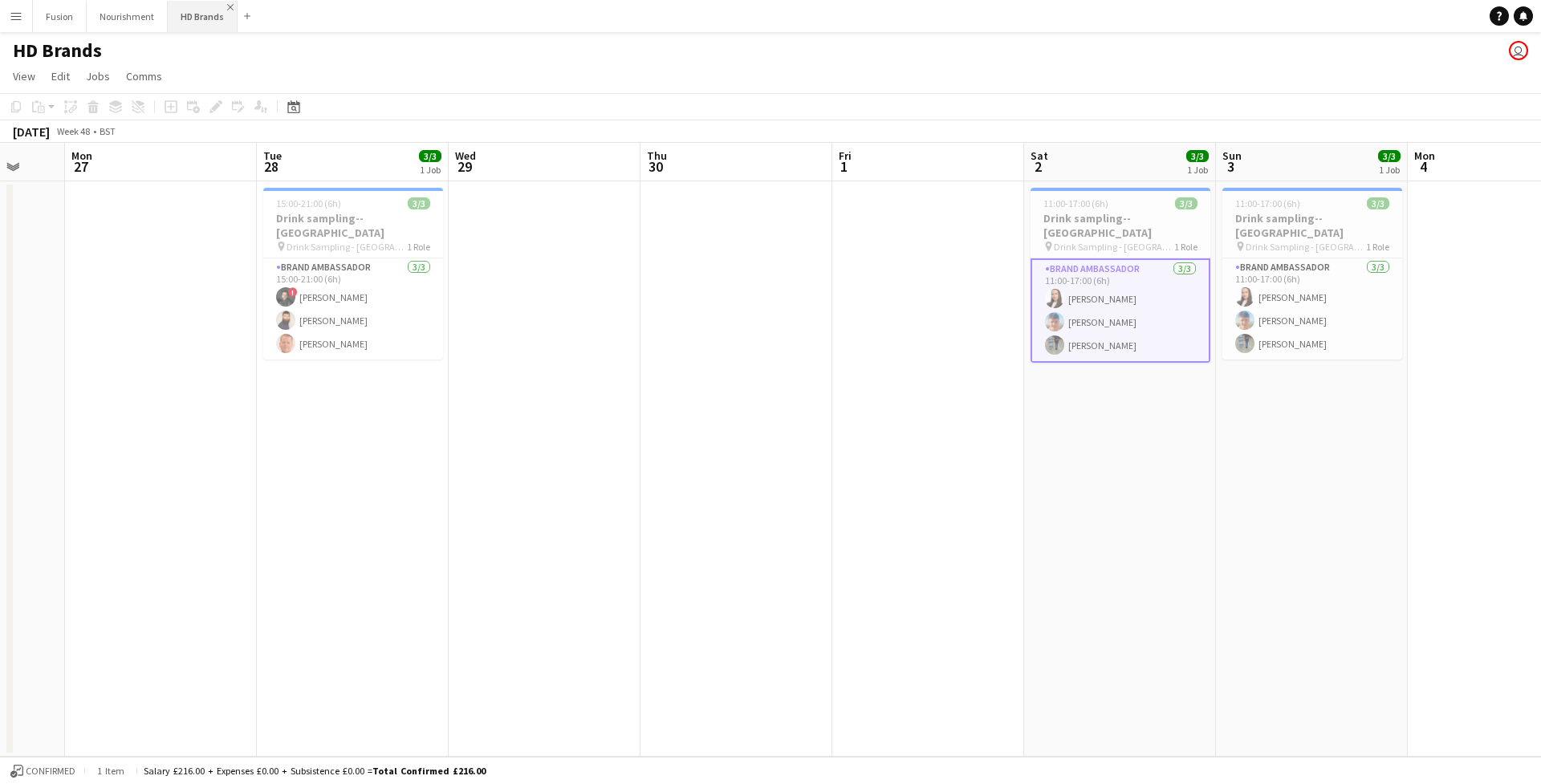
click at [227, 4] on app-icon "Close" at bounding box center [231, 7] width 7 height 7
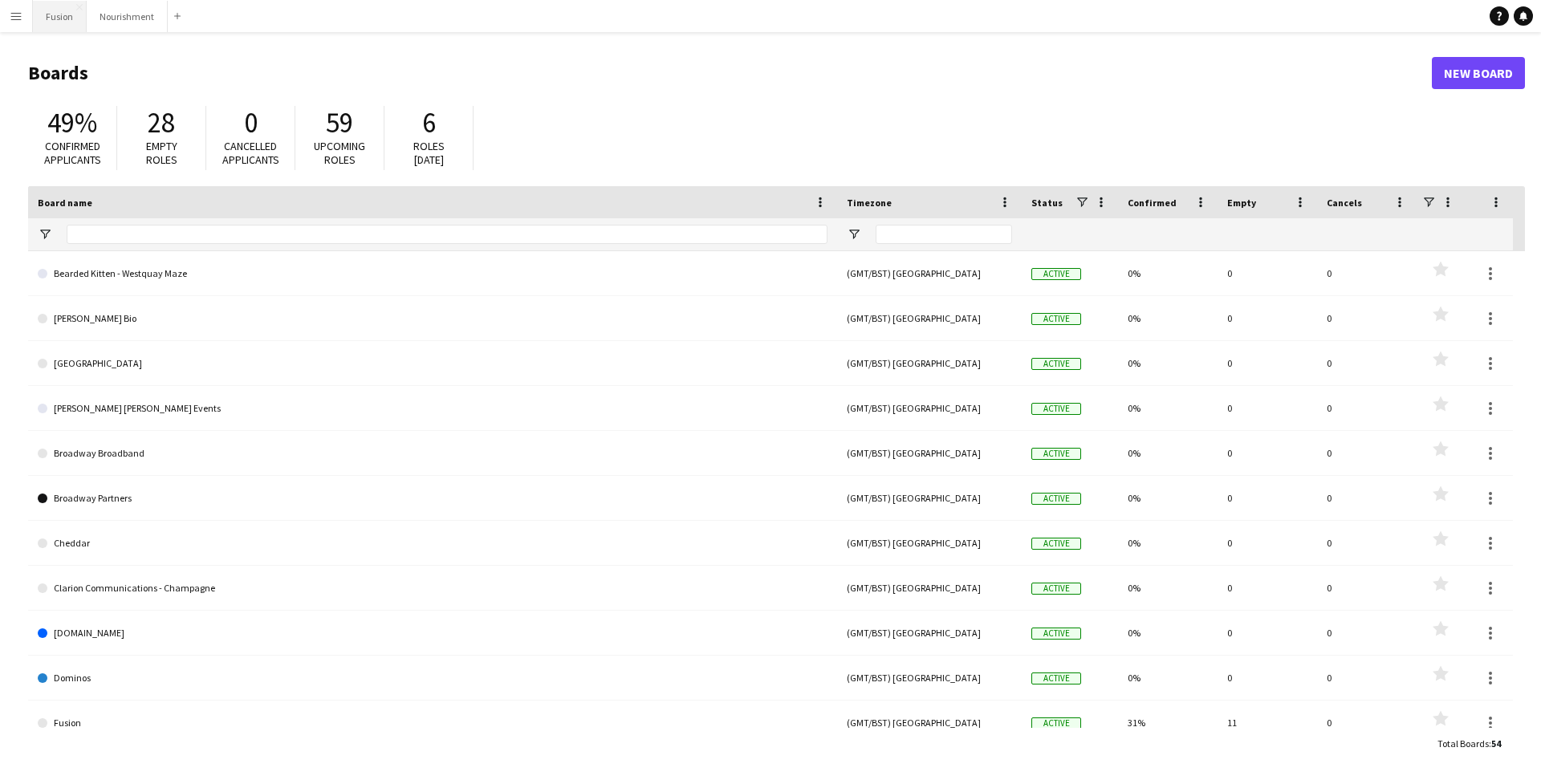
click at [66, 22] on button "Fusion Close" at bounding box center [59, 16] width 54 height 31
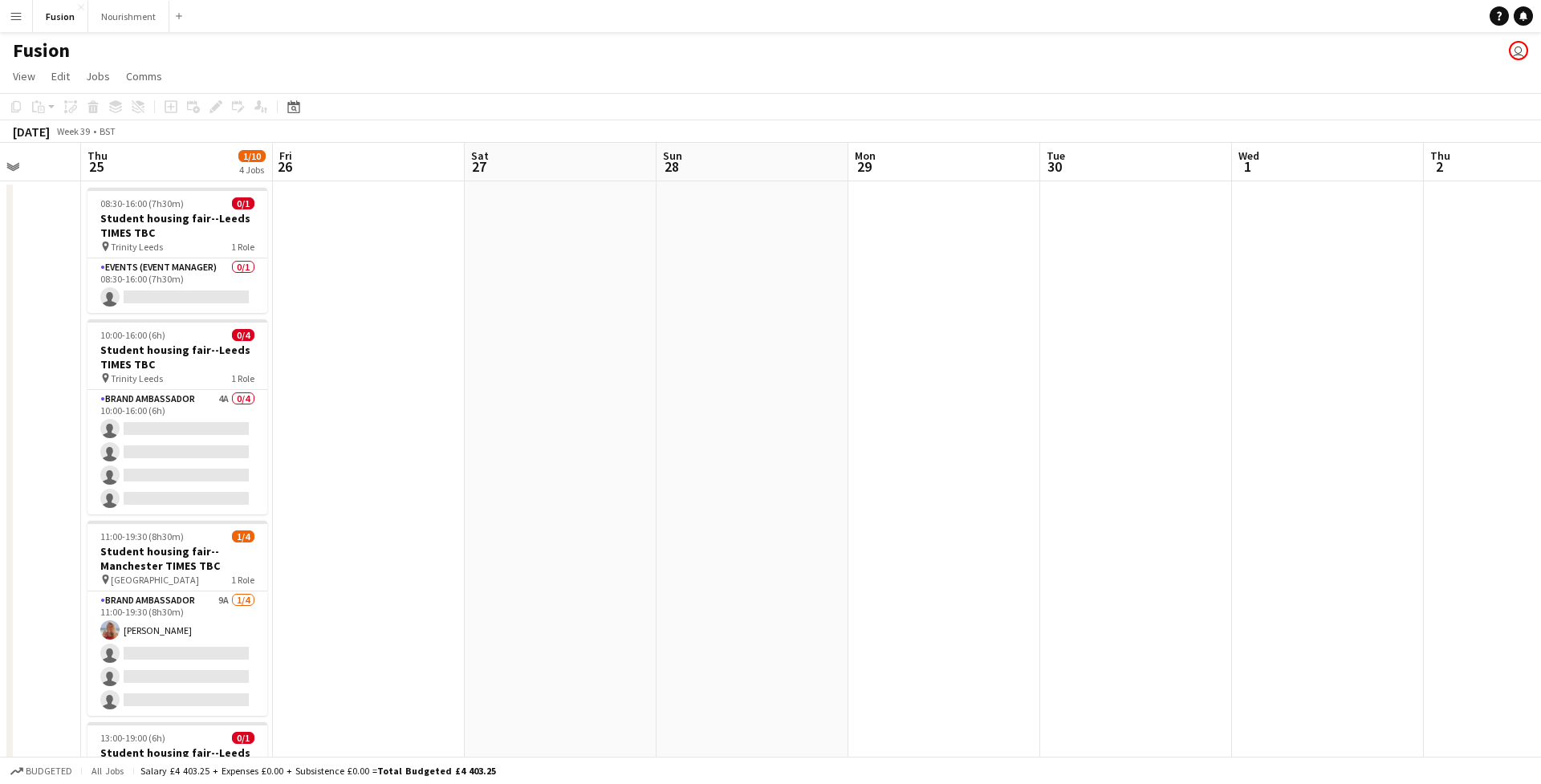
scroll to position [0, 474]
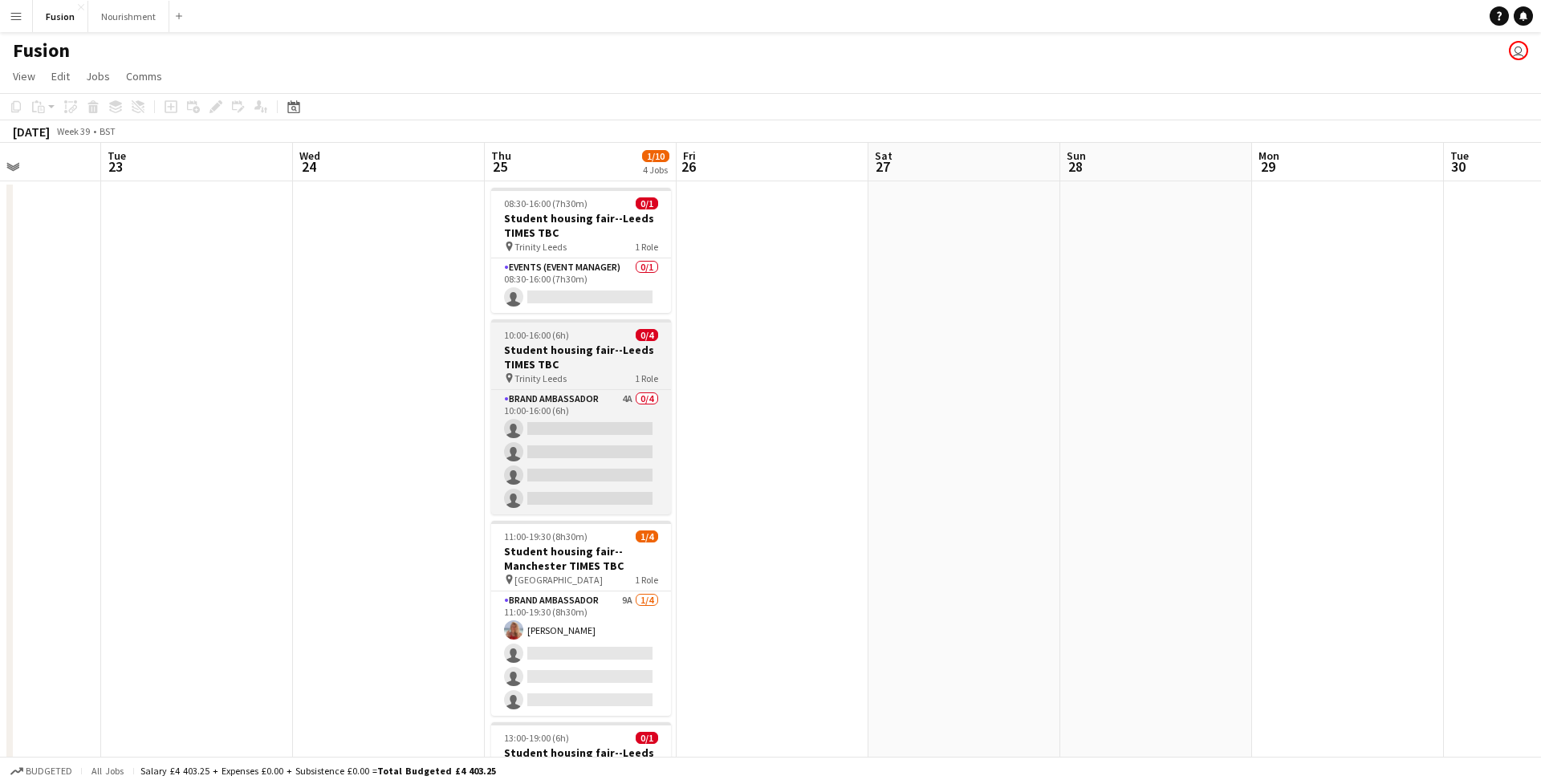
click at [567, 359] on h3 "Student housing fair--Leeds TIMES TBC" at bounding box center [581, 357] width 180 height 29
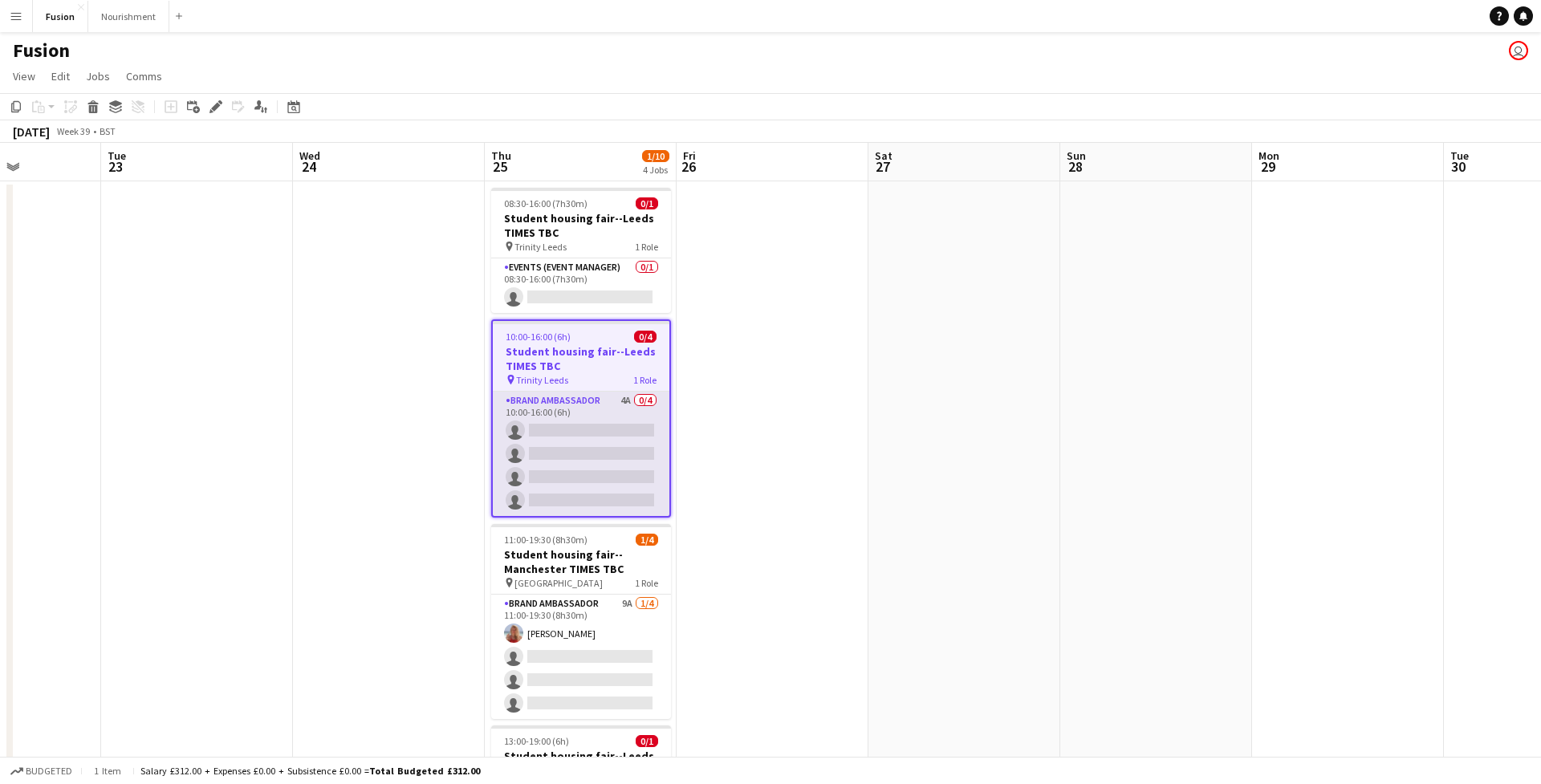
click at [573, 413] on app-card-role "Brand Ambassador 4A 0/4 10:00-16:00 (6h) single-neutral-actions single-neutral-…" at bounding box center [581, 454] width 176 height 124
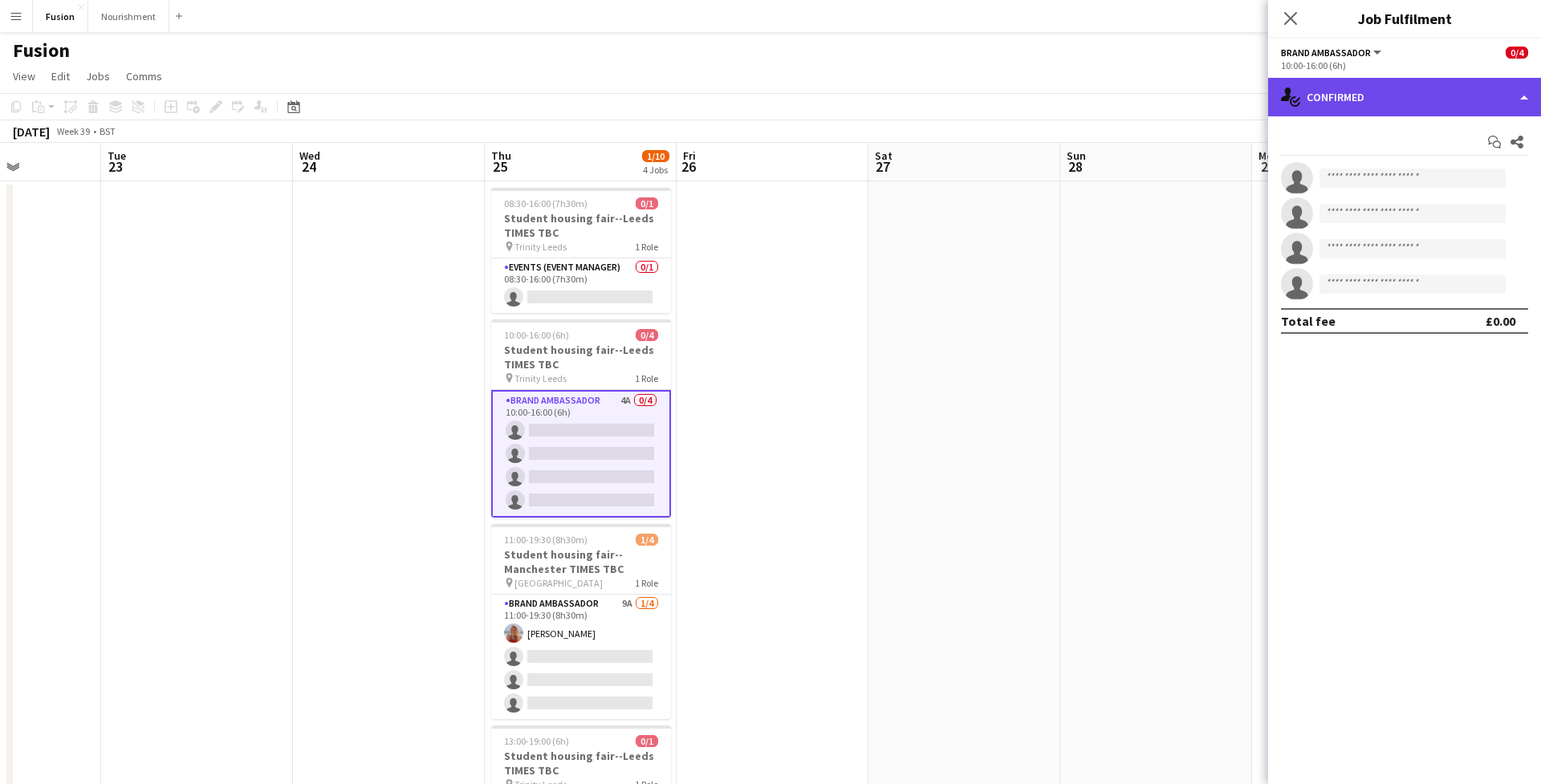
click at [1378, 91] on div "single-neutral-actions-check-2 Confirmed" at bounding box center [1404, 97] width 273 height 39
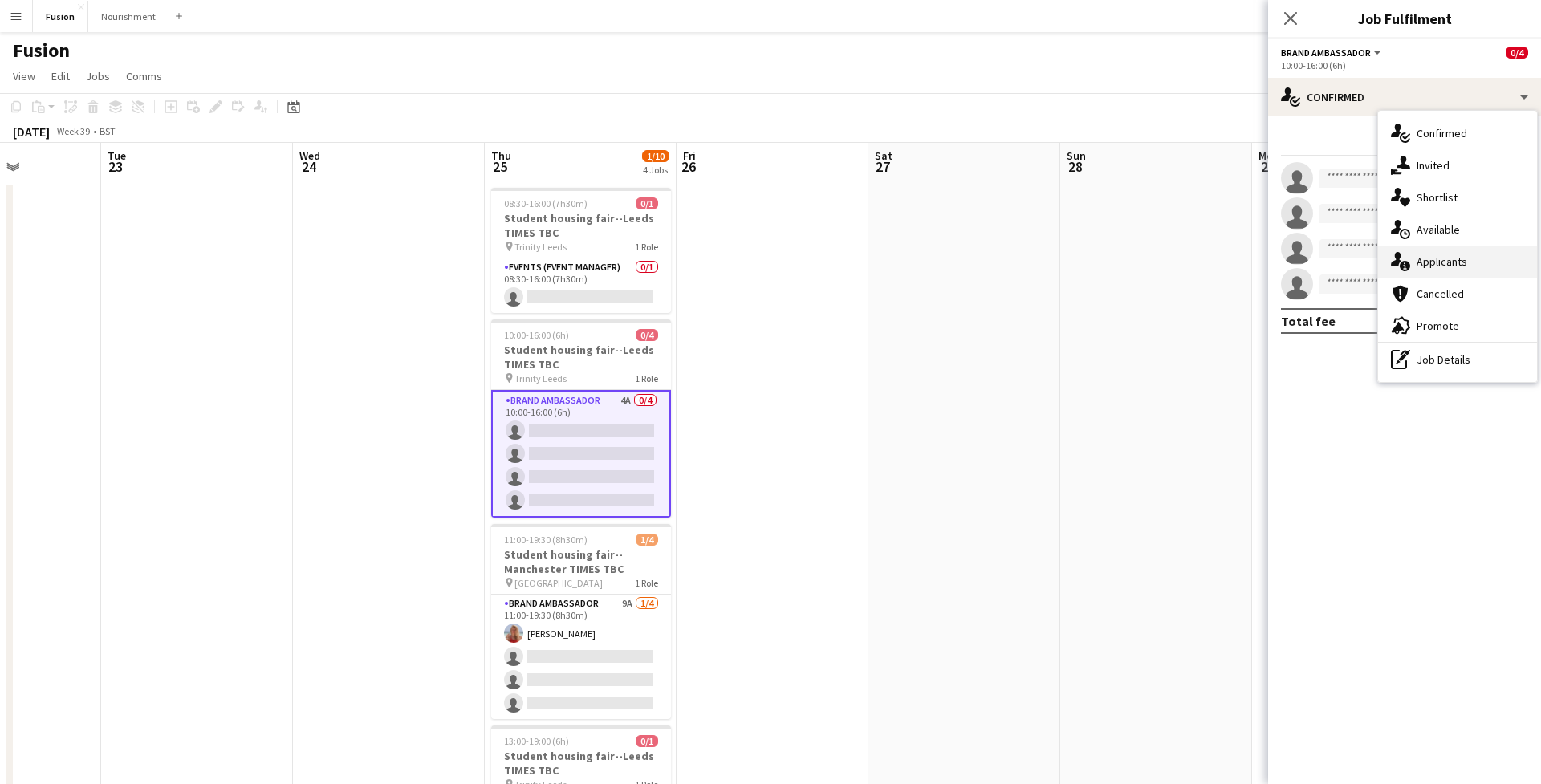
click at [1433, 266] on div "single-neutral-actions-information Applicants" at bounding box center [1457, 261] width 159 height 32
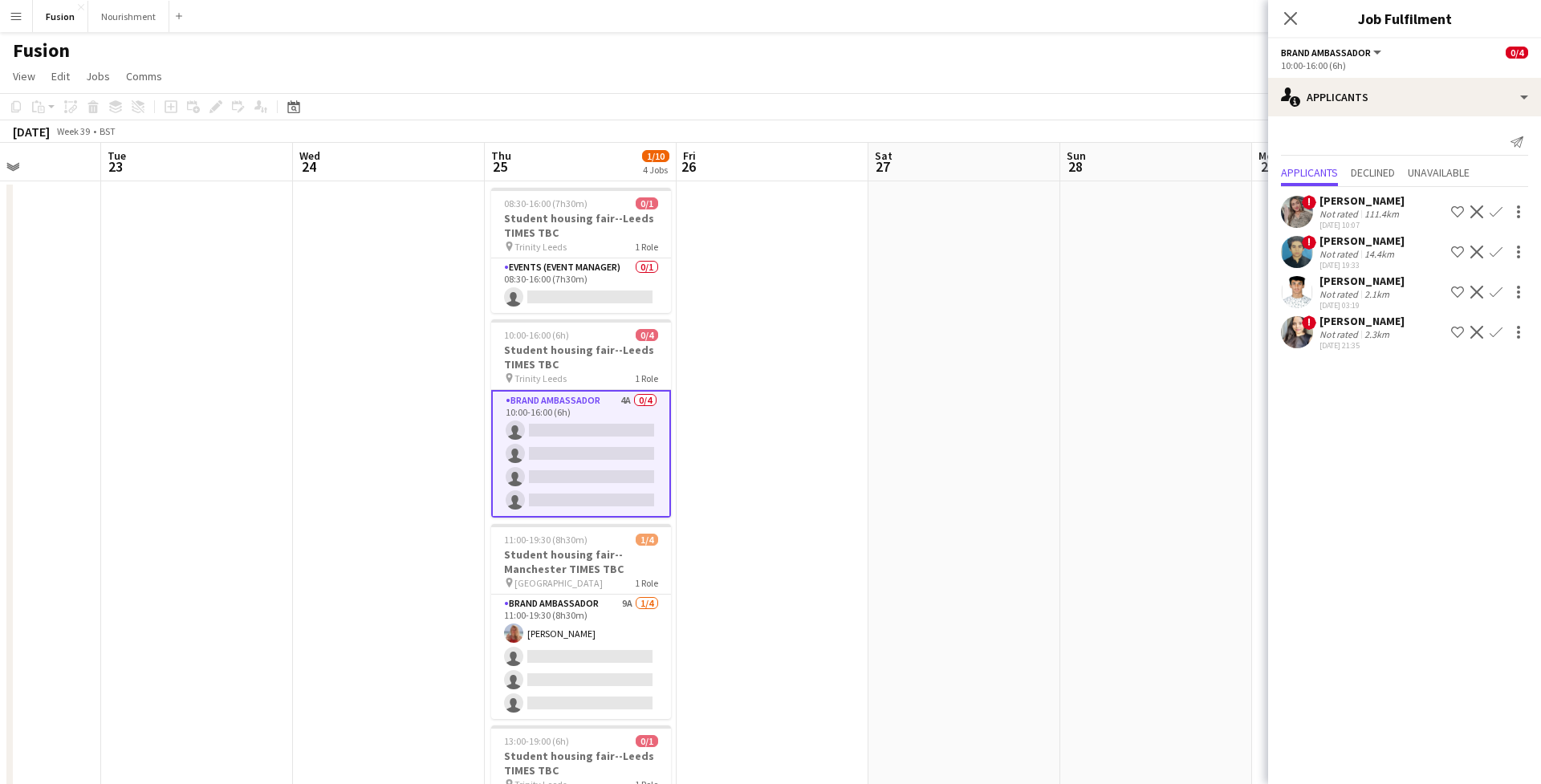
click at [1296, 209] on app-user-avatar at bounding box center [1296, 212] width 32 height 32
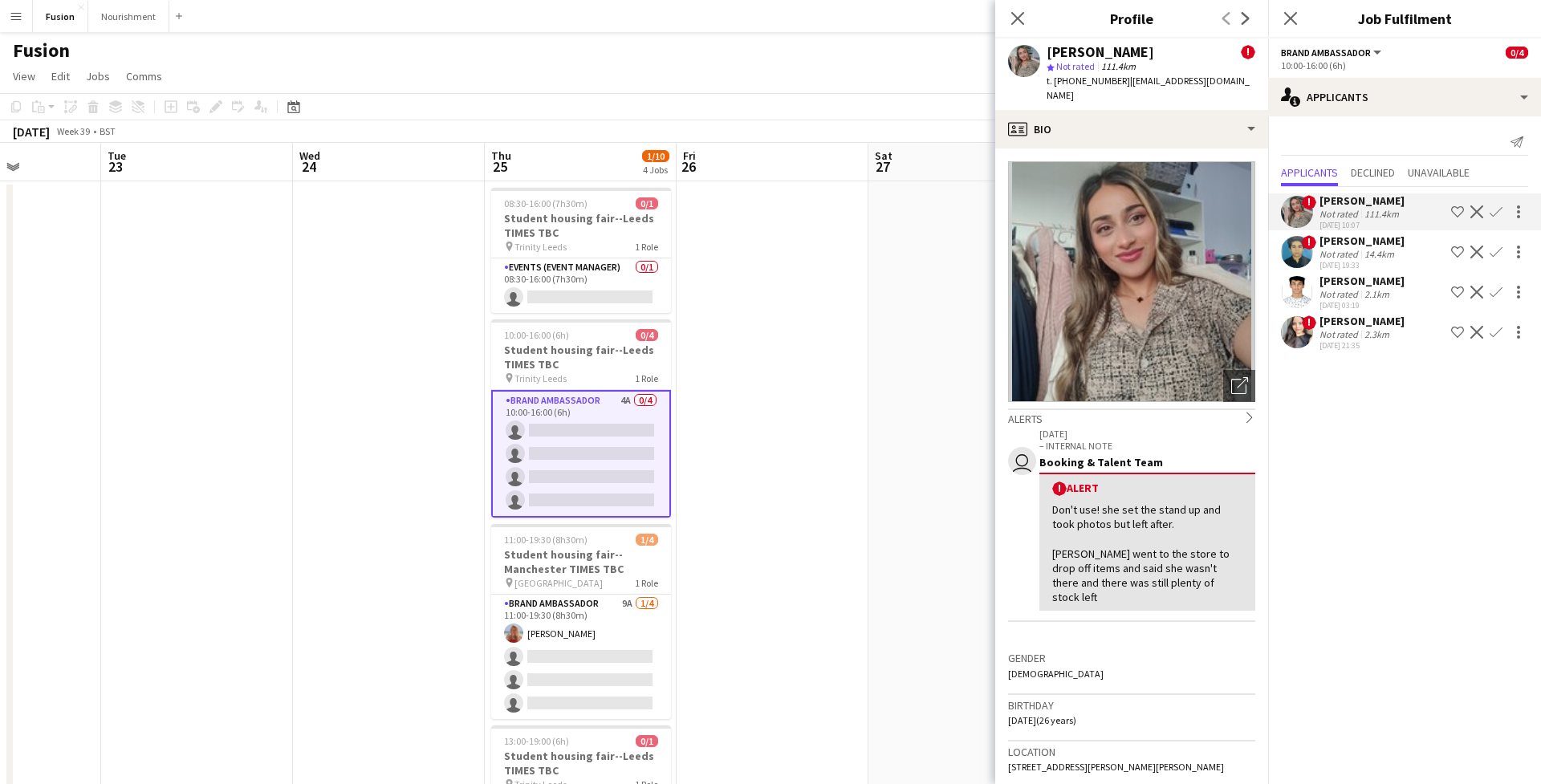
click at [1301, 290] on app-user-avatar at bounding box center [1296, 292] width 32 height 32
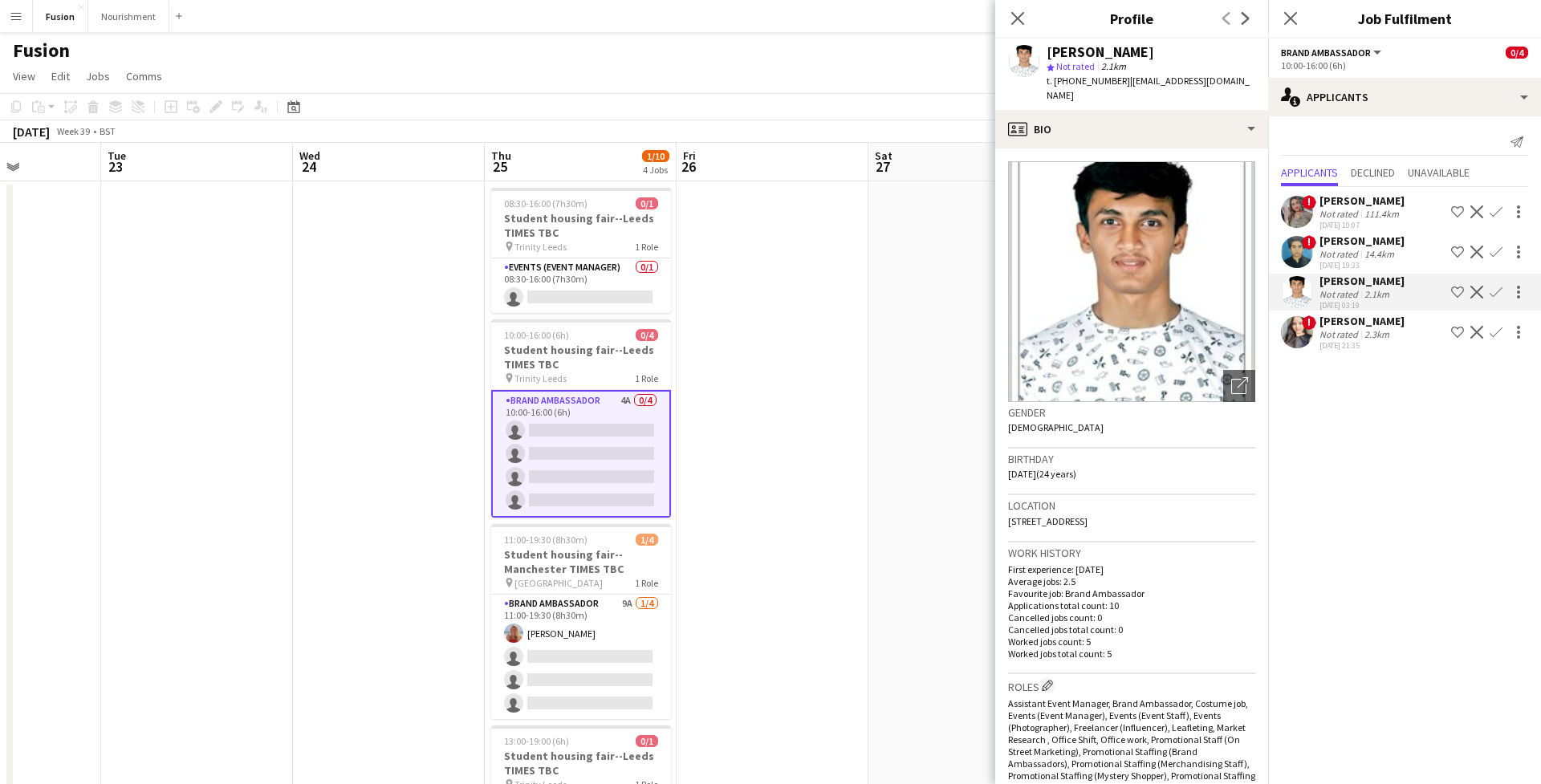
click at [1298, 338] on app-user-avatar at bounding box center [1296, 332] width 32 height 32
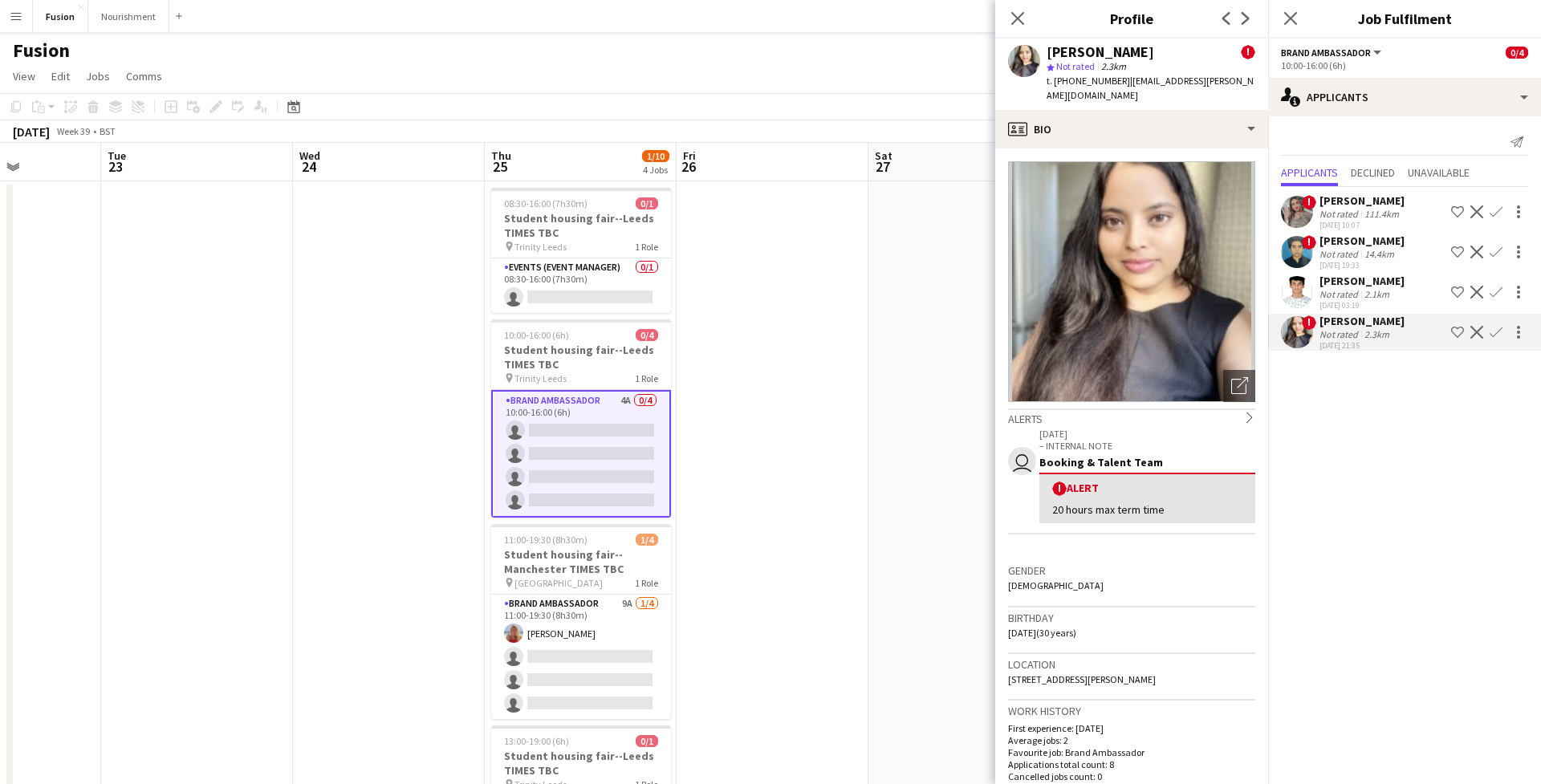
click at [1299, 209] on app-user-avatar at bounding box center [1296, 212] width 32 height 32
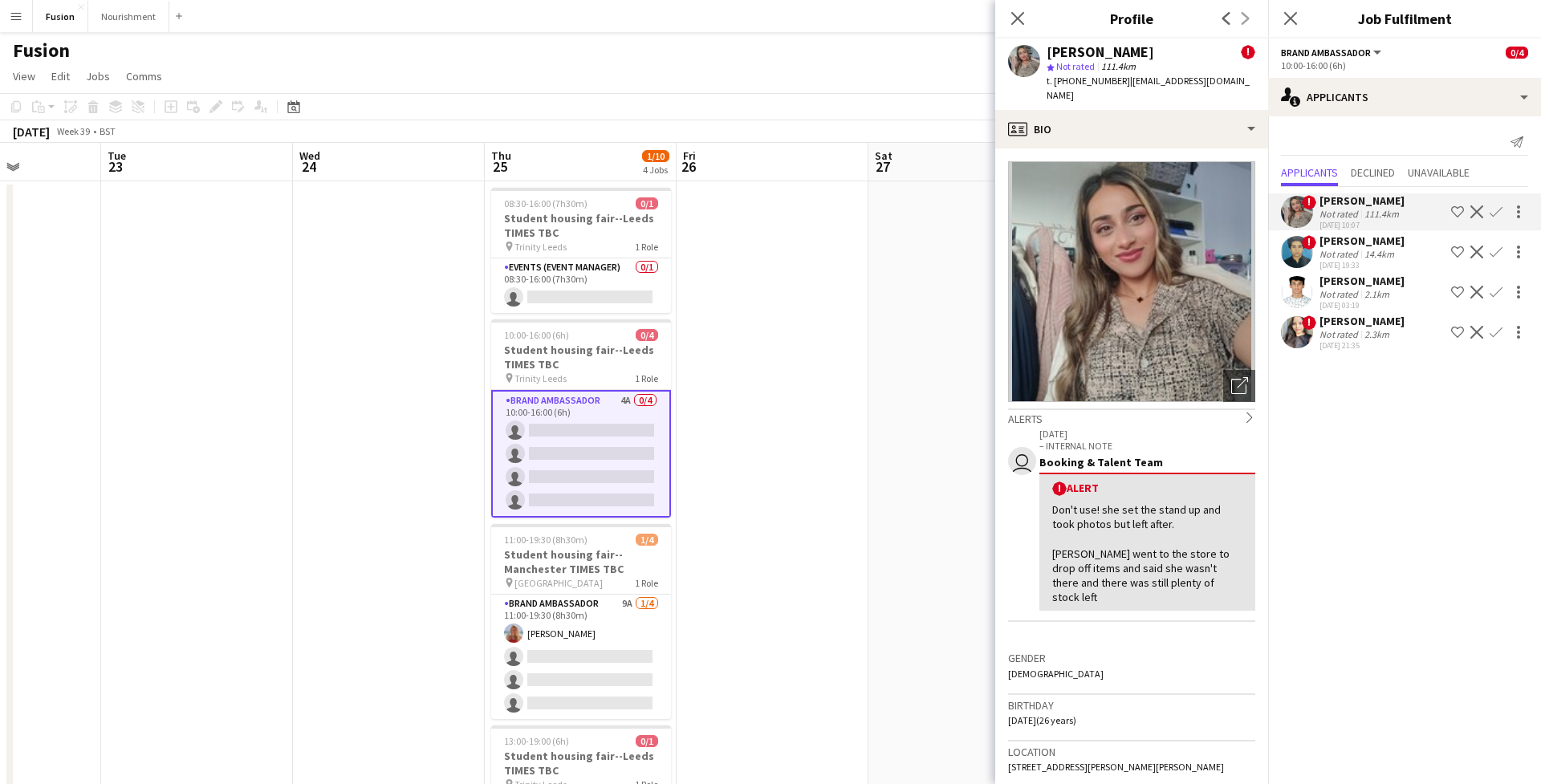
click at [1294, 301] on app-user-avatar at bounding box center [1296, 292] width 32 height 32
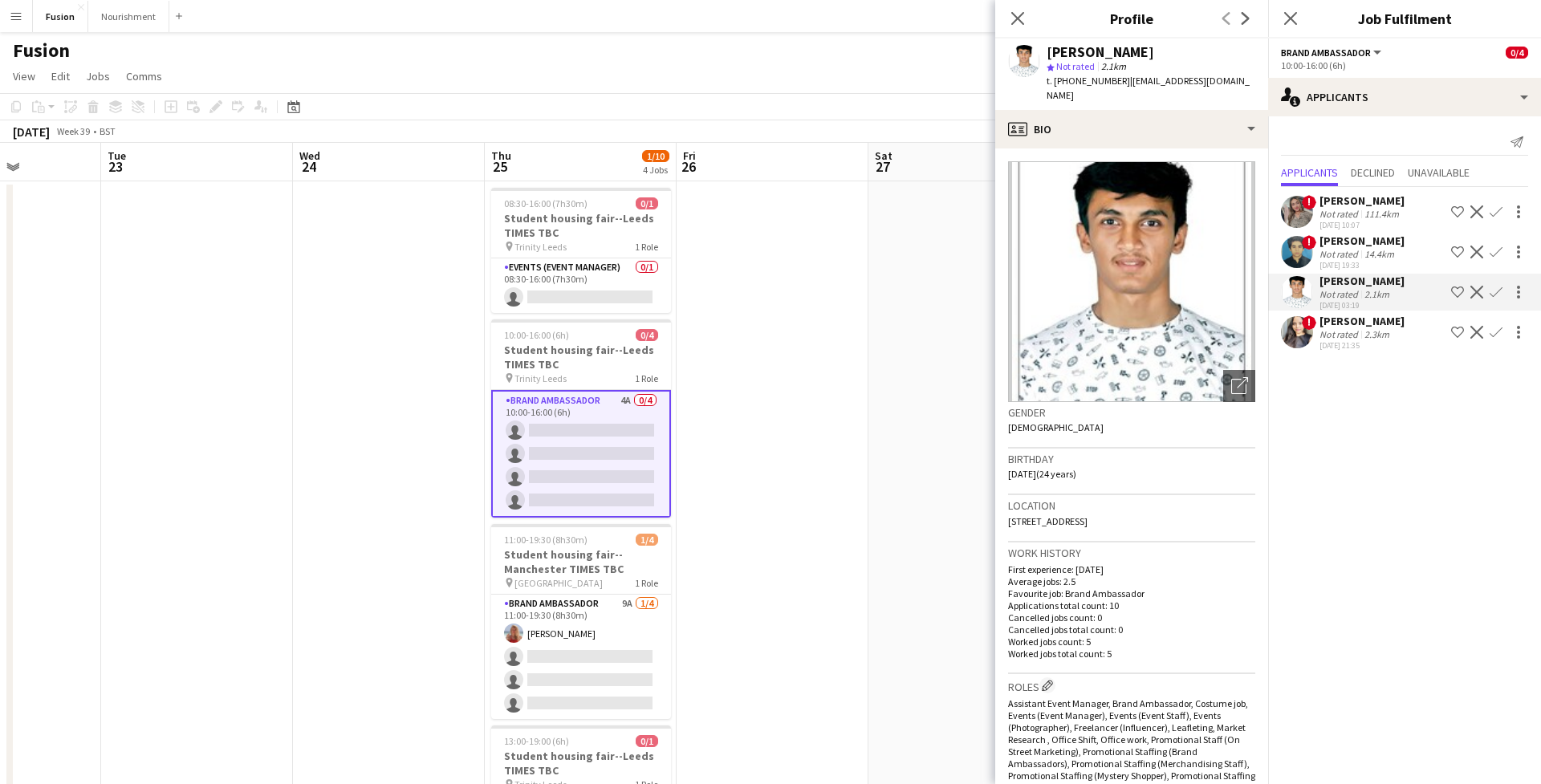
click at [1297, 334] on app-user-avatar at bounding box center [1296, 332] width 32 height 32
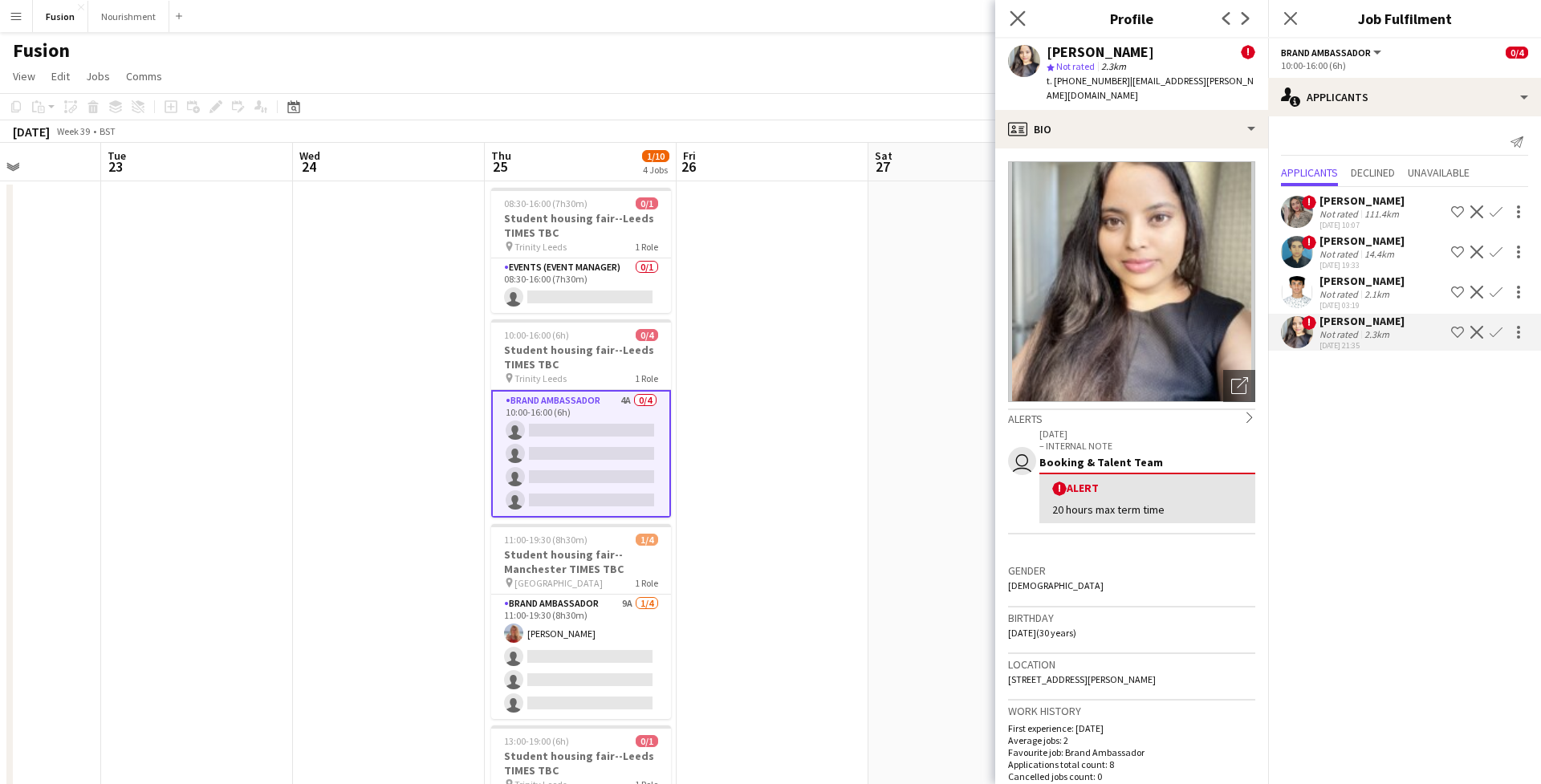
click at [1010, 16] on app-icon "Close pop-in" at bounding box center [1018, 19] width 23 height 23
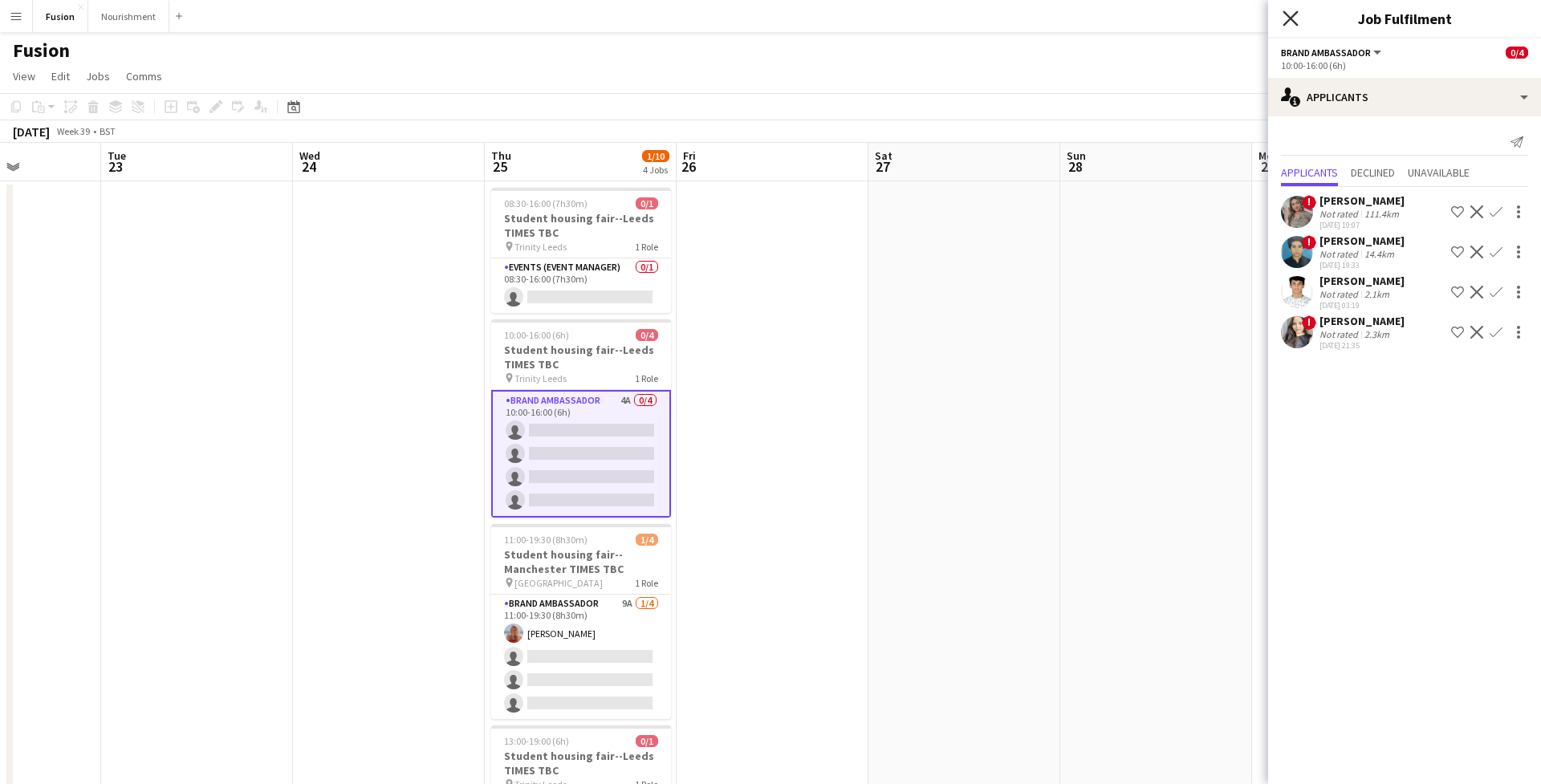
click at [1290, 17] on icon at bounding box center [1290, 18] width 16 height 16
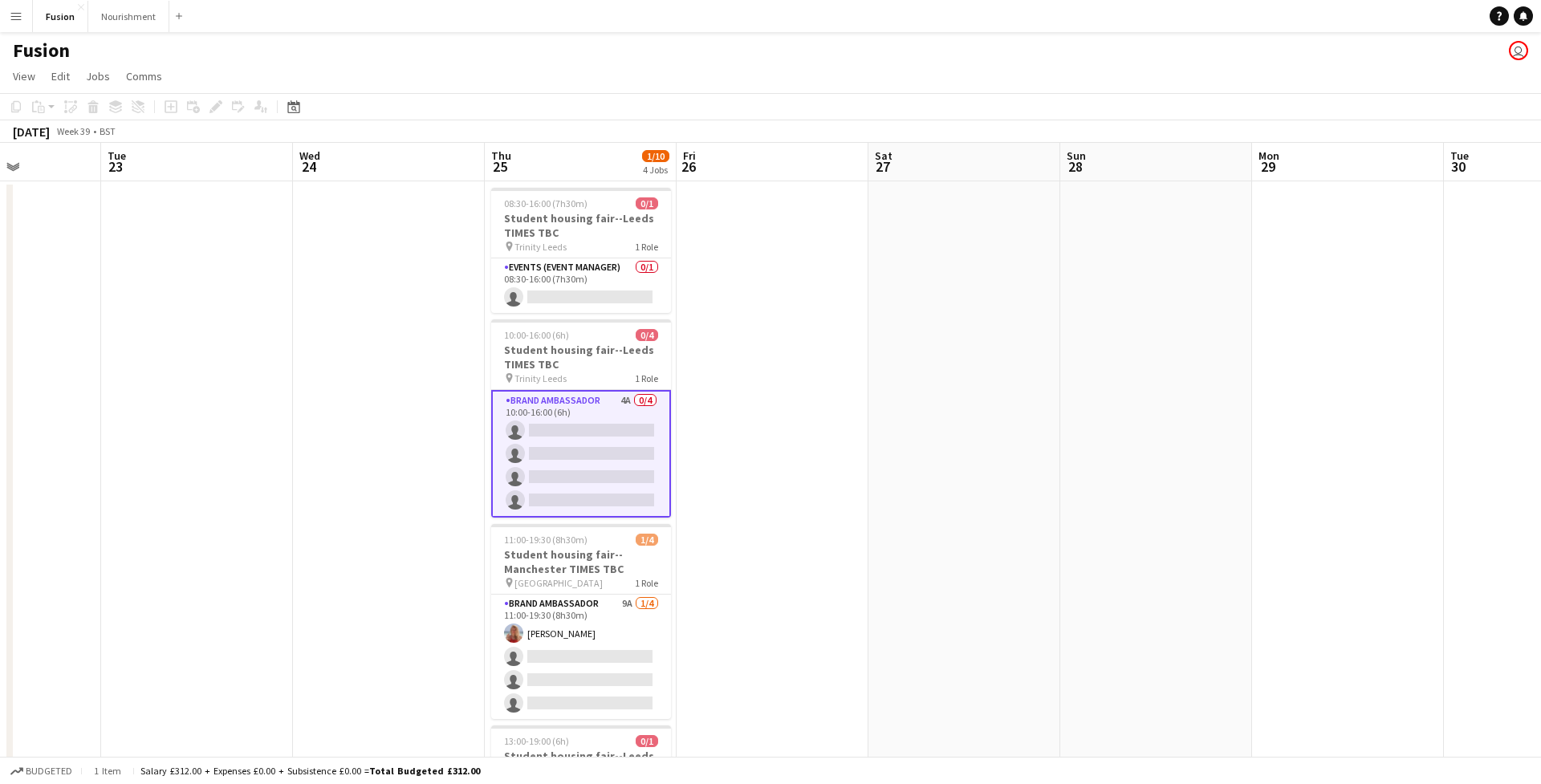
click at [779, 516] on app-date-cell at bounding box center [773, 533] width 192 height 703
